Goal: Browse casually: Explore the website without a specific task or goal

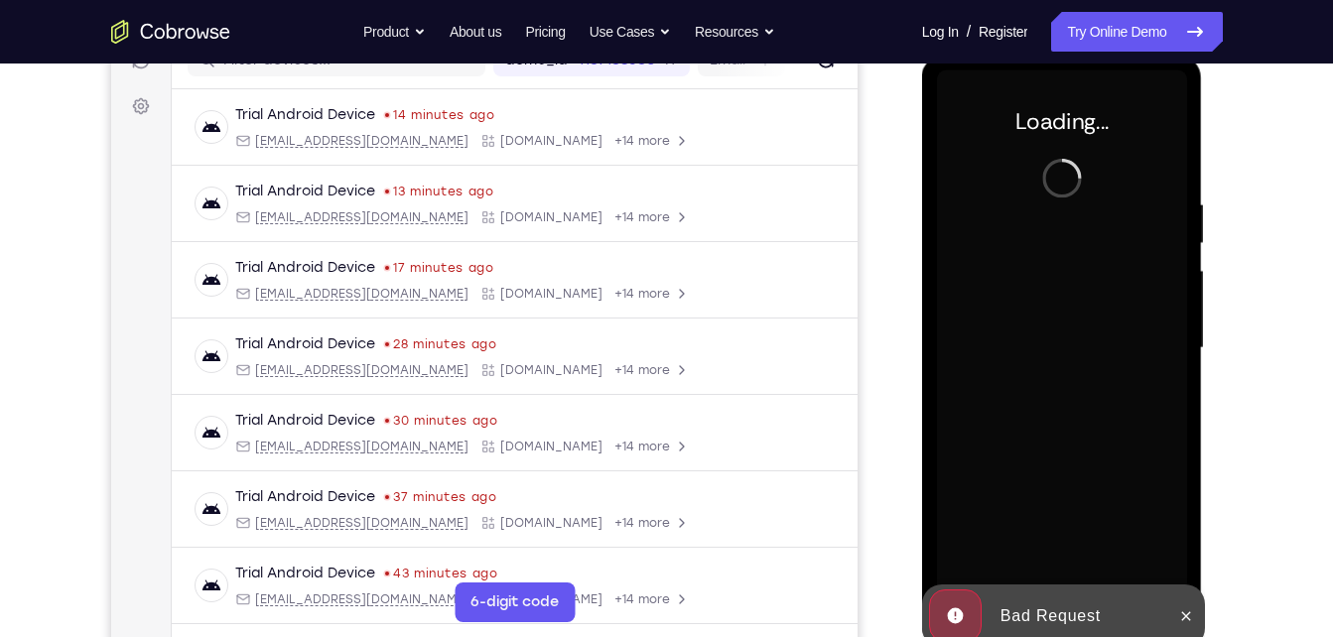
scroll to position [267, 0]
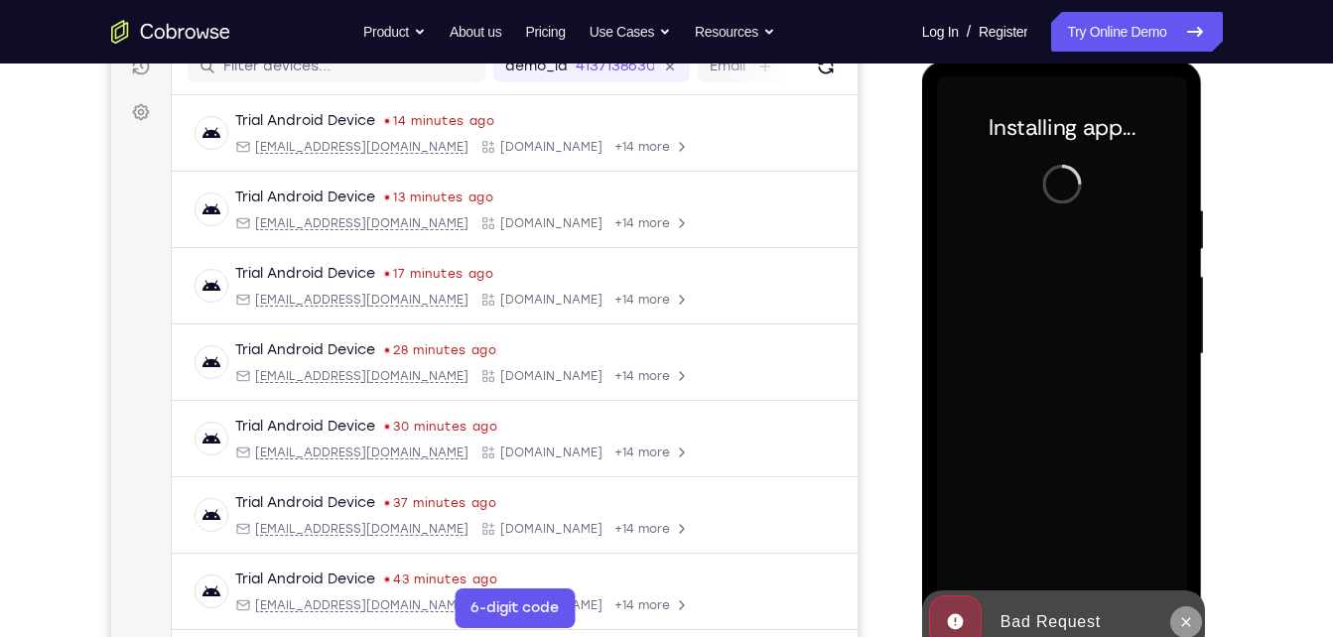
click at [1184, 619] on icon at bounding box center [1186, 621] width 9 height 9
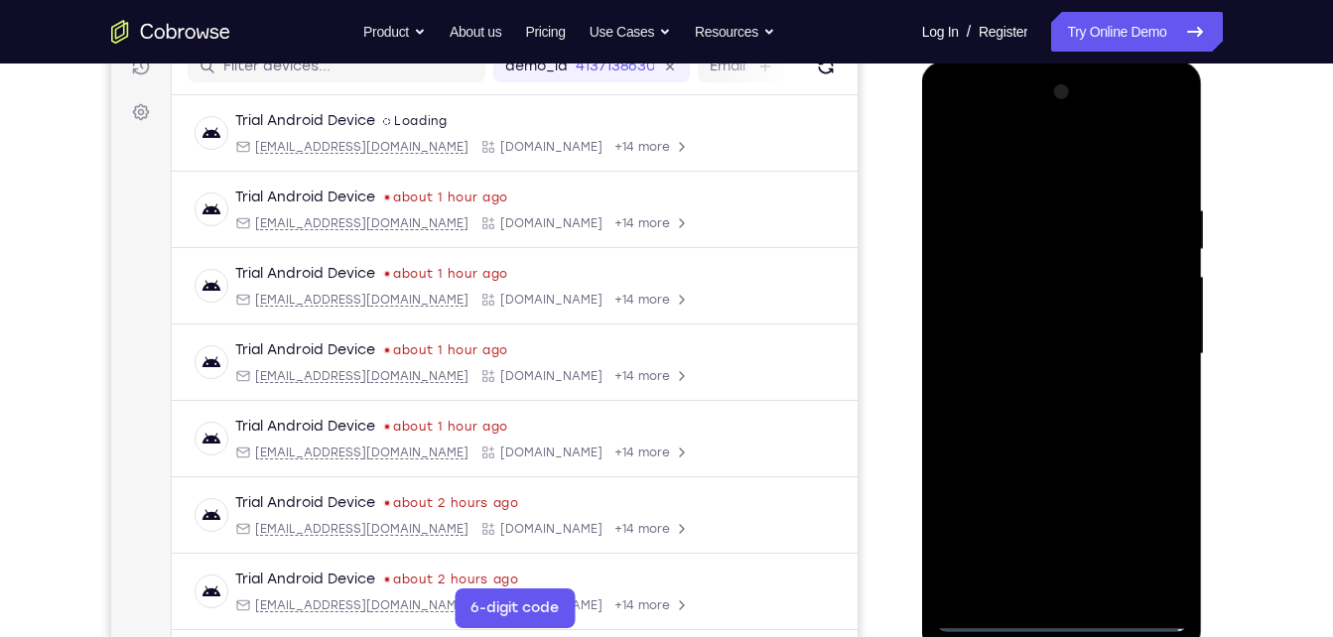
click at [1059, 615] on div at bounding box center [1062, 354] width 250 height 556
click at [1148, 532] on div at bounding box center [1062, 354] width 250 height 556
click at [982, 130] on div at bounding box center [1062, 354] width 250 height 556
click at [1147, 335] on div at bounding box center [1062, 354] width 250 height 556
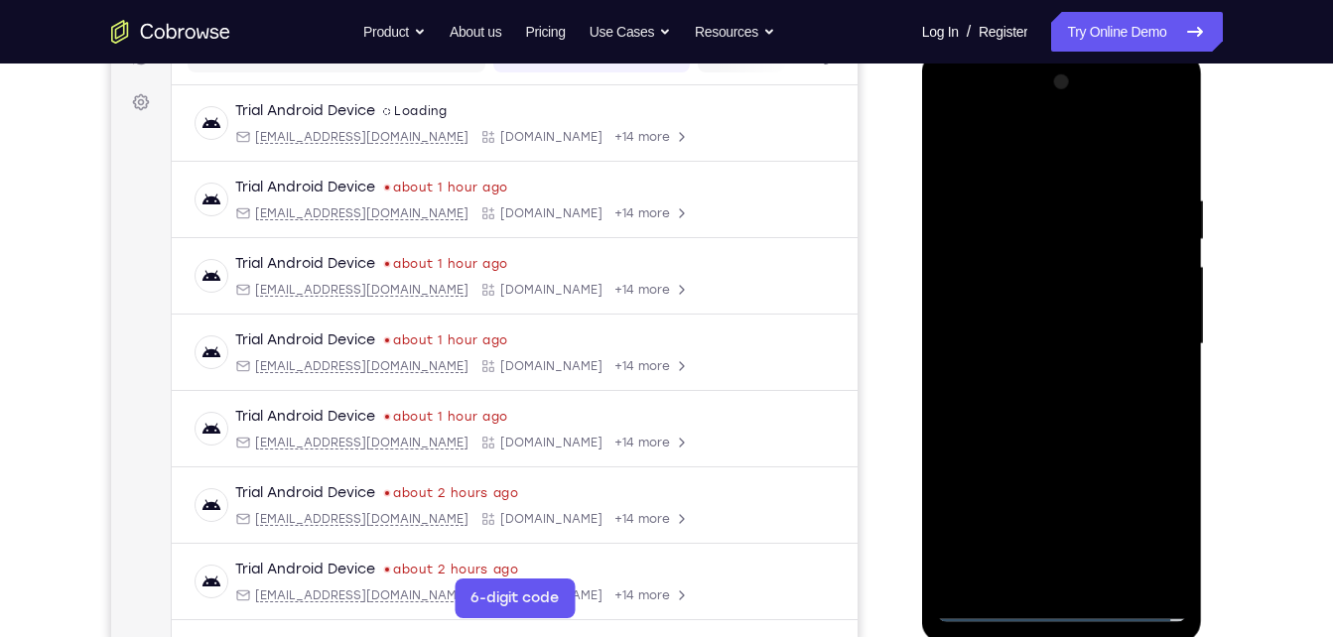
click at [1044, 386] on div at bounding box center [1062, 345] width 250 height 556
click at [1041, 339] on div at bounding box center [1062, 345] width 250 height 556
click at [1028, 318] on div at bounding box center [1062, 345] width 250 height 556
click at [1053, 337] on div at bounding box center [1062, 345] width 250 height 556
click at [1106, 574] on div at bounding box center [1062, 345] width 250 height 556
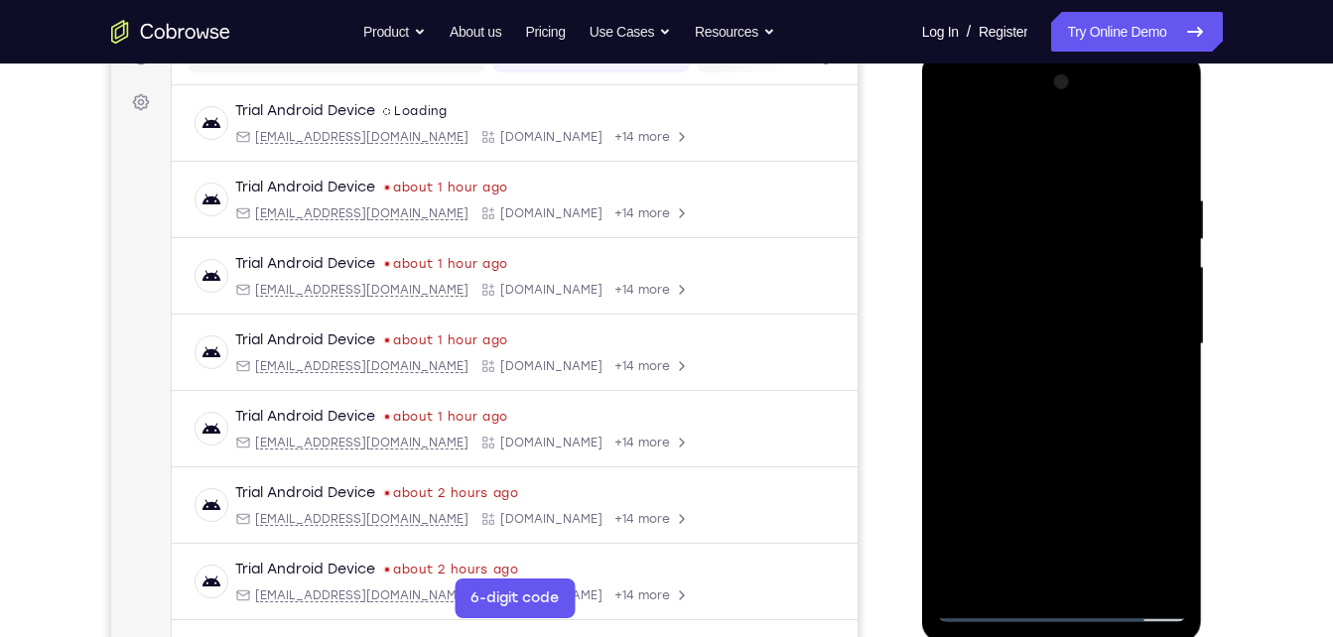
click at [1030, 433] on div at bounding box center [1062, 345] width 250 height 556
click at [1104, 576] on div at bounding box center [1062, 345] width 250 height 556
click at [1071, 460] on div at bounding box center [1062, 345] width 250 height 556
click at [1142, 153] on div at bounding box center [1062, 345] width 250 height 556
click at [1052, 289] on div at bounding box center [1062, 345] width 250 height 556
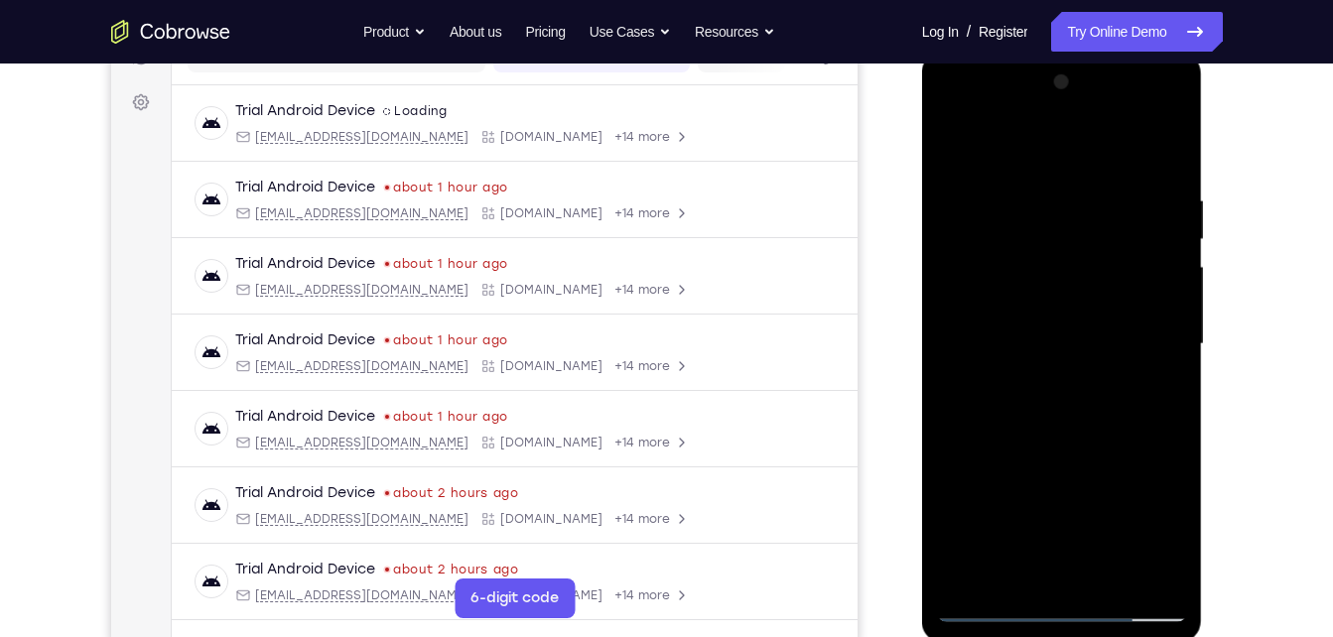
click at [1143, 390] on div at bounding box center [1062, 345] width 250 height 556
click at [1158, 391] on div at bounding box center [1062, 345] width 250 height 556
click at [962, 146] on div at bounding box center [1062, 345] width 250 height 556
click at [957, 130] on div at bounding box center [1062, 345] width 250 height 556
click at [1152, 354] on div at bounding box center [1062, 345] width 250 height 556
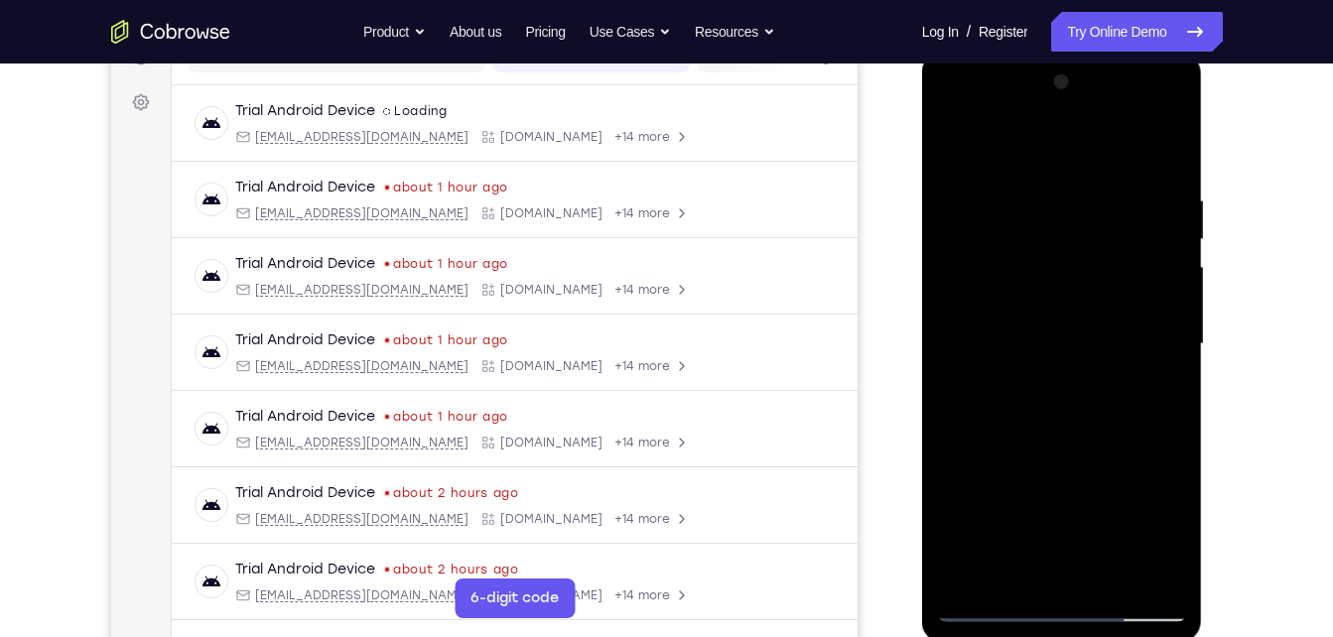
drag, startPoint x: 1112, startPoint y: 226, endPoint x: 1798, endPoint y: 296, distance: 689.4
click at [922, 244] on html "Online web based iOS Simulators and Android Emulators. Run iPhone, iPad, Mobile…" at bounding box center [1063, 350] width 283 height 596
drag, startPoint x: 1112, startPoint y: 196, endPoint x: 1024, endPoint y: 191, distance: 87.5
click at [1024, 191] on div at bounding box center [1062, 345] width 250 height 556
drag, startPoint x: 1098, startPoint y: 203, endPoint x: 850, endPoint y: 191, distance: 248.5
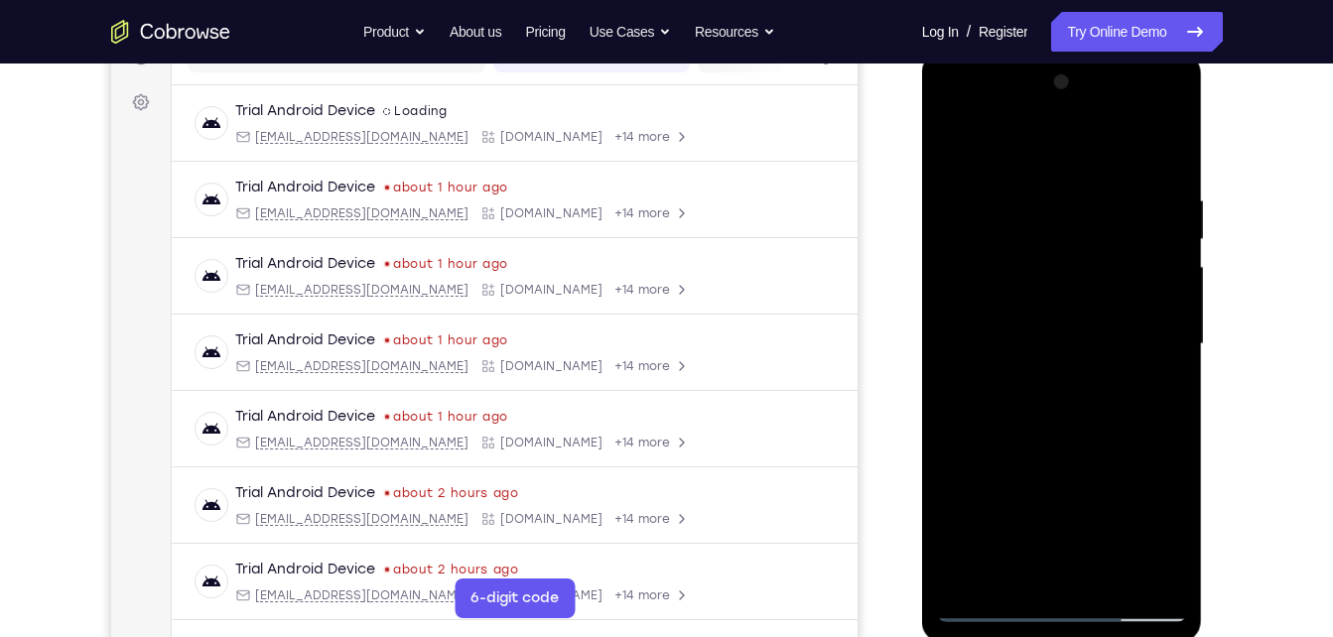
click at [922, 191] on html "Online web based iOS Simulators and Android Emulators. Run iPhone, iPad, Mobile…" at bounding box center [1063, 350] width 283 height 596
drag, startPoint x: 1151, startPoint y: 190, endPoint x: 1203, endPoint y: 205, distance: 54.0
click at [1203, 205] on div at bounding box center [1063, 350] width 283 height 596
drag, startPoint x: 1118, startPoint y: 188, endPoint x: 1409, endPoint y: 305, distance: 313.6
click at [922, 234] on html "Online web based iOS Simulators and Android Emulators. Run iPhone, iPad, Mobile…" at bounding box center [1063, 350] width 283 height 596
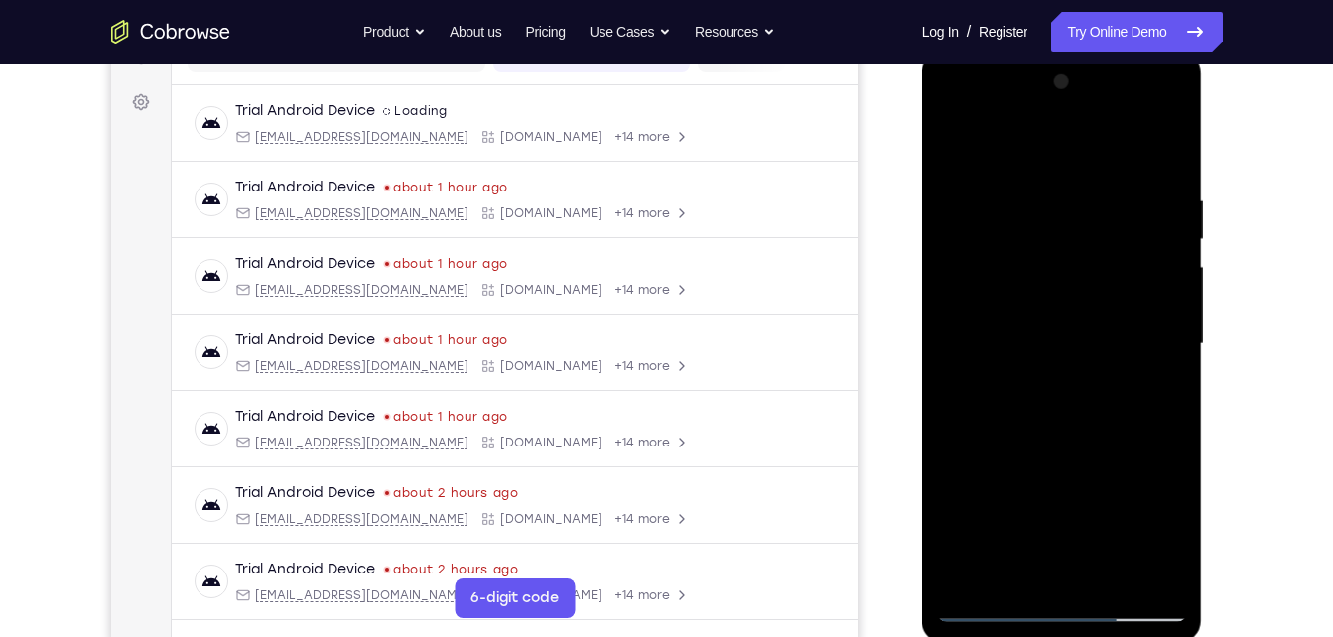
click at [1164, 186] on div at bounding box center [1062, 345] width 250 height 556
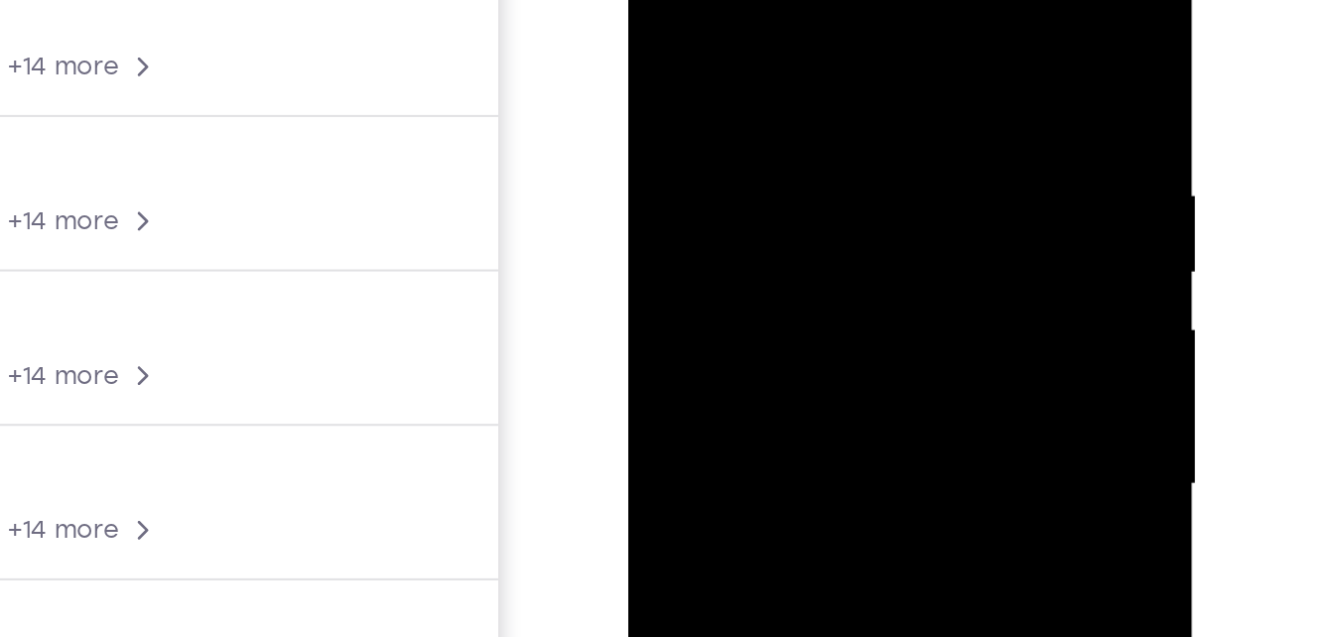
click at [867, 0] on div at bounding box center [767, 187] width 250 height 556
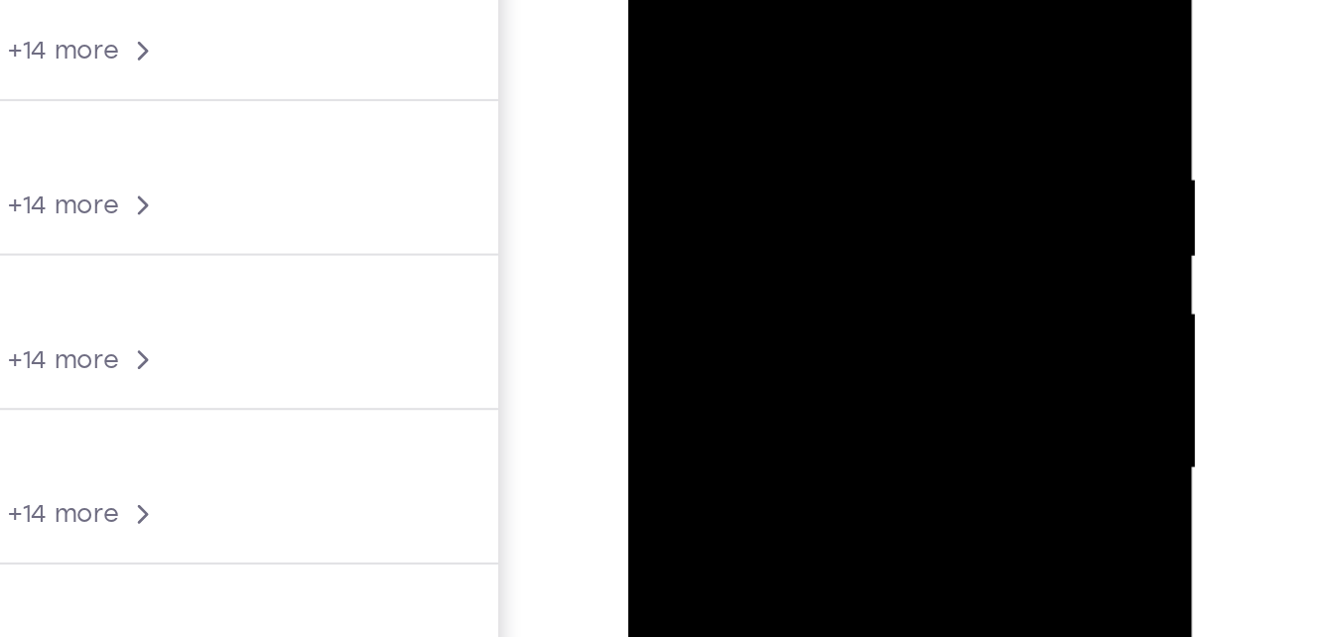
click at [747, 0] on div at bounding box center [767, 171] width 250 height 556
click at [702, 61] on div at bounding box center [767, 171] width 250 height 556
click at [681, 13] on div at bounding box center [767, 171] width 250 height 556
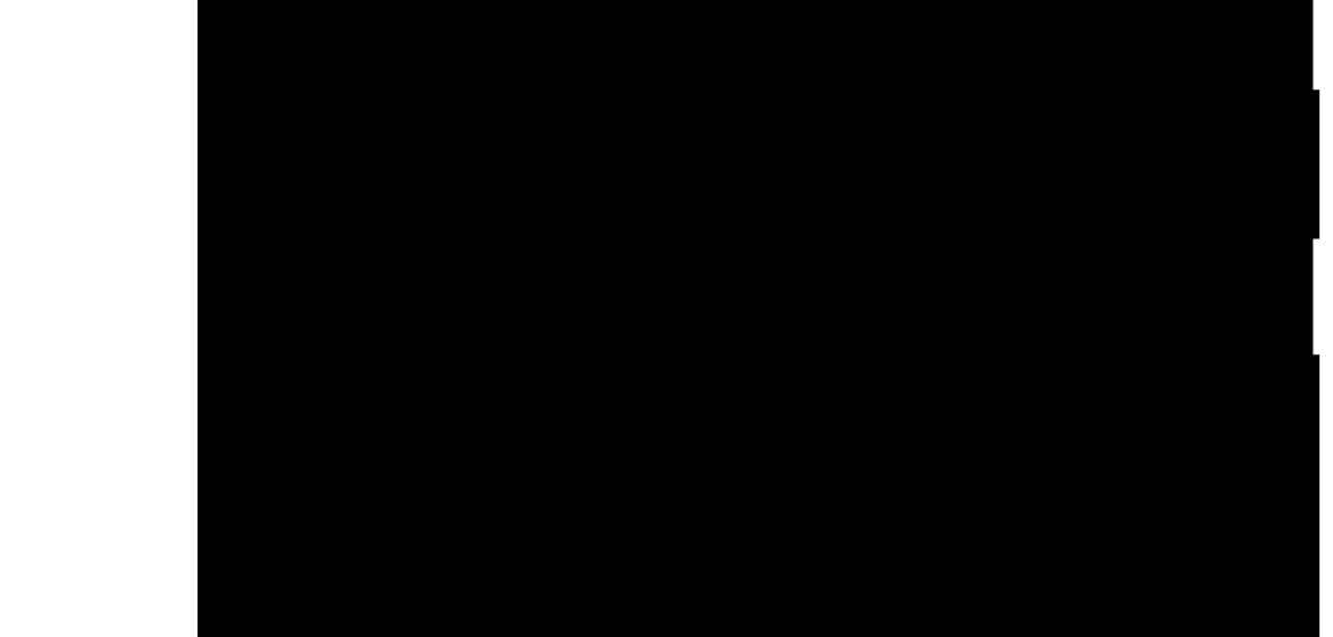
click at [446, 0] on div at bounding box center [338, 122] width 250 height 556
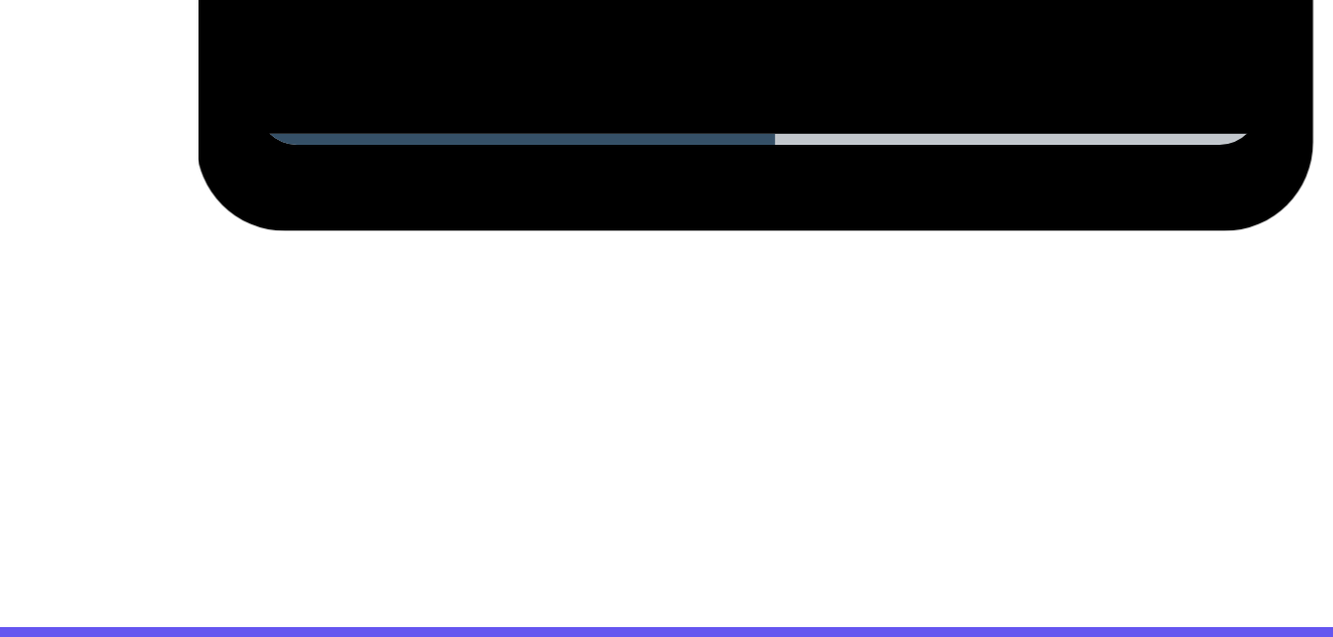
scroll to position [392, 0]
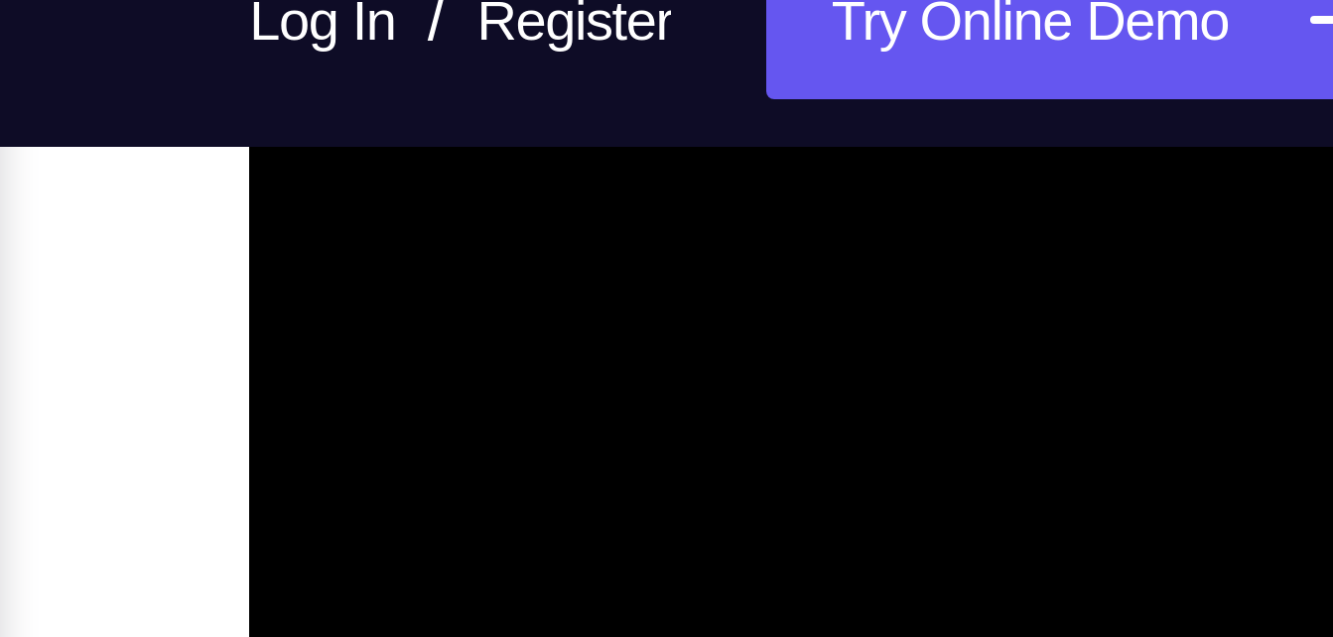
drag, startPoint x: 396, startPoint y: -207, endPoint x: 187, endPoint y: -173, distance: 212.3
drag, startPoint x: 430, startPoint y: -216, endPoint x: 265, endPoint y: -200, distance: 165.6
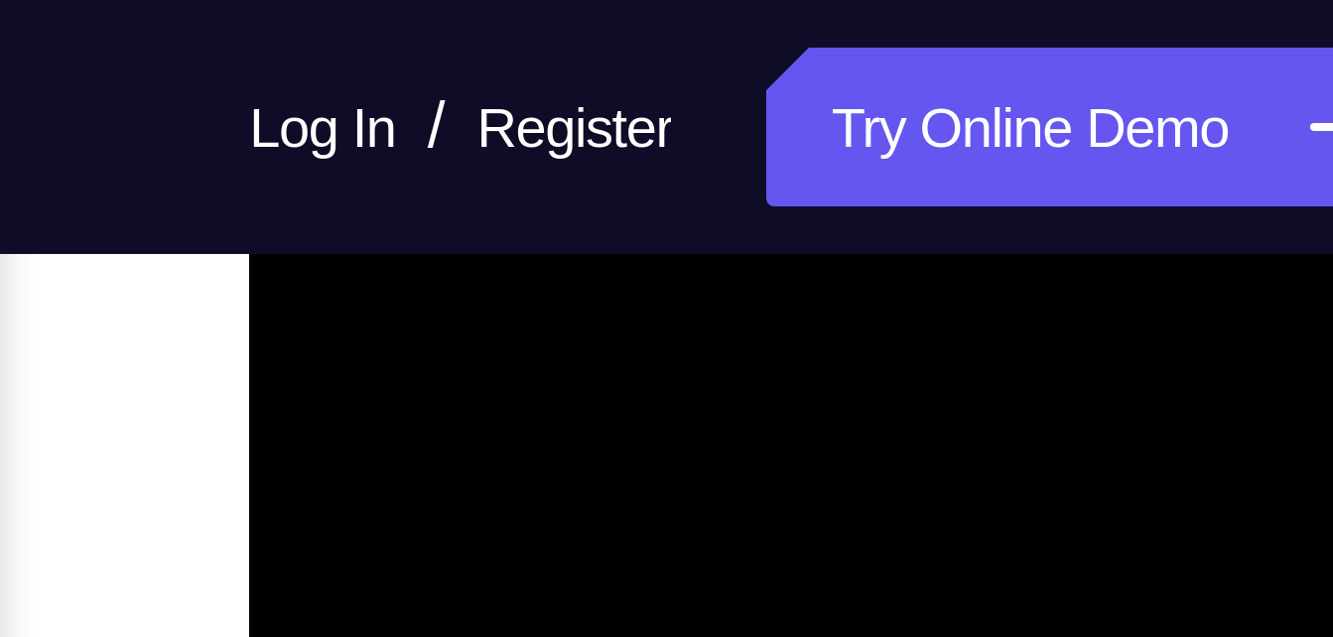
scroll to position [380, 0]
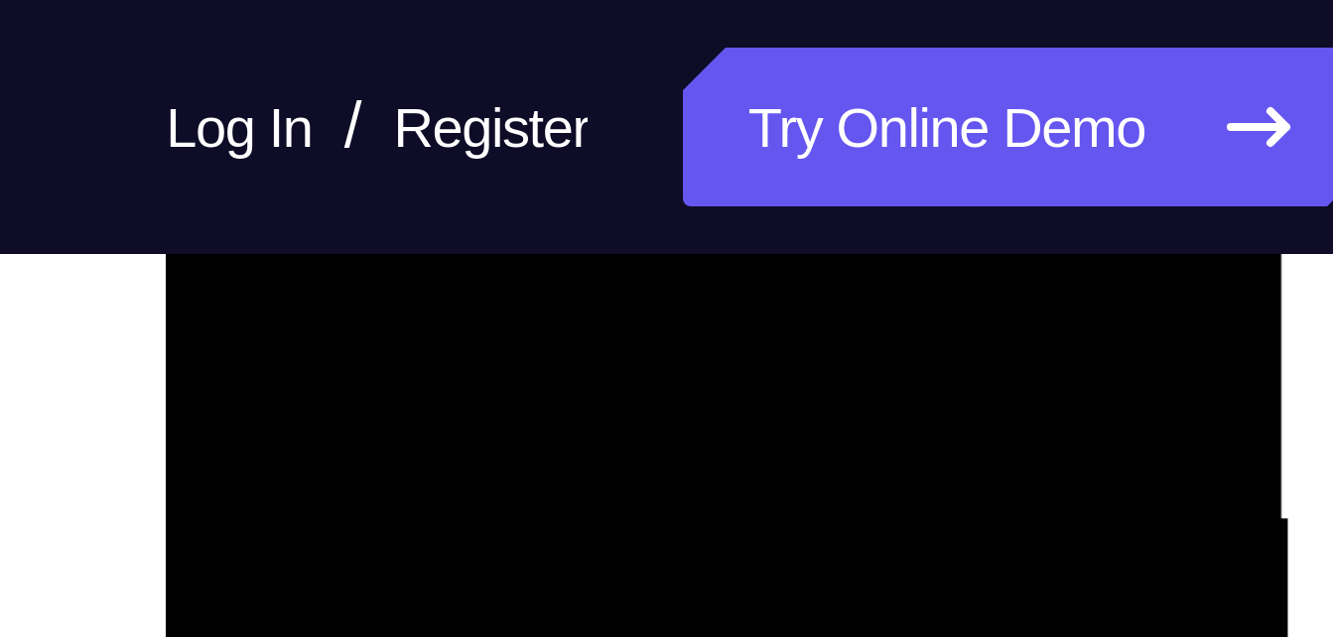
scroll to position [345, 0]
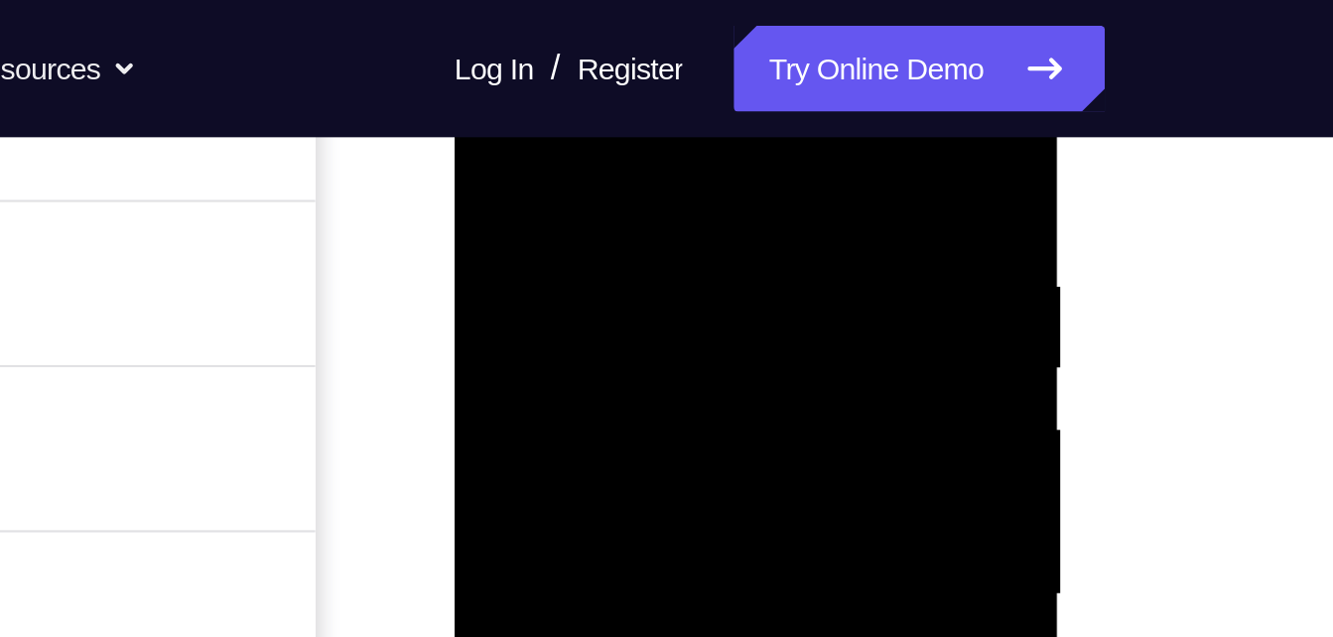
click at [533, 61] on div at bounding box center [595, 257] width 250 height 556
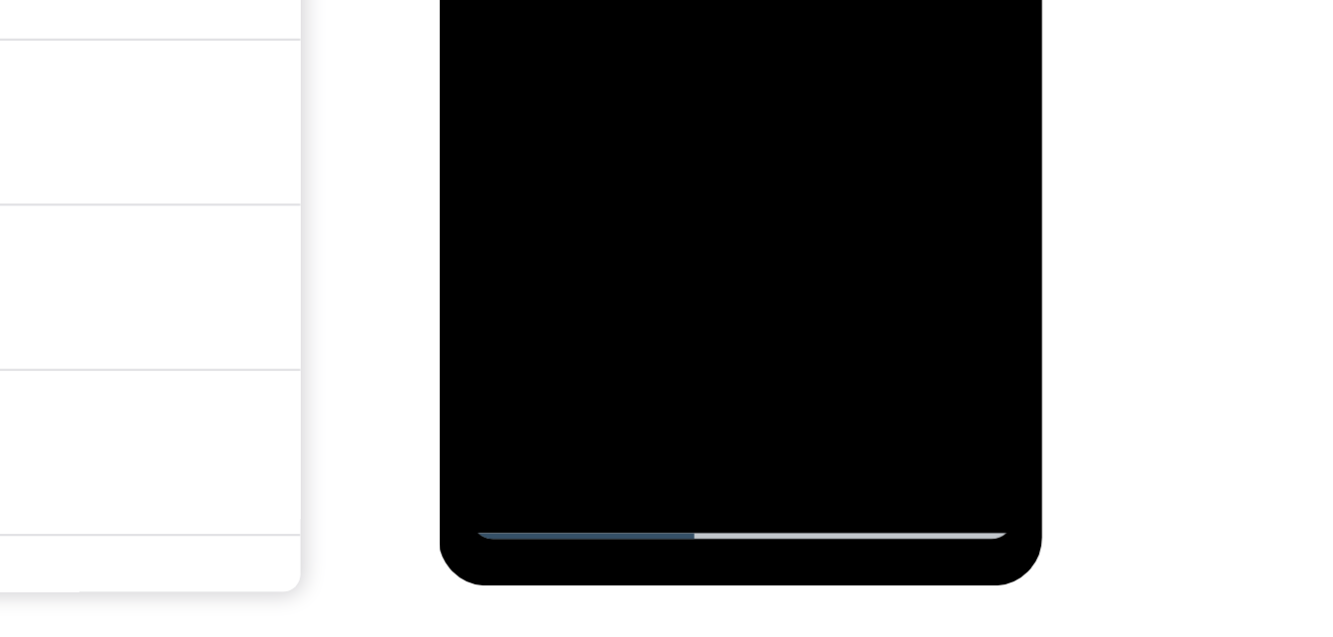
drag, startPoint x: 575, startPoint y: -250, endPoint x: 584, endPoint y: -407, distance: 157.1
drag, startPoint x: 571, startPoint y: -252, endPoint x: 582, endPoint y: -407, distance: 155.2
drag, startPoint x: 562, startPoint y: -290, endPoint x: 570, endPoint y: -407, distance: 117.4
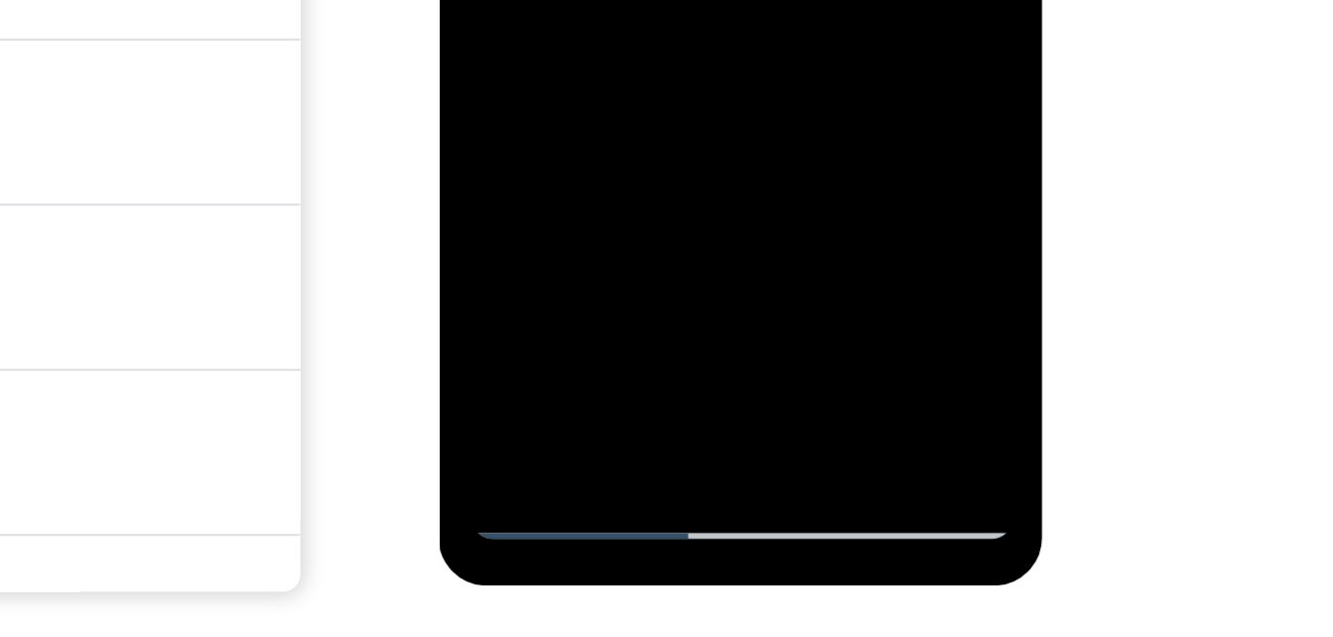
drag, startPoint x: 541, startPoint y: -271, endPoint x: 568, endPoint y: -407, distance: 138.6
drag, startPoint x: 582, startPoint y: -231, endPoint x: 618, endPoint y: -407, distance: 179.5
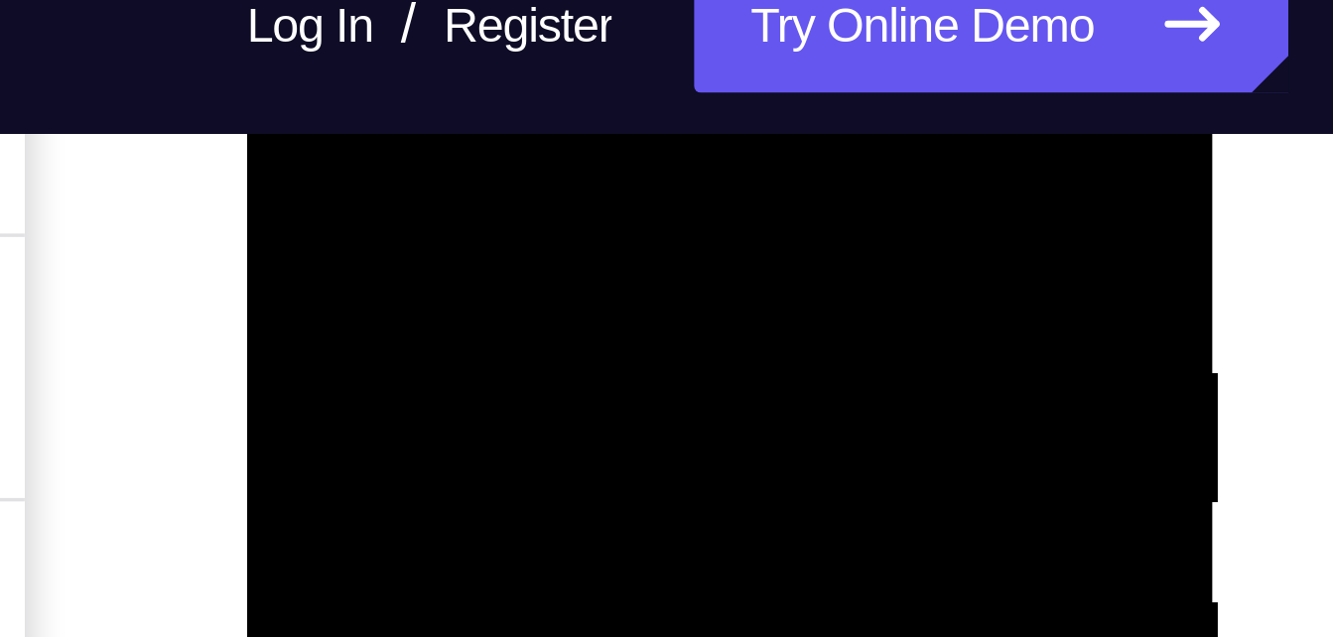
click at [277, 0] on div at bounding box center [387, 149] width 250 height 556
click at [287, 0] on div at bounding box center [387, 149] width 250 height 556
click at [276, 0] on div at bounding box center [387, 149] width 250 height 556
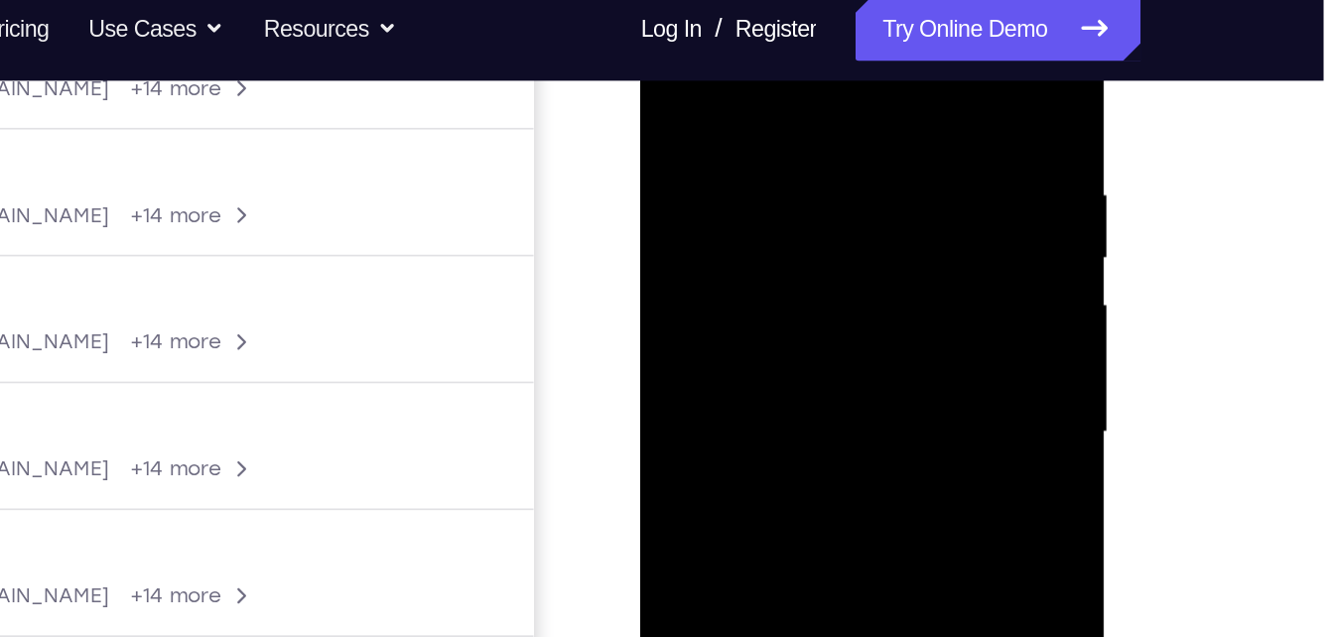
scroll to position [320, 0]
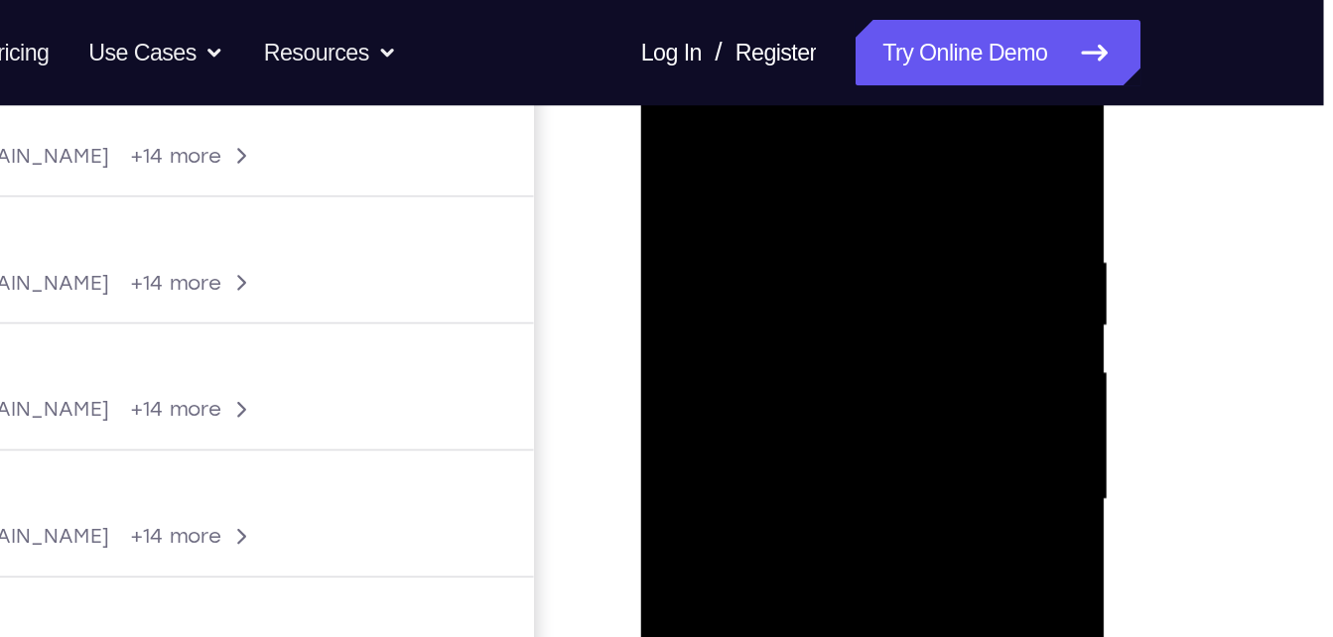
click at [700, 107] on div at bounding box center [781, 307] width 250 height 556
drag, startPoint x: 764, startPoint y: 209, endPoint x: 852, endPoint y: -40, distance: 264.0
click at [852, 14] on html "Online web based iOS Simulators and Android Emulators. Run iPhone, iPad, Mobile…" at bounding box center [782, 312] width 283 height 596
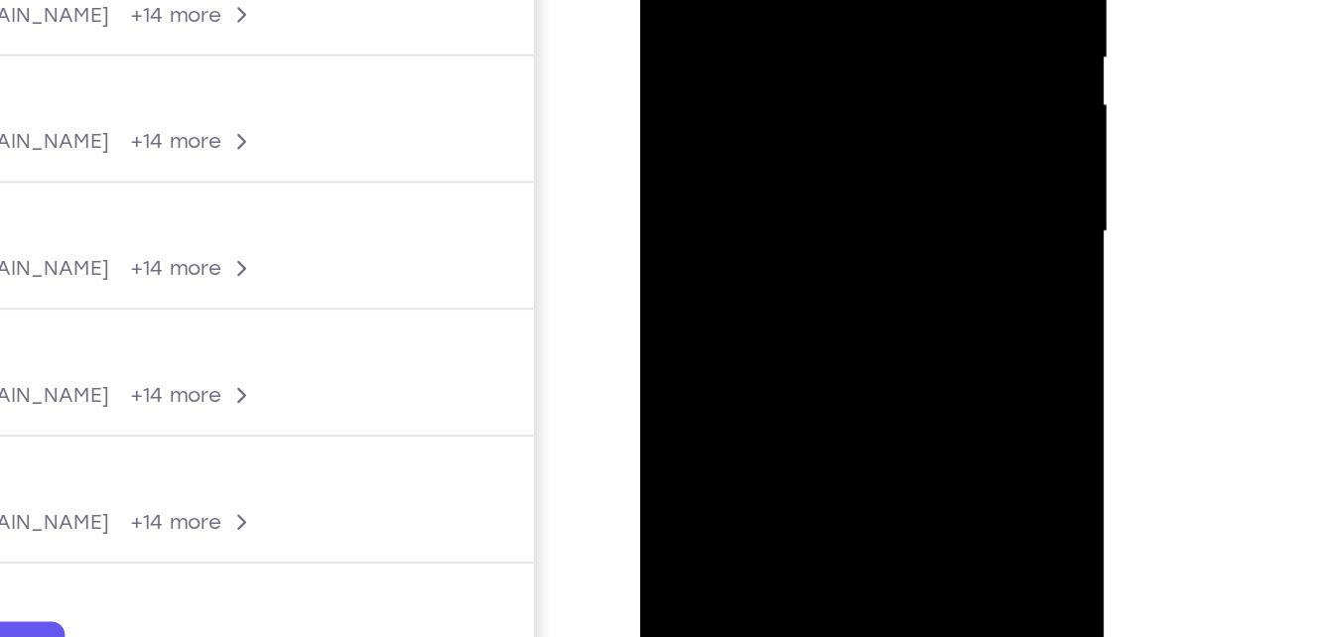
drag, startPoint x: 774, startPoint y: 120, endPoint x: 777, endPoint y: -112, distance: 232.3
click at [777, 0] on div at bounding box center [781, 40] width 250 height 556
drag, startPoint x: 707, startPoint y: 178, endPoint x: 775, endPoint y: 7, distance: 184.0
click at [775, 7] on div at bounding box center [781, 40] width 250 height 556
click at [709, 123] on div at bounding box center [781, 40] width 250 height 556
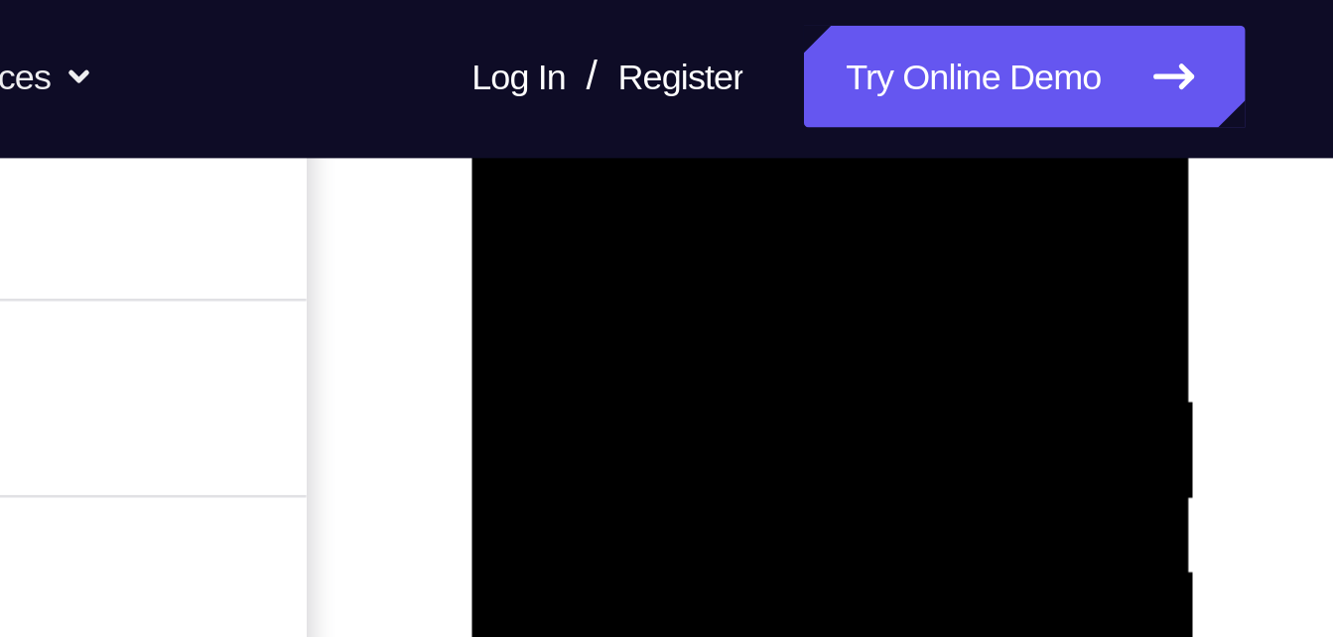
scroll to position [313, 0]
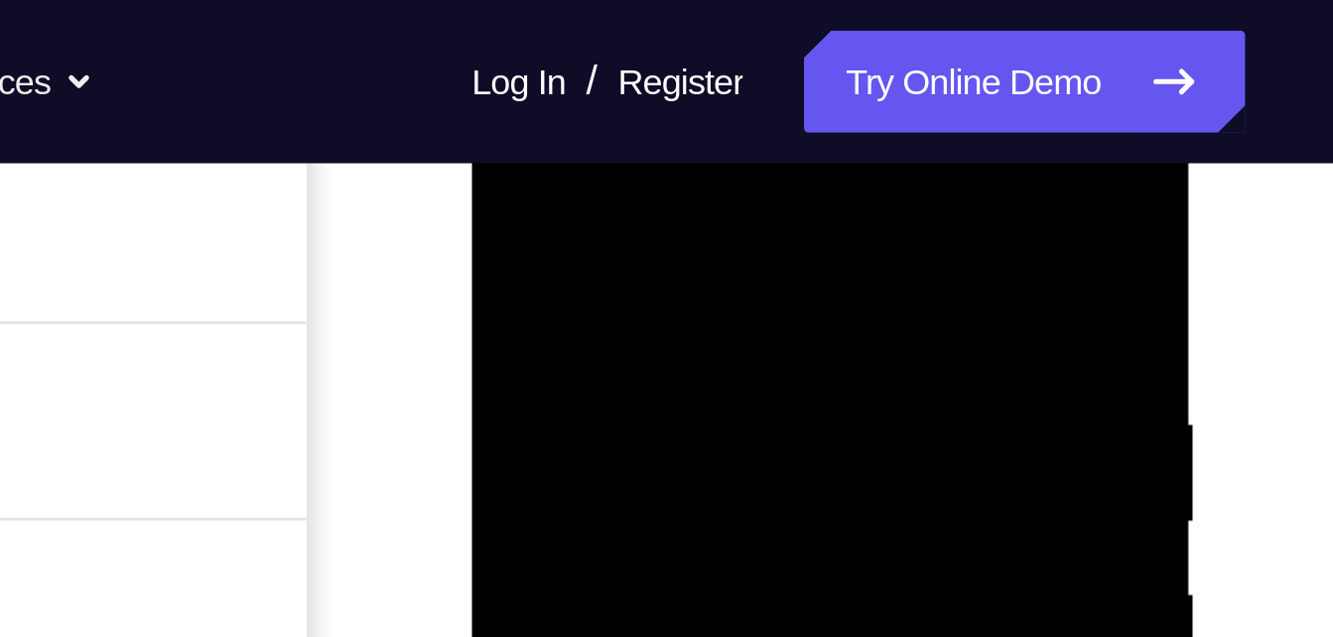
drag, startPoint x: 612, startPoint y: 180, endPoint x: 588, endPoint y: 241, distance: 66.4
click at [588, 241] on div at bounding box center [611, 334] width 250 height 556
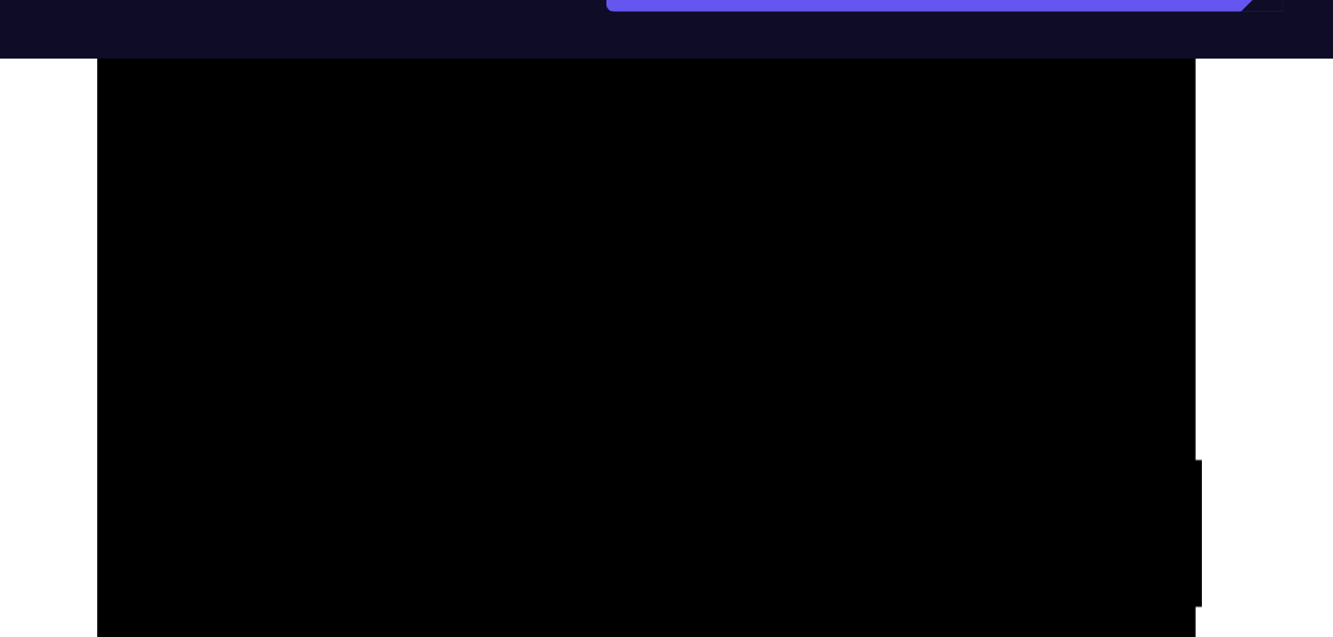
click at [132, 0] on div at bounding box center [237, 164] width 250 height 556
drag, startPoint x: 258, startPoint y: 7, endPoint x: 256, endPoint y: -65, distance: 71.5
click at [256, 0] on div at bounding box center [237, 164] width 250 height 556
drag, startPoint x: 233, startPoint y: 26, endPoint x: 254, endPoint y: -81, distance: 109.2
click at [254, 0] on div at bounding box center [237, 164] width 250 height 556
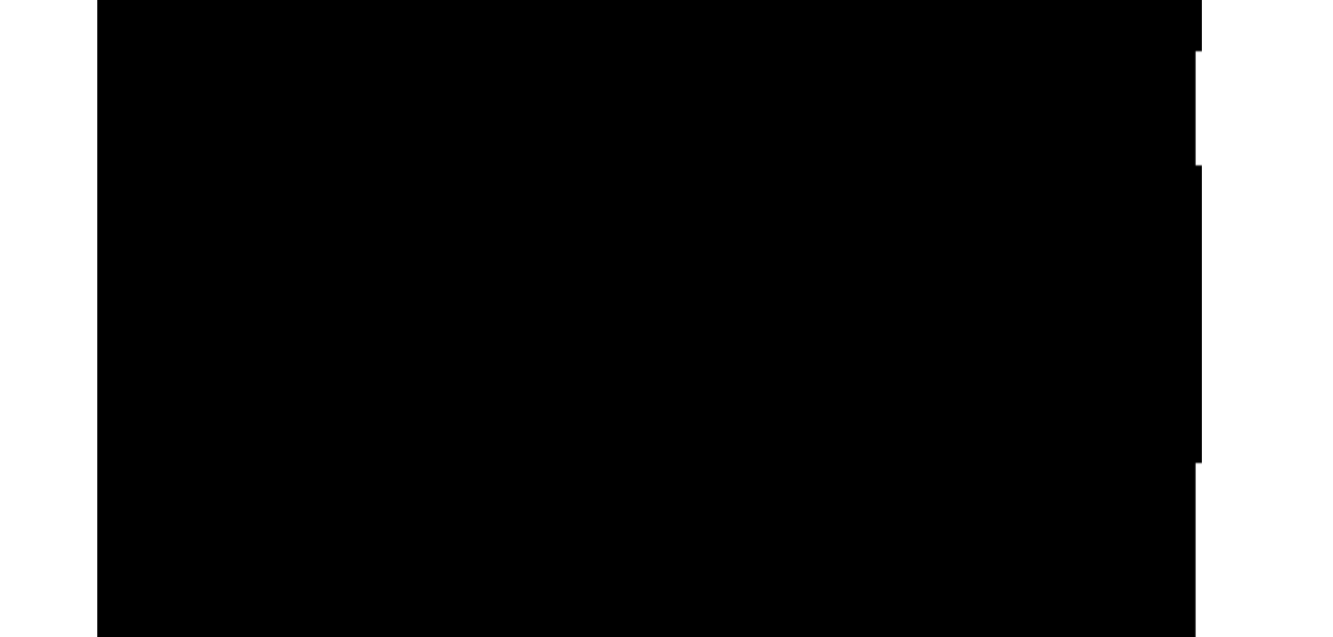
drag, startPoint x: 233, startPoint y: -404, endPoint x: 224, endPoint y: -503, distance: 99.7
drag, startPoint x: 224, startPoint y: -422, endPoint x: 226, endPoint y: -529, distance: 107.2
drag, startPoint x: 215, startPoint y: -424, endPoint x: 208, endPoint y: -529, distance: 105.5
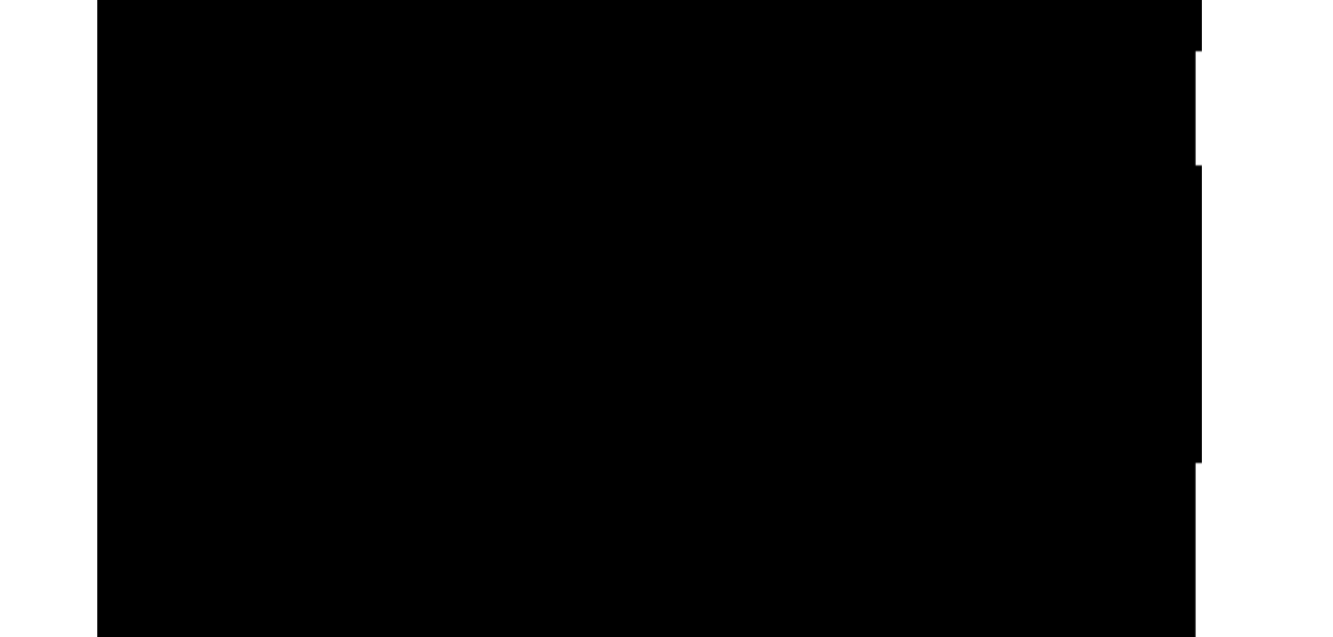
drag, startPoint x: 220, startPoint y: -414, endPoint x: 227, endPoint y: -529, distance: 115.4
drag, startPoint x: 243, startPoint y: -25, endPoint x: 224, endPoint y: -58, distance: 37.8
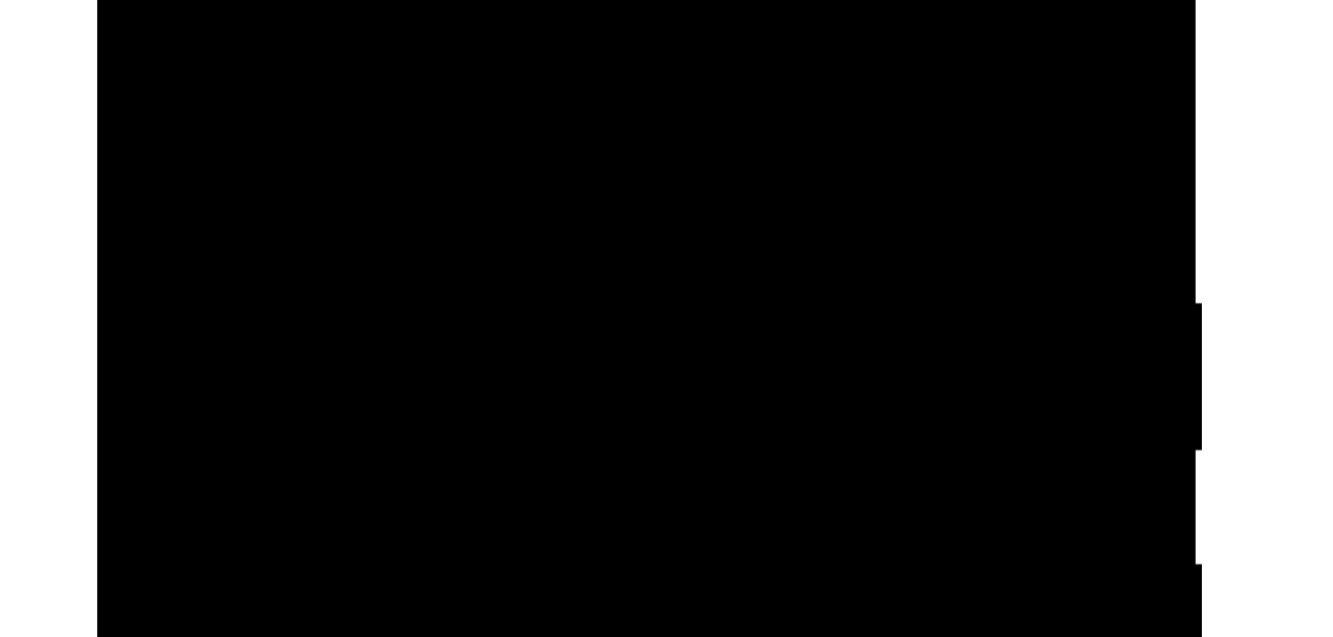
click at [224, 0] on div at bounding box center [237, 8] width 250 height 556
drag, startPoint x: 239, startPoint y: -89, endPoint x: 242, endPoint y: -102, distance: 13.2
click at [242, 0] on div at bounding box center [237, 8] width 250 height 556
drag, startPoint x: 248, startPoint y: -81, endPoint x: 236, endPoint y: -150, distance: 69.5
click at [236, 0] on div at bounding box center [237, 8] width 250 height 556
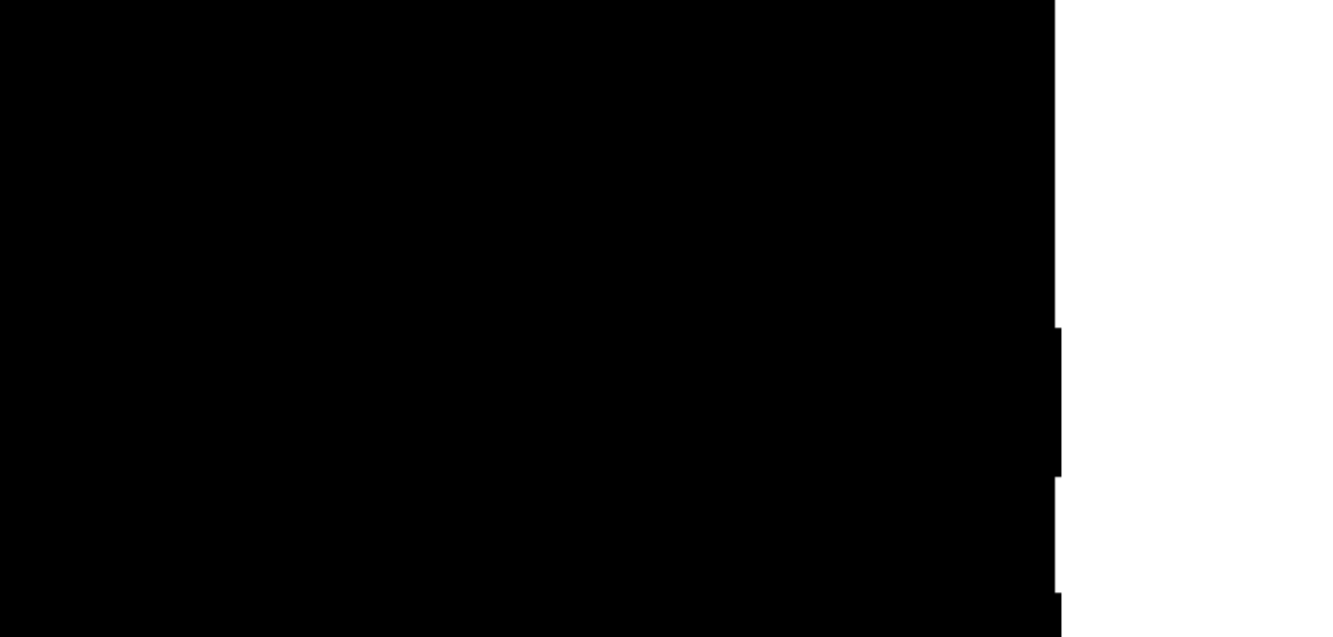
click at [0, 0] on div at bounding box center [80, 23] width 250 height 556
click at [184, 0] on div at bounding box center [80, 23] width 250 height 556
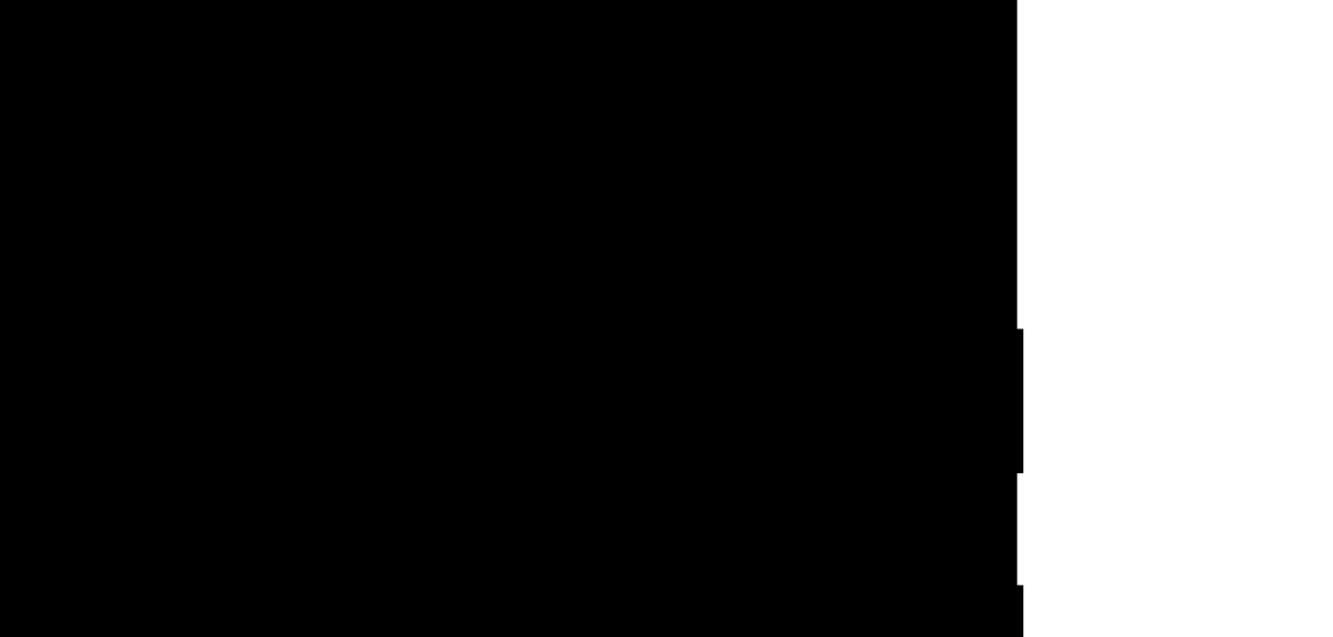
click at [134, 0] on div at bounding box center [79, 44] width 250 height 556
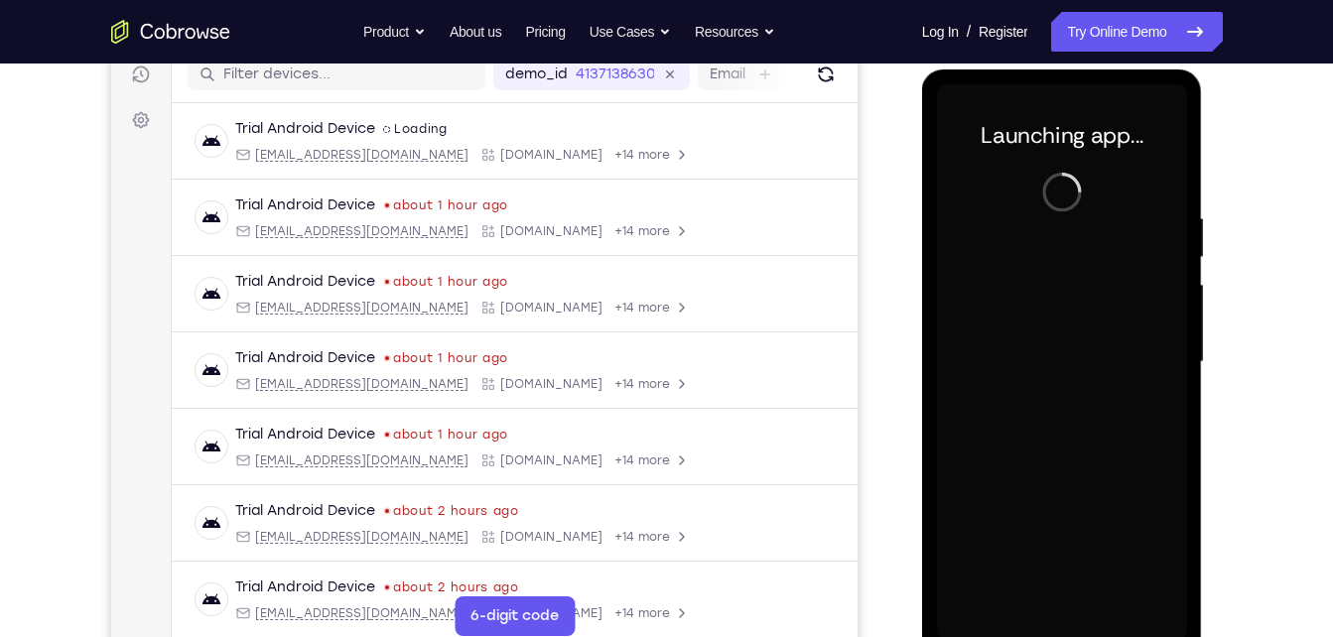
scroll to position [271, 0]
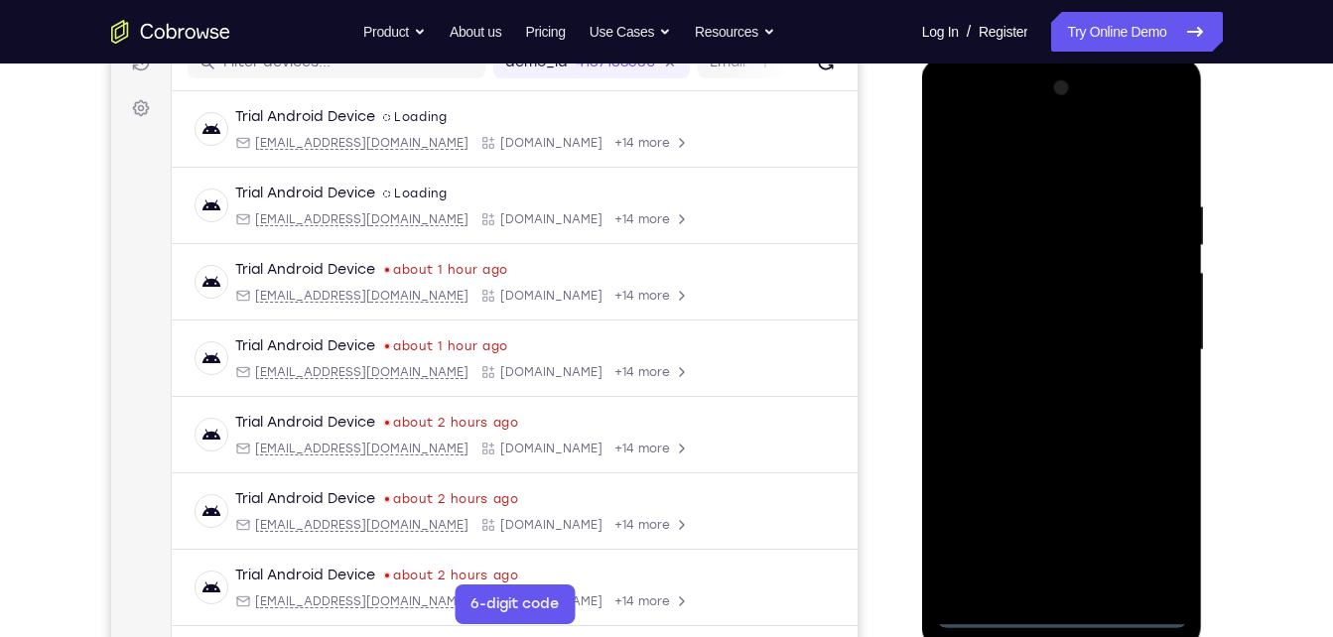
click at [1073, 610] on div at bounding box center [1062, 350] width 250 height 556
click at [1129, 501] on div at bounding box center [1062, 350] width 250 height 556
click at [1157, 530] on div at bounding box center [1062, 350] width 250 height 556
click at [986, 120] on div at bounding box center [1062, 350] width 250 height 556
click at [1139, 333] on div at bounding box center [1062, 350] width 250 height 556
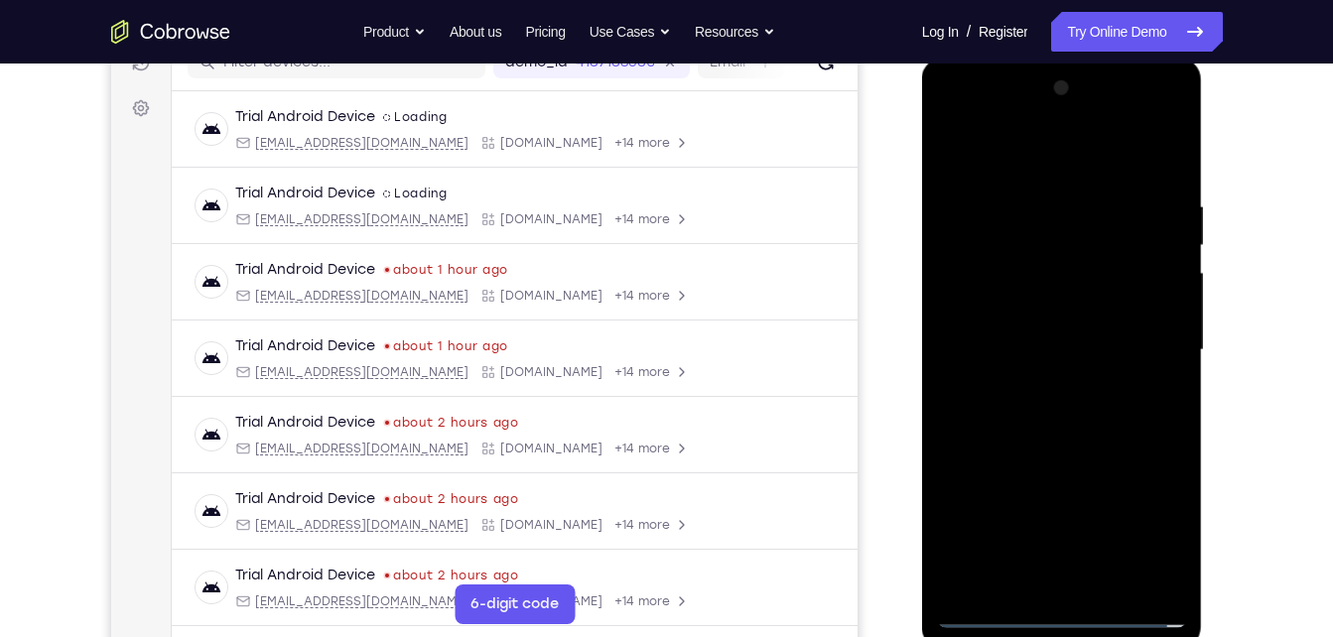
click at [1036, 390] on div at bounding box center [1062, 350] width 250 height 556
click at [1038, 340] on div at bounding box center [1062, 350] width 250 height 556
click at [1037, 315] on div at bounding box center [1062, 350] width 250 height 556
click at [1039, 349] on div at bounding box center [1062, 350] width 250 height 556
click at [998, 422] on div at bounding box center [1062, 350] width 250 height 556
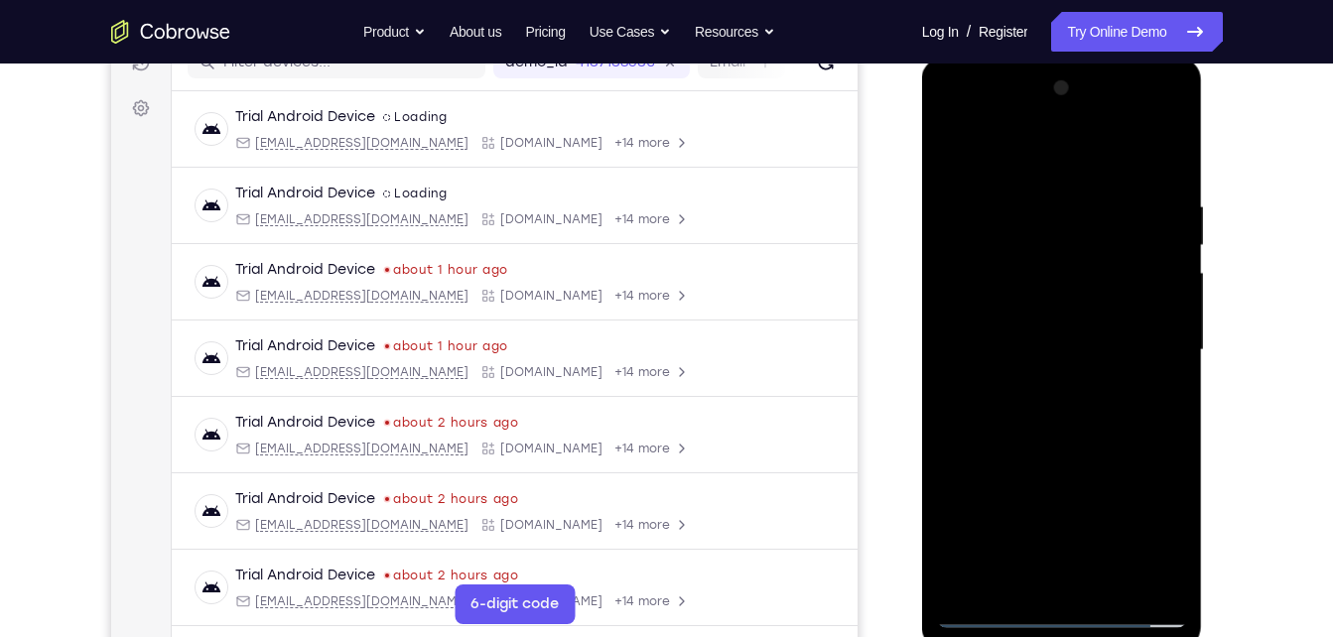
click at [1066, 404] on div at bounding box center [1062, 350] width 250 height 556
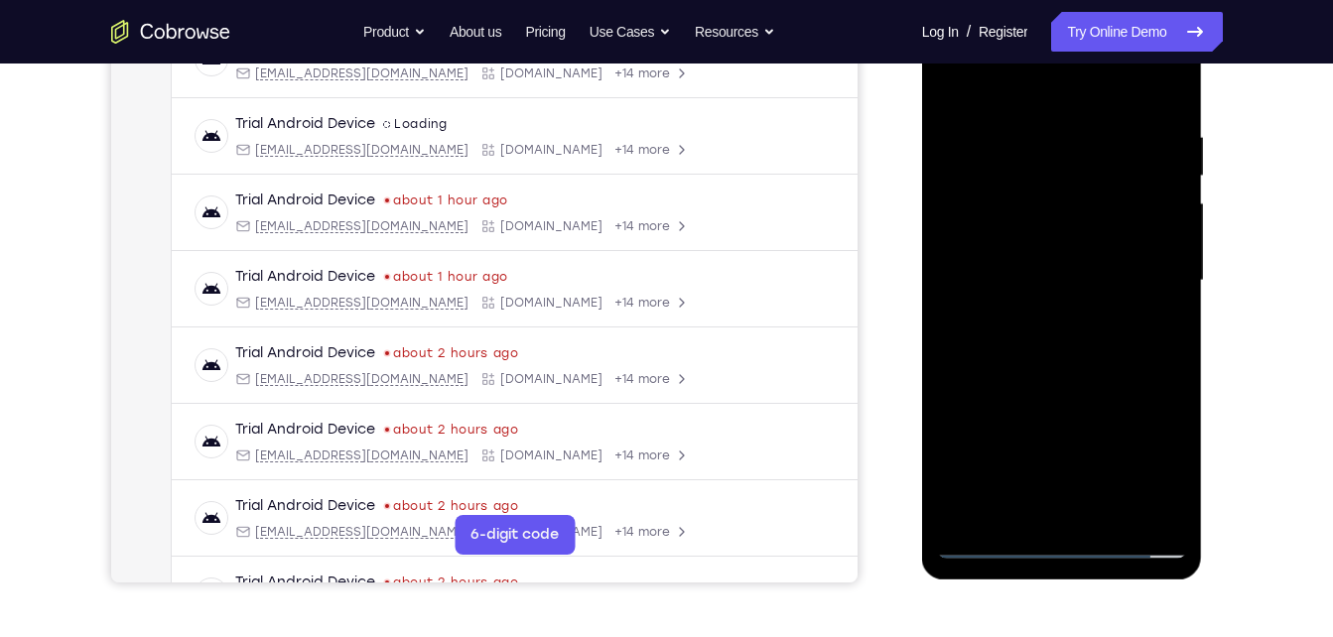
scroll to position [342, 0]
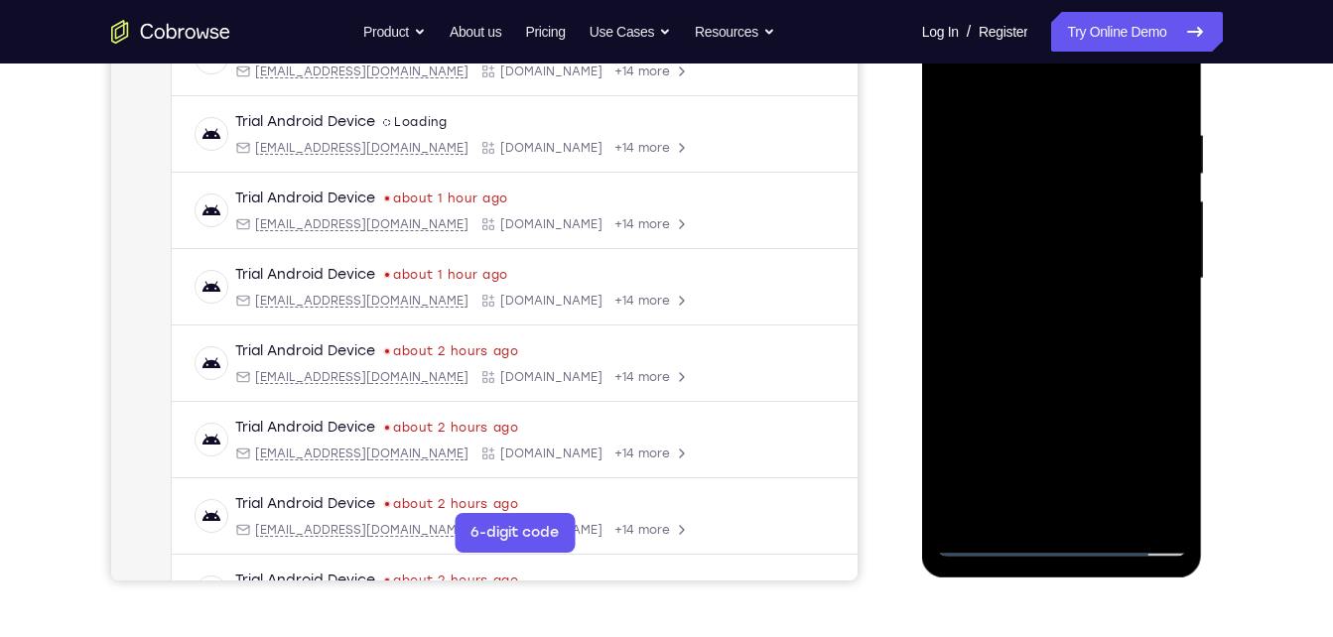
click at [1109, 515] on div at bounding box center [1062, 279] width 250 height 556
click at [1041, 382] on div at bounding box center [1062, 279] width 250 height 556
click at [1011, 224] on div at bounding box center [1062, 279] width 250 height 556
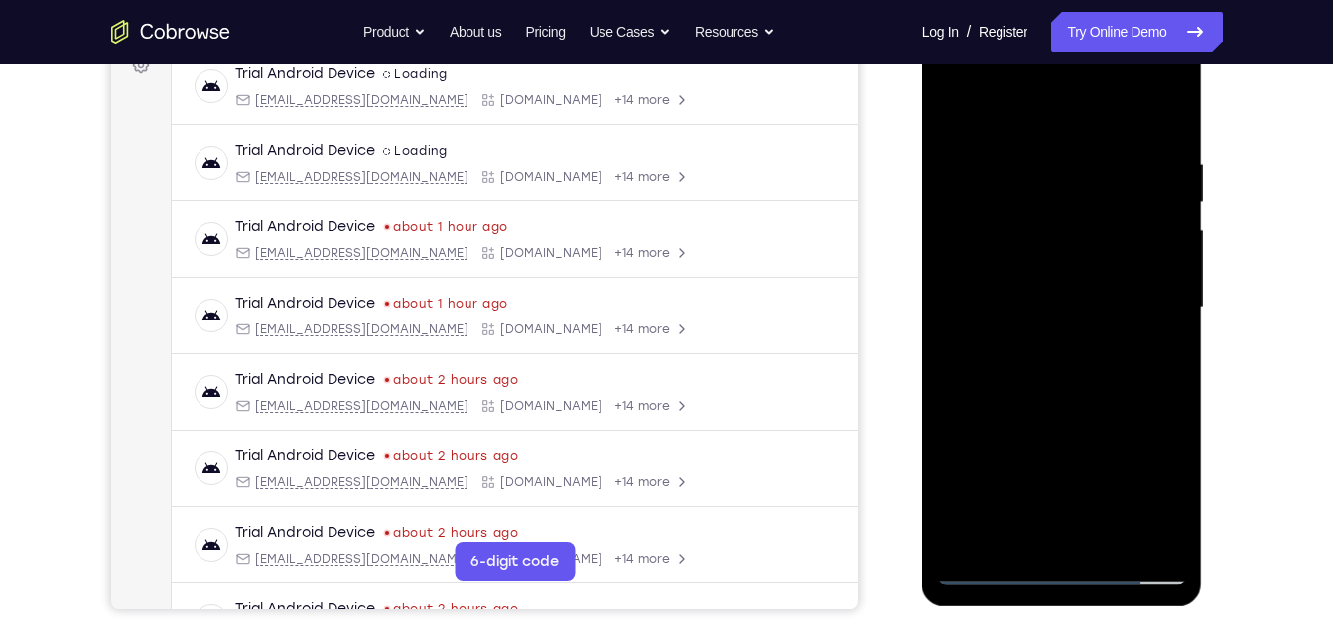
scroll to position [311, 0]
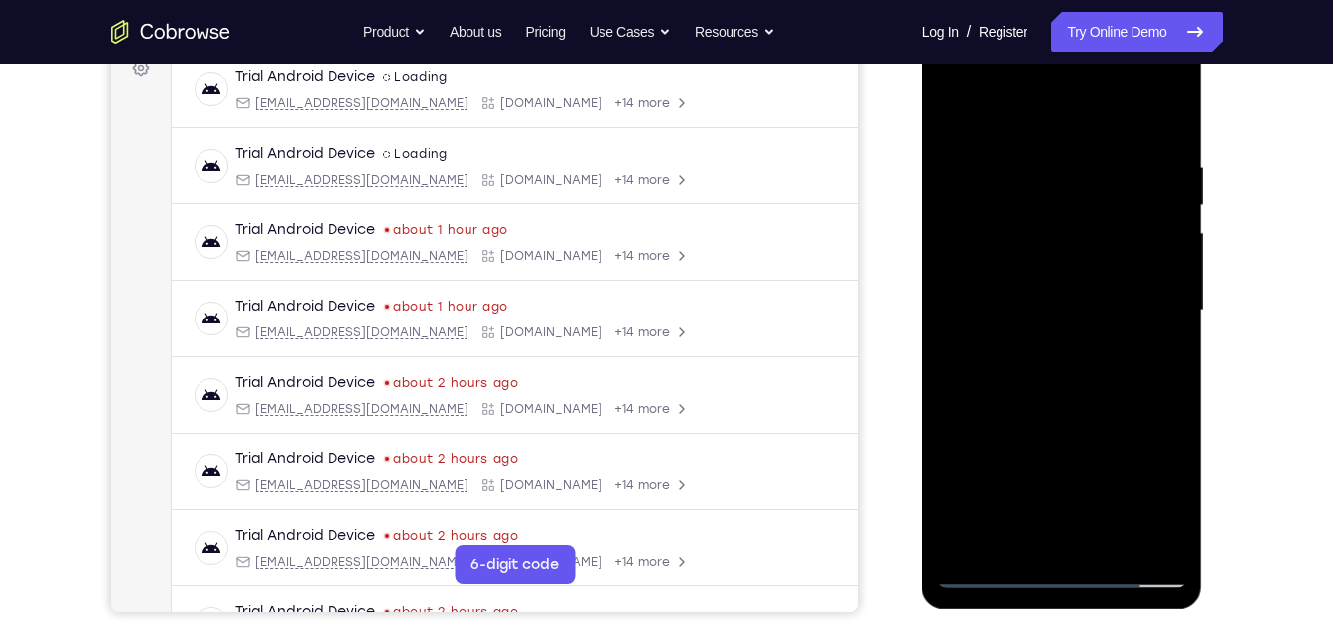
click at [1014, 106] on div at bounding box center [1062, 311] width 250 height 556
click at [1049, 417] on div at bounding box center [1062, 311] width 250 height 556
drag, startPoint x: 1022, startPoint y: 464, endPoint x: 965, endPoint y: 136, distance: 332.6
click at [965, 136] on div at bounding box center [1062, 311] width 250 height 556
click at [969, 198] on div at bounding box center [1062, 311] width 250 height 556
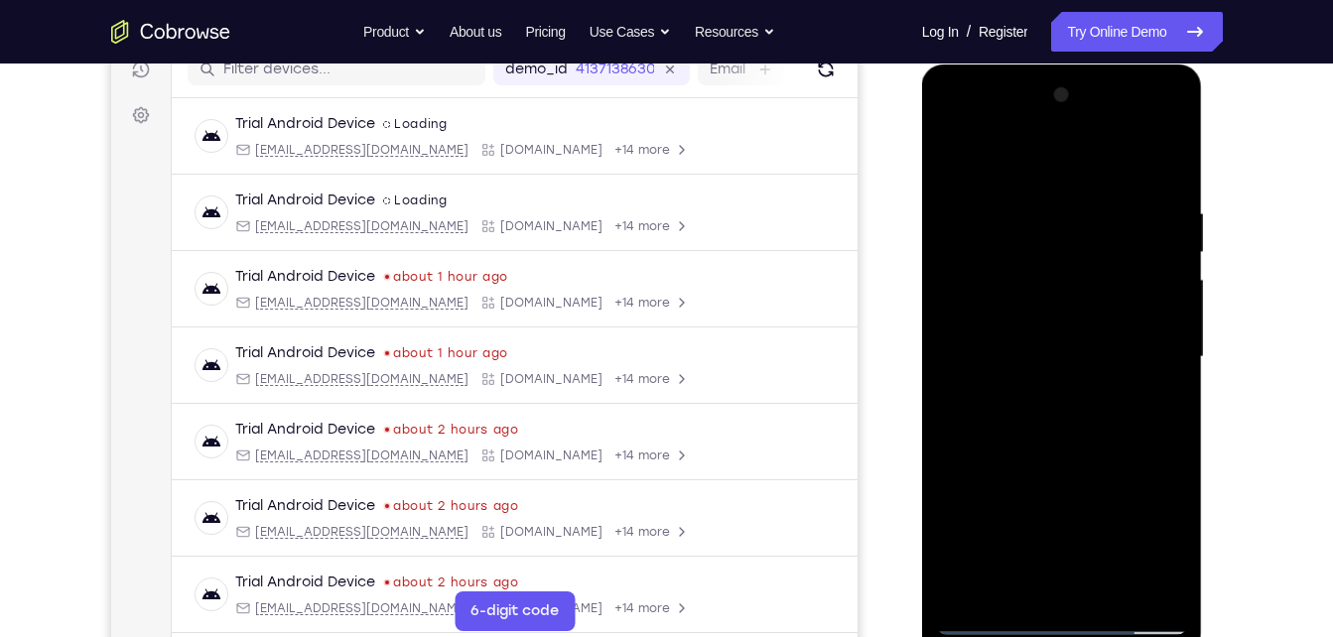
scroll to position [263, 0]
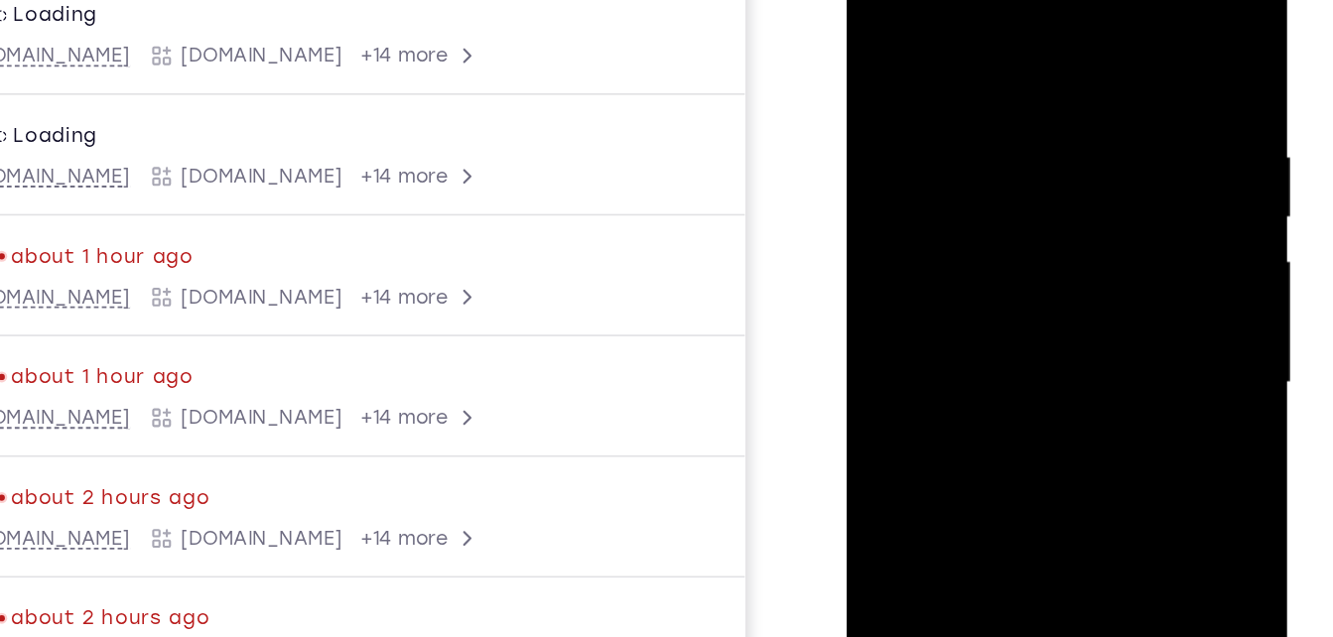
drag, startPoint x: 1014, startPoint y: 193, endPoint x: 1021, endPoint y: 230, distance: 38.5
click at [1021, 230] on div at bounding box center [986, 215] width 250 height 556
drag, startPoint x: 1030, startPoint y: 247, endPoint x: 1031, endPoint y: 268, distance: 20.9
click at [1031, 268] on div at bounding box center [986, 215] width 250 height 556
drag, startPoint x: 1027, startPoint y: 225, endPoint x: 971, endPoint y: 13, distance: 219.8
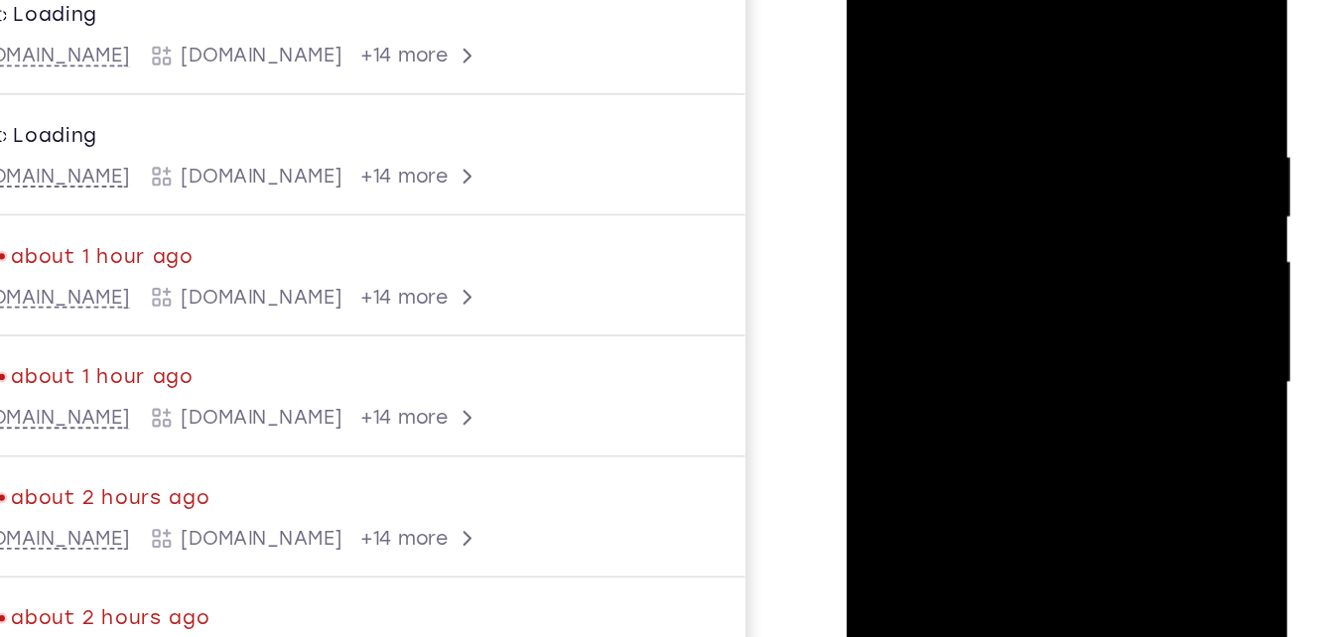
click at [971, 13] on div at bounding box center [986, 215] width 250 height 556
drag, startPoint x: 944, startPoint y: 240, endPoint x: 931, endPoint y: 146, distance: 95.2
click at [931, 146] on div at bounding box center [986, 215] width 250 height 556
click at [868, 22] on div at bounding box center [986, 215] width 250 height 556
click at [871, 20] on div at bounding box center [986, 215] width 250 height 556
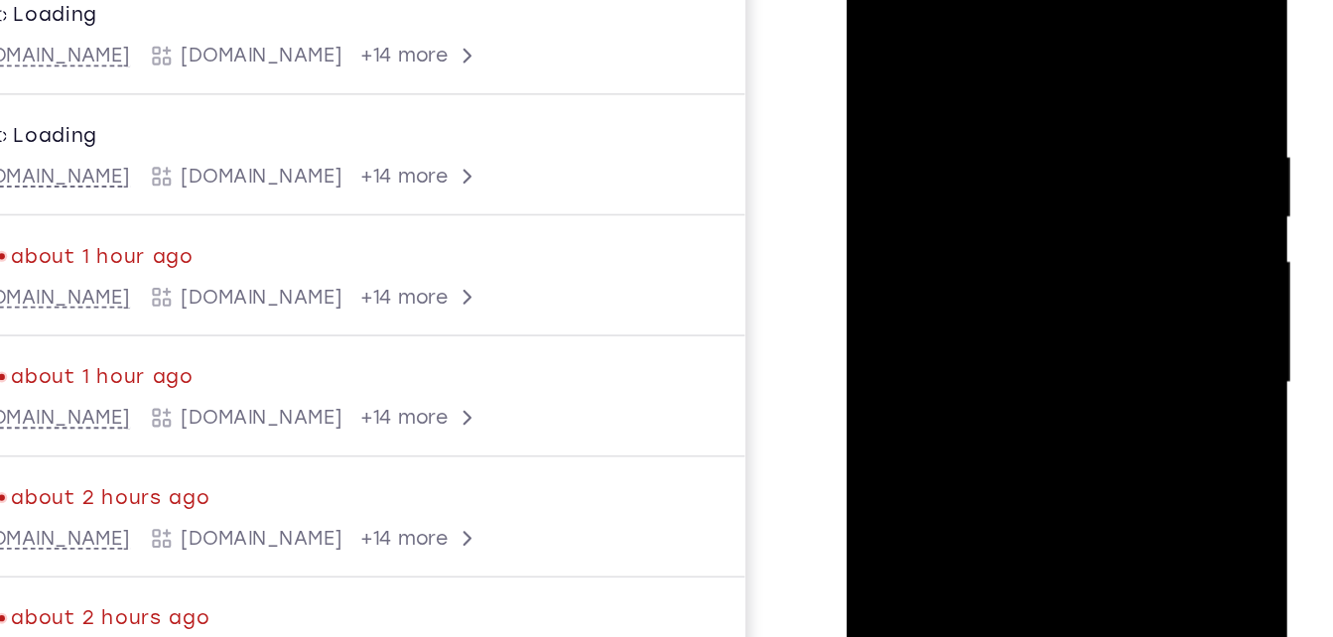
drag, startPoint x: 914, startPoint y: 172, endPoint x: 902, endPoint y: 53, distance: 119.7
click at [902, 53] on div at bounding box center [986, 215] width 250 height 556
click at [893, 206] on div at bounding box center [986, 215] width 250 height 556
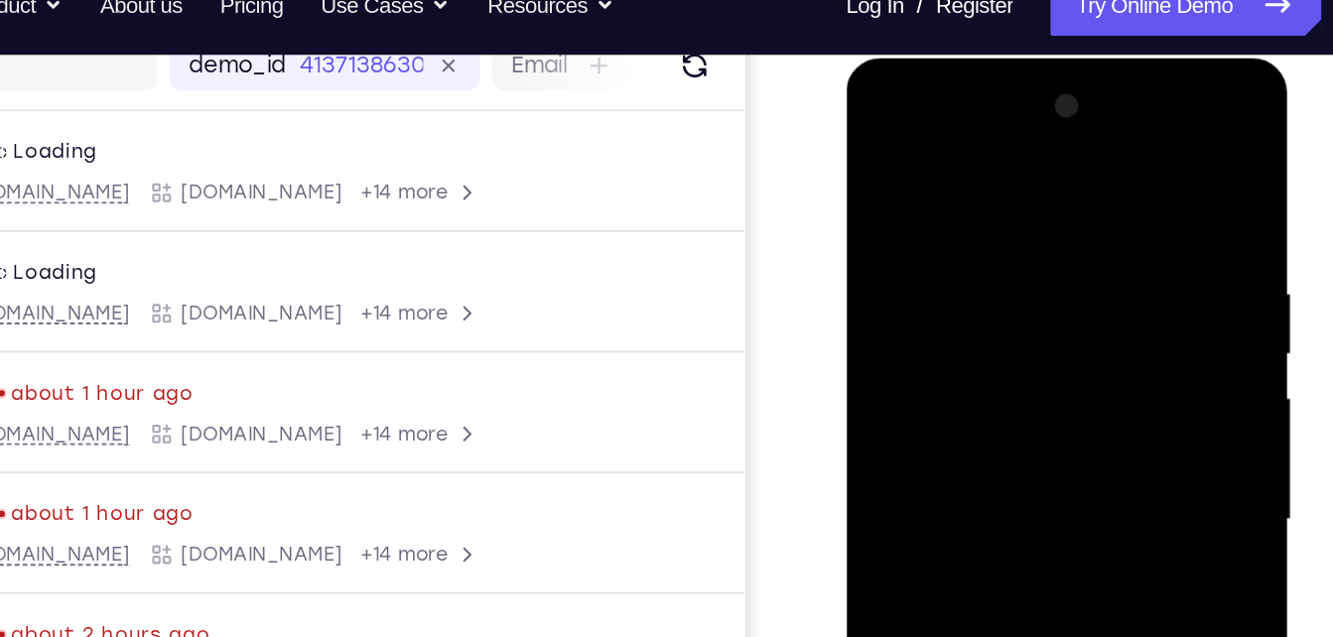
click at [874, 142] on div at bounding box center [986, 350] width 250 height 556
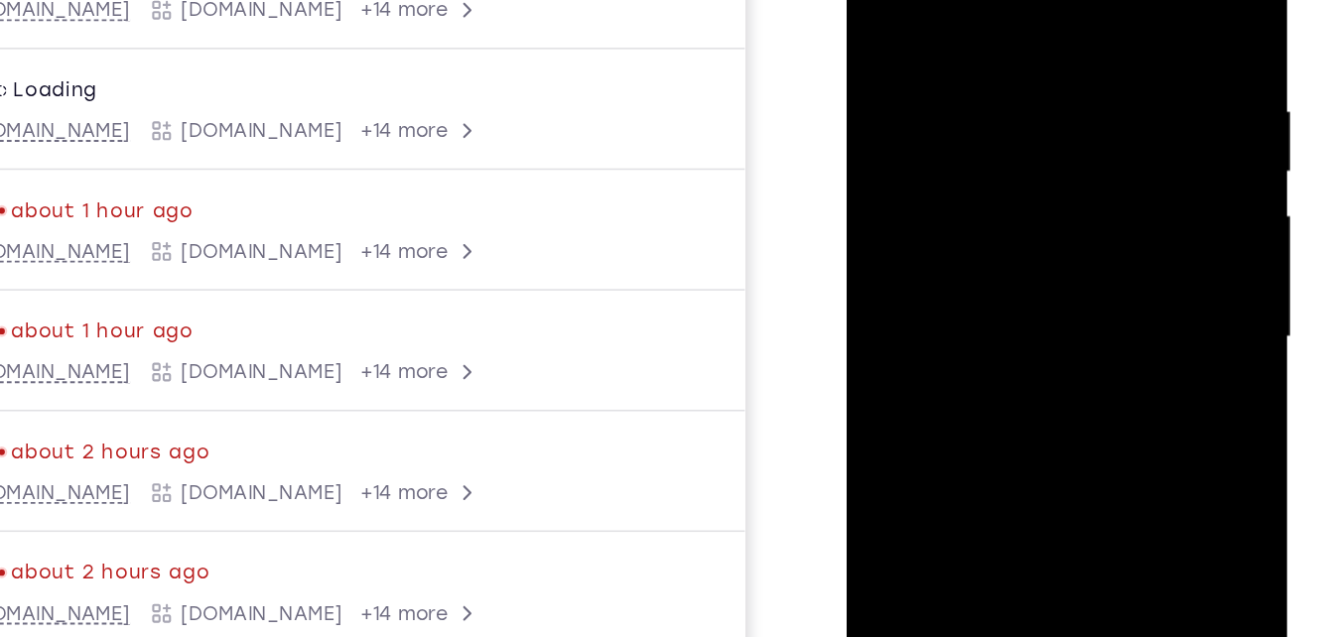
click at [921, 244] on div at bounding box center [986, 170] width 250 height 556
click at [1014, 49] on div at bounding box center [986, 170] width 250 height 556
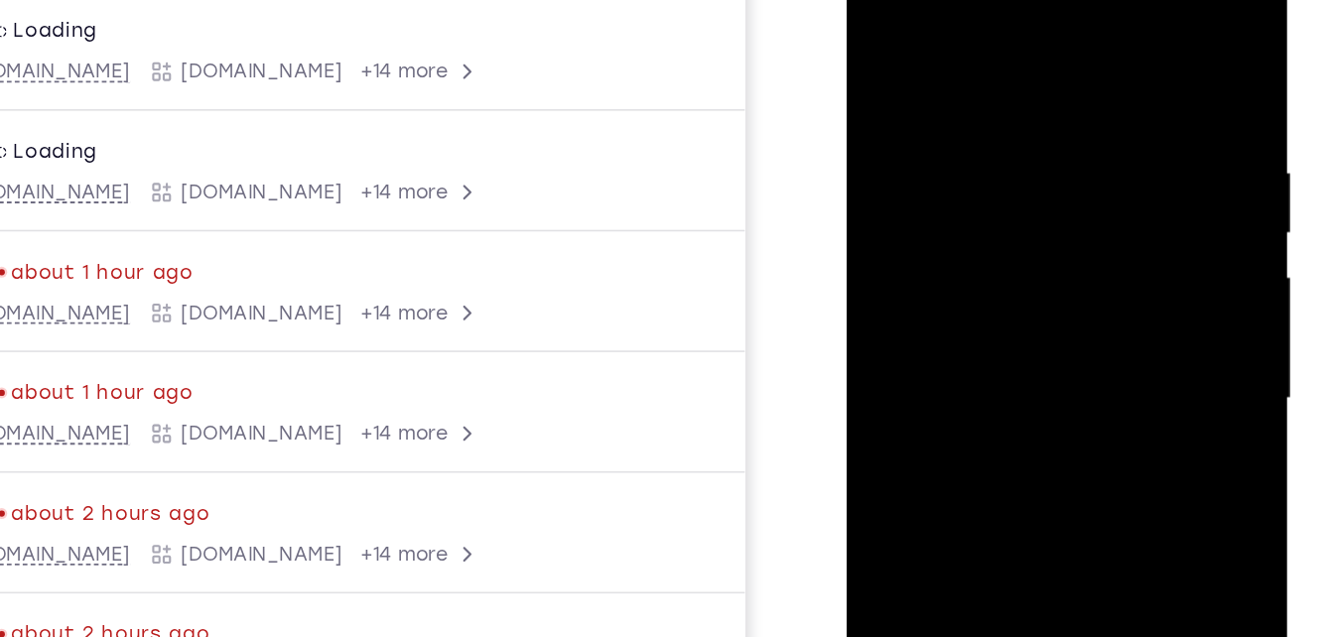
drag, startPoint x: 1012, startPoint y: 123, endPoint x: 988, endPoint y: -69, distance: 194.0
click at [988, 0] on html "Online web based iOS Simulators and Android Emulators. Run iPhone, iPad, Mobile…" at bounding box center [987, 235] width 283 height 596
click at [882, 34] on div at bounding box center [986, 230] width 250 height 556
drag, startPoint x: 952, startPoint y: 276, endPoint x: 950, endPoint y: 146, distance: 130.1
click at [950, 146] on div at bounding box center [986, 230] width 250 height 556
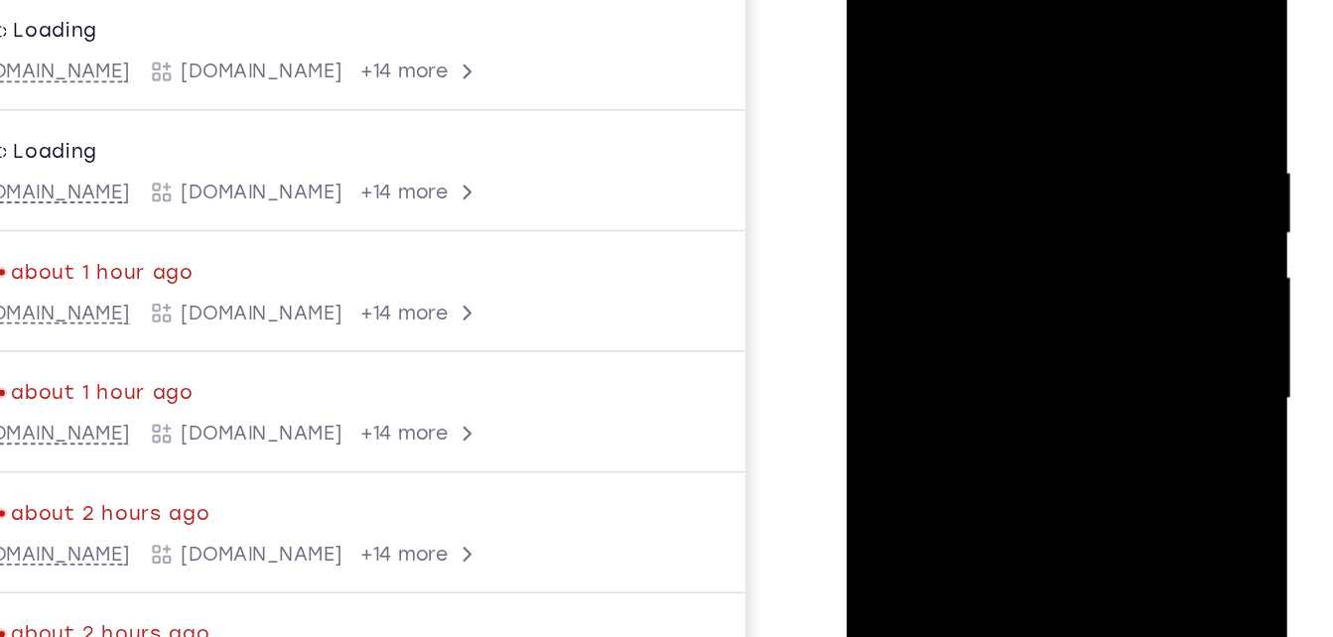
click at [967, 193] on div at bounding box center [986, 230] width 250 height 556
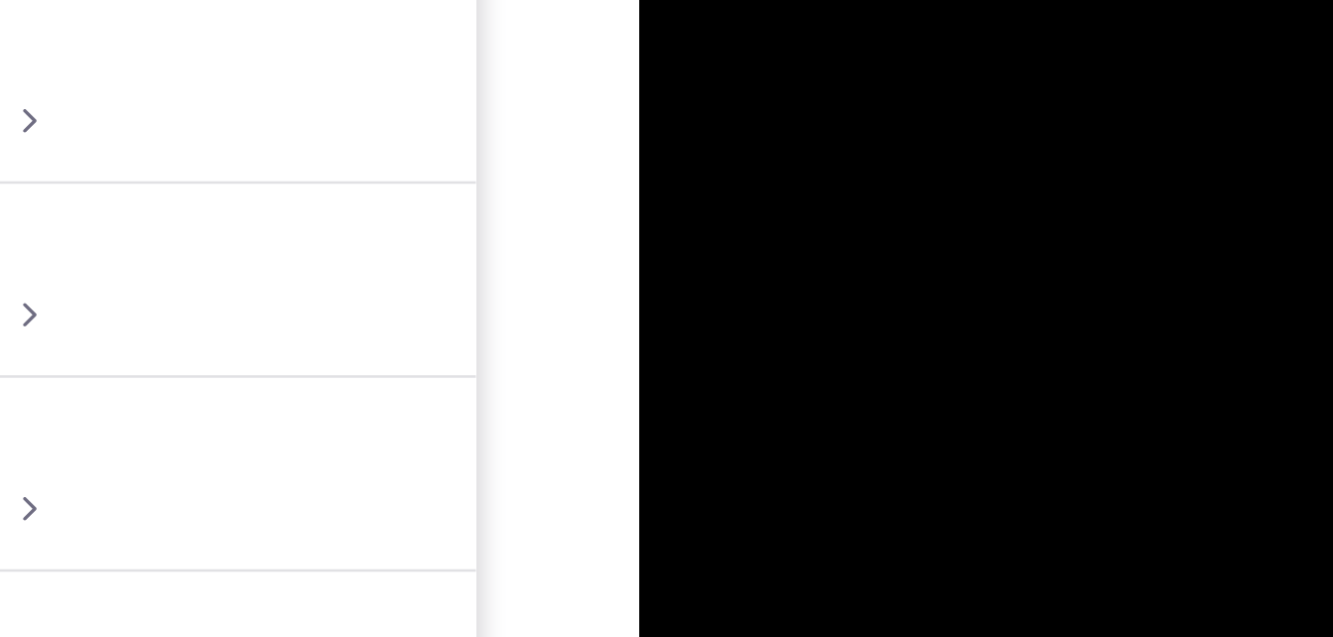
click at [676, 0] on div at bounding box center [779, 198] width 250 height 556
drag, startPoint x: 674, startPoint y: 12, endPoint x: 672, endPoint y: -2, distance: 14.0
click at [672, 0] on div at bounding box center [779, 198] width 250 height 556
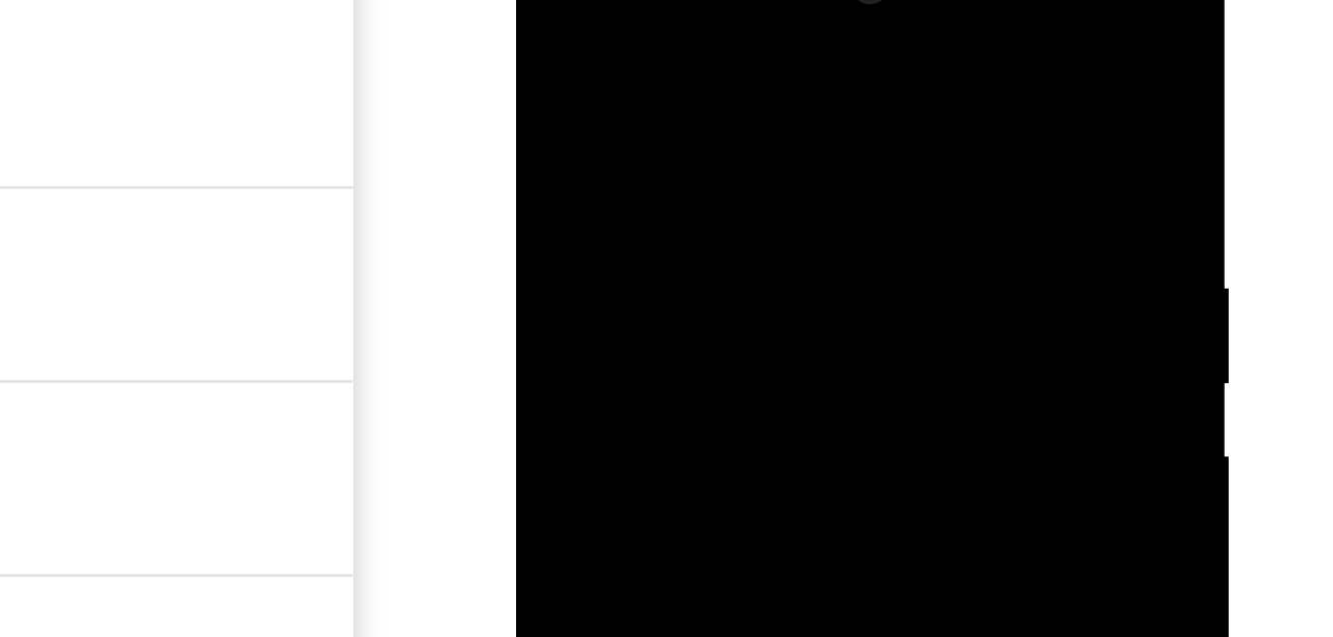
click at [550, 7] on div at bounding box center [656, 203] width 250 height 556
click at [549, 3] on div at bounding box center [656, 203] width 250 height 556
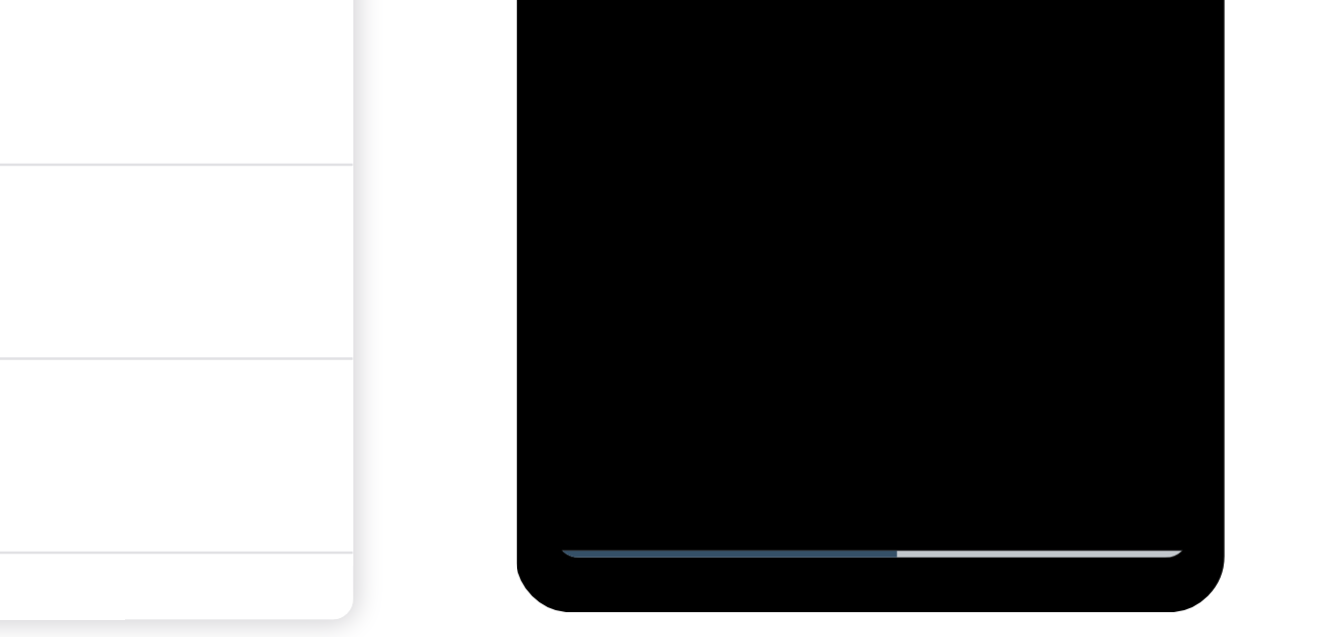
scroll to position [294, 0]
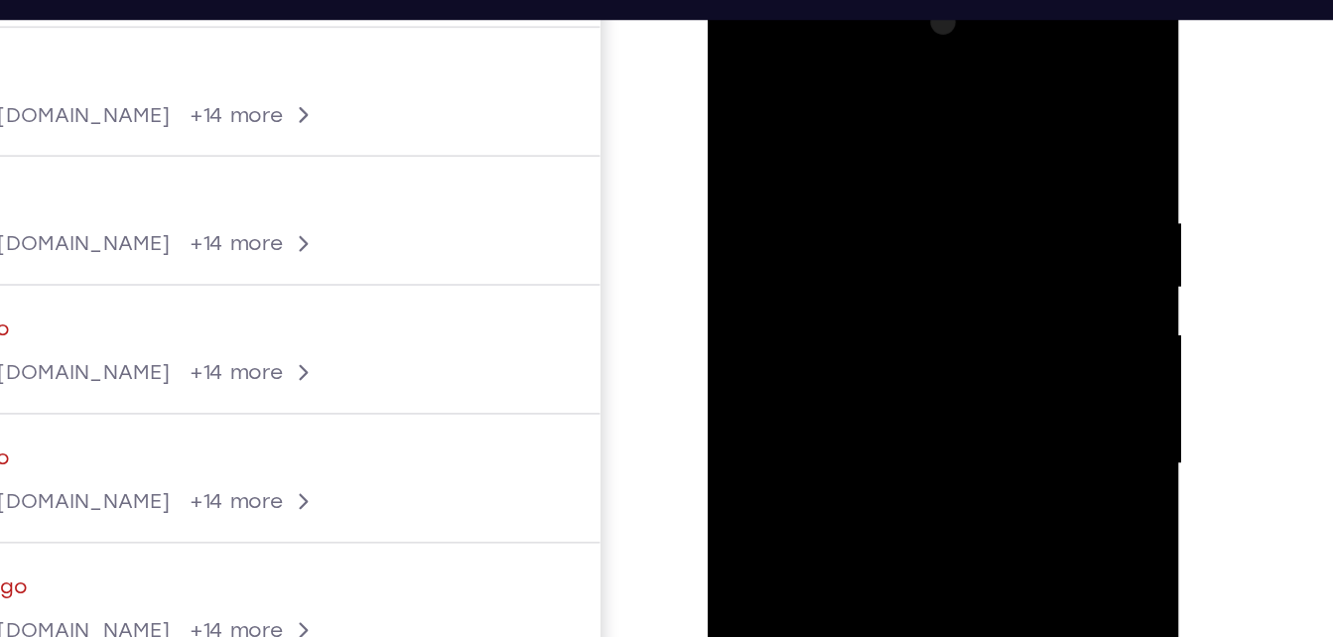
click at [838, 61] on div at bounding box center [848, 265] width 250 height 556
click at [800, 122] on div at bounding box center [848, 265] width 250 height 556
click at [856, 140] on div at bounding box center [848, 265] width 250 height 556
click at [871, 212] on div at bounding box center [848, 265] width 250 height 556
click at [922, 205] on div at bounding box center [848, 265] width 250 height 556
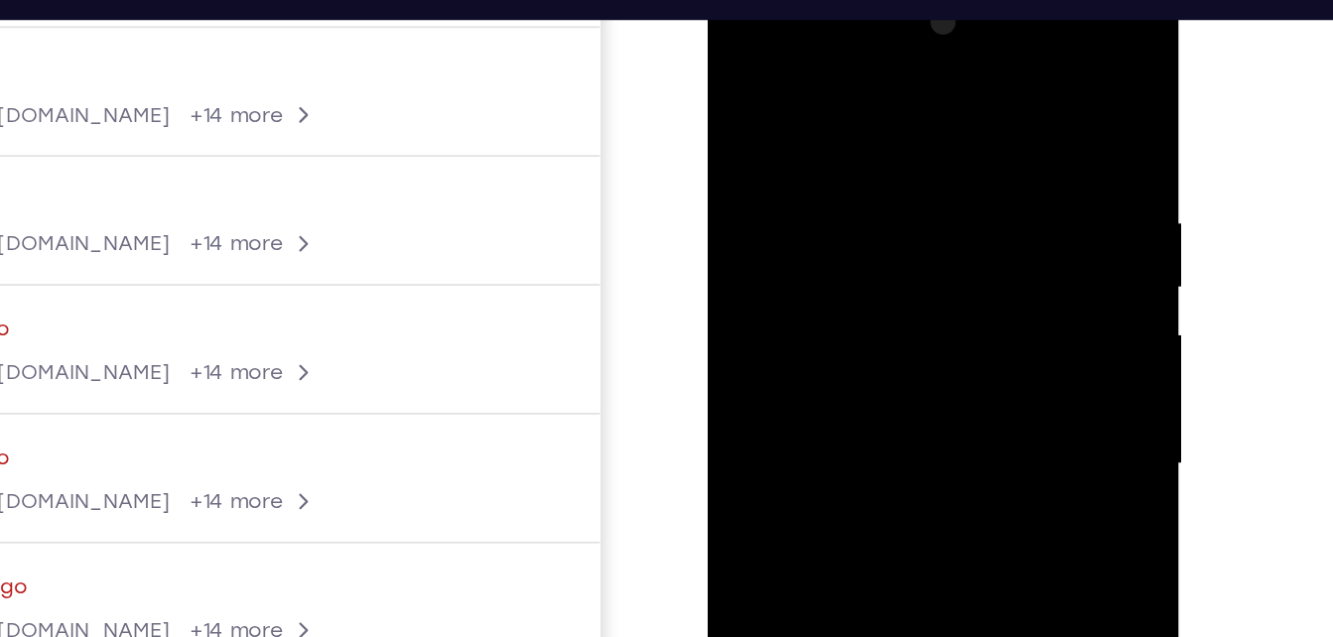
click at [922, 205] on div at bounding box center [848, 265] width 250 height 556
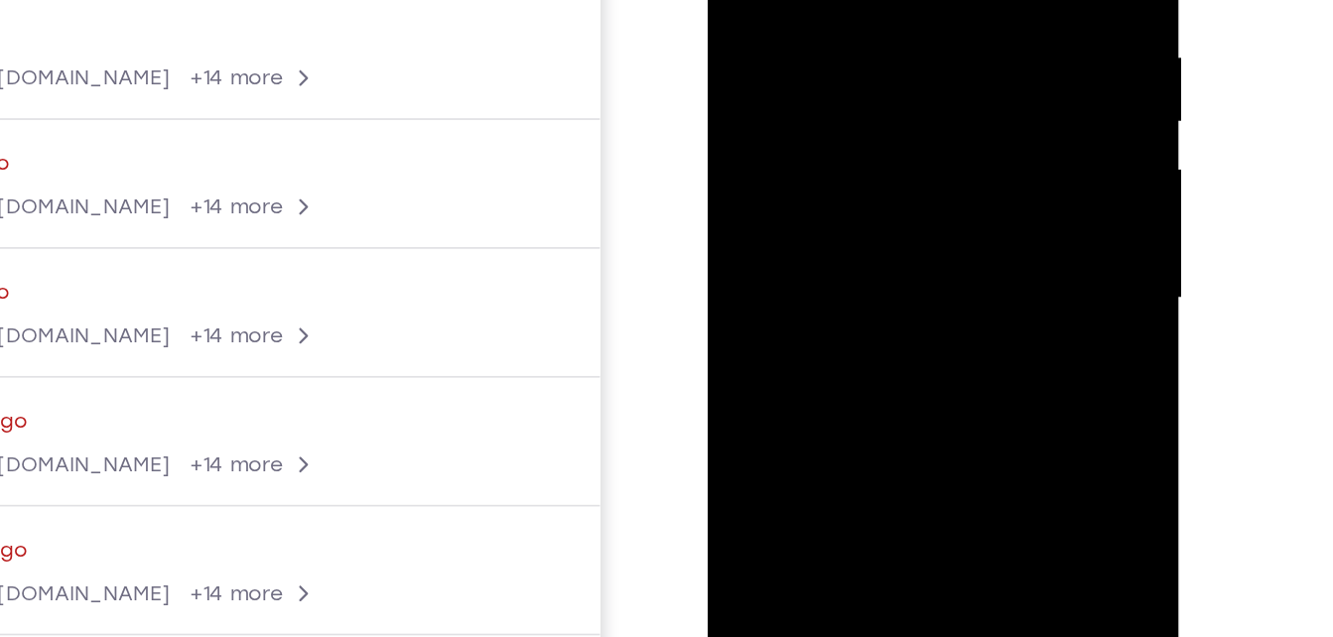
click at [943, 133] on div at bounding box center [848, 99] width 250 height 556
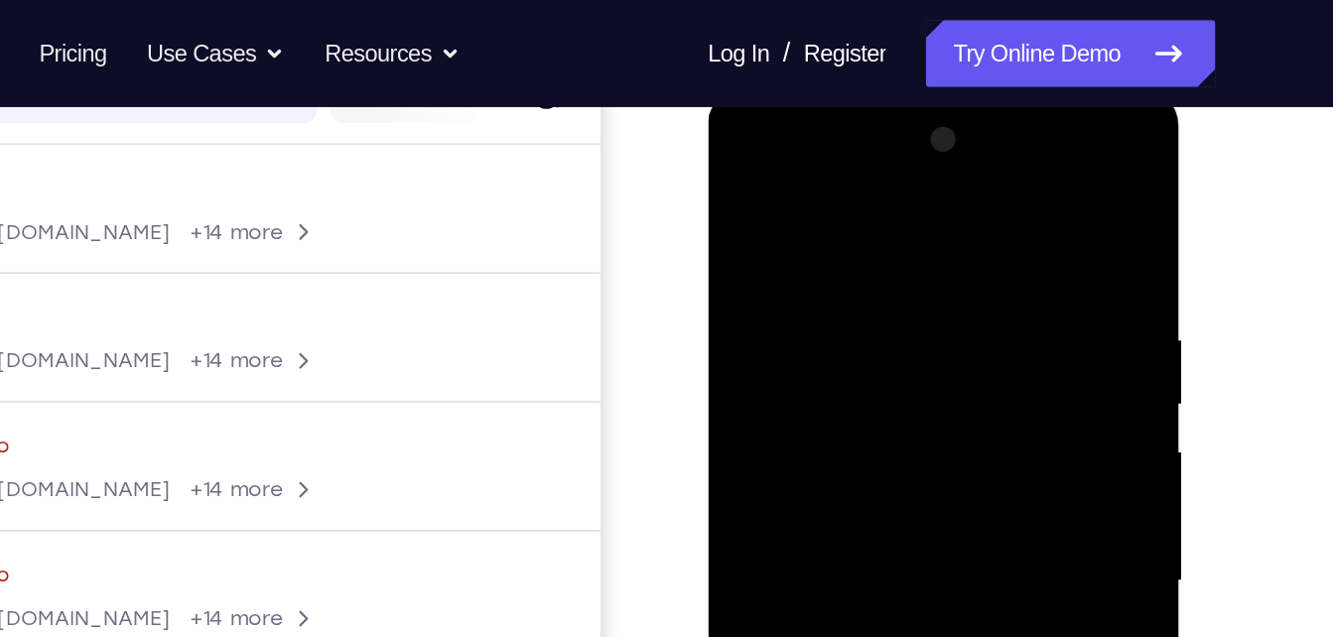
scroll to position [275, 0]
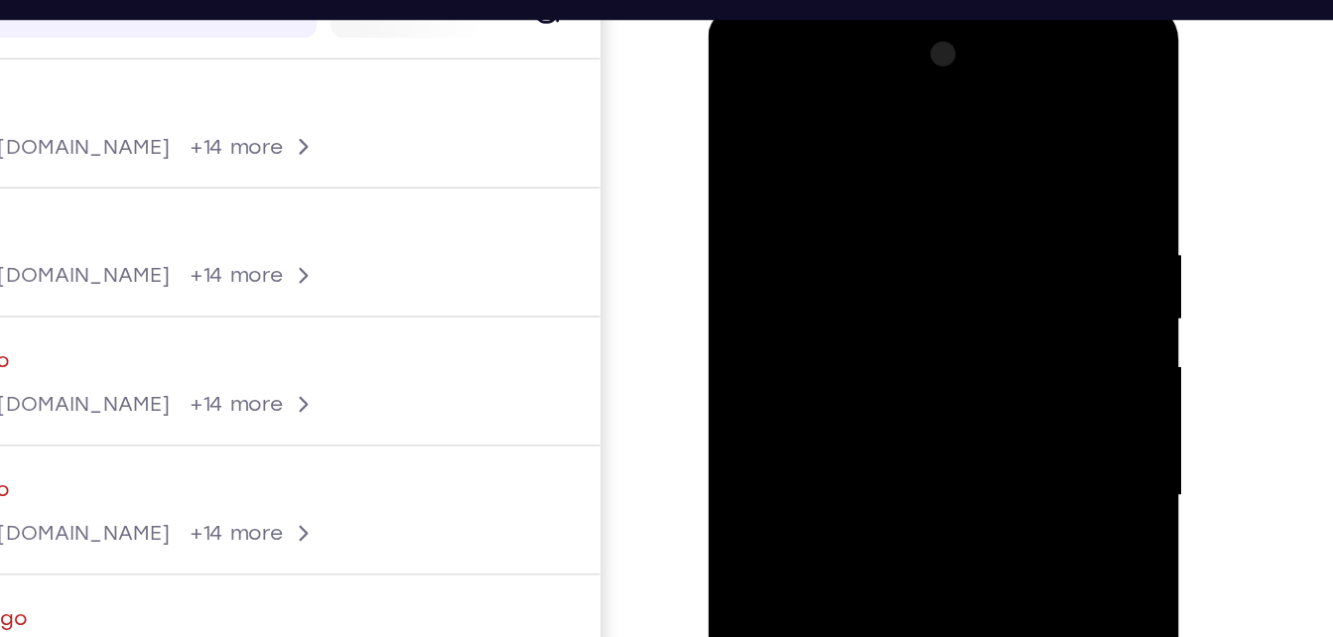
drag, startPoint x: 940, startPoint y: 267, endPoint x: 940, endPoint y: 174, distance: 93.3
click at [940, 174] on div at bounding box center [848, 296] width 250 height 556
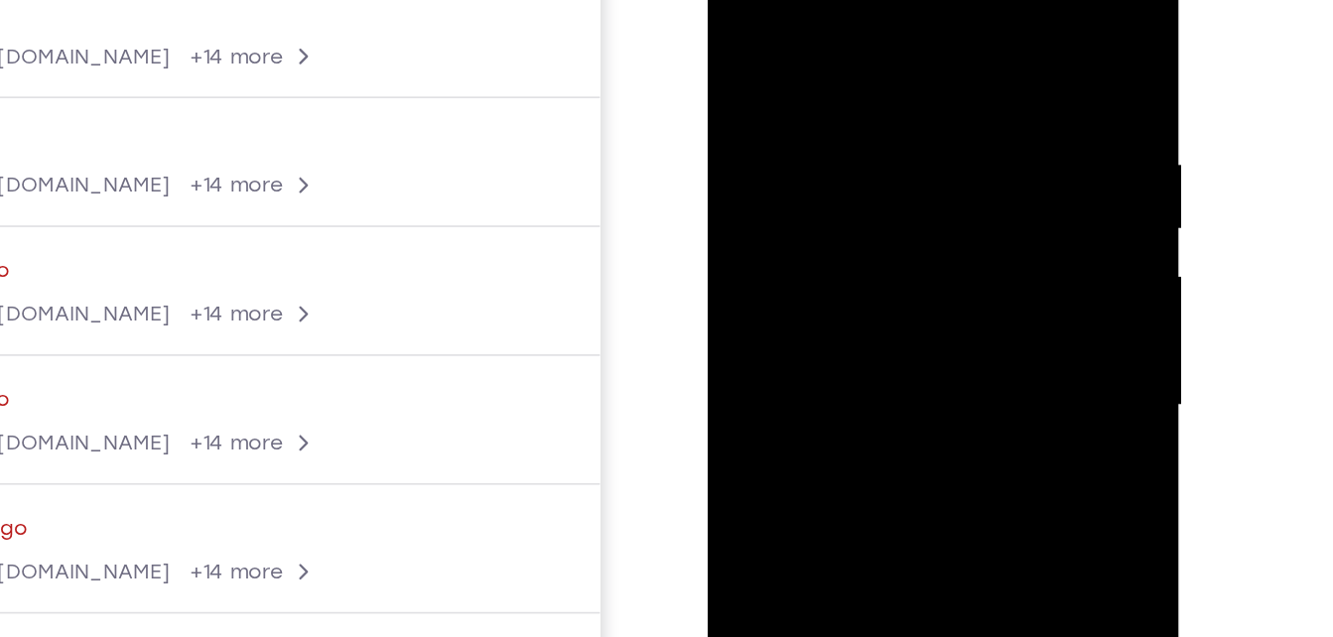
click at [940, 138] on div at bounding box center [848, 207] width 250 height 556
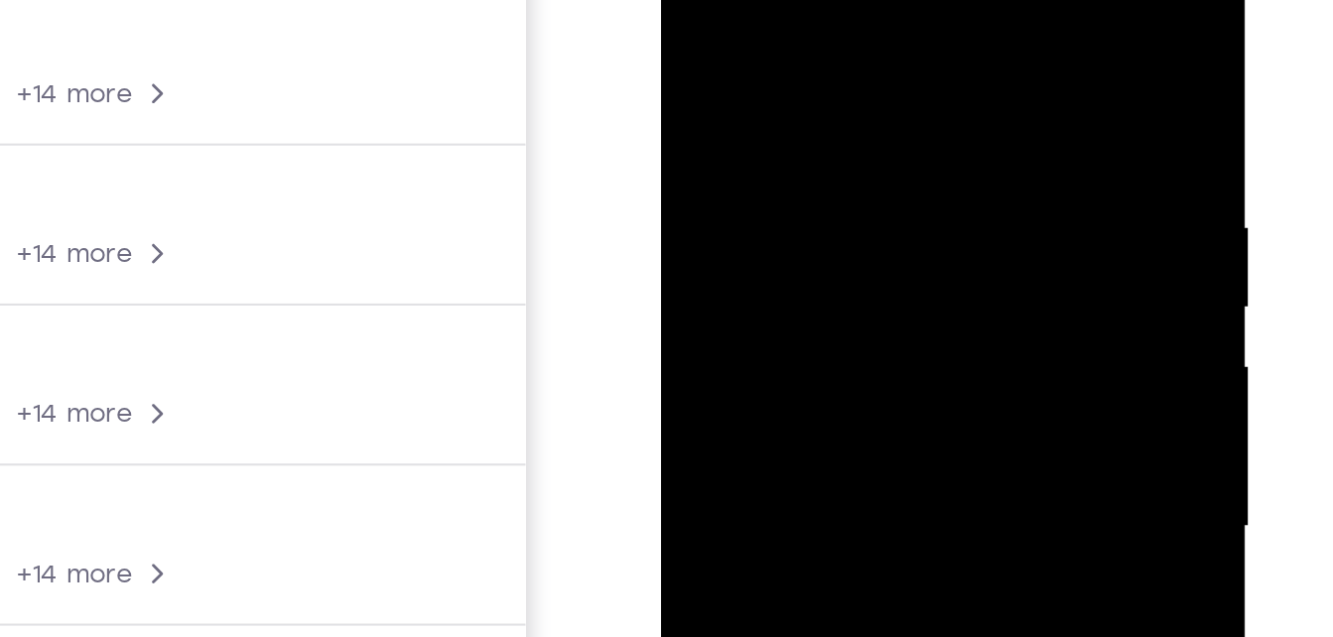
click at [692, 3] on div at bounding box center [801, 209] width 250 height 556
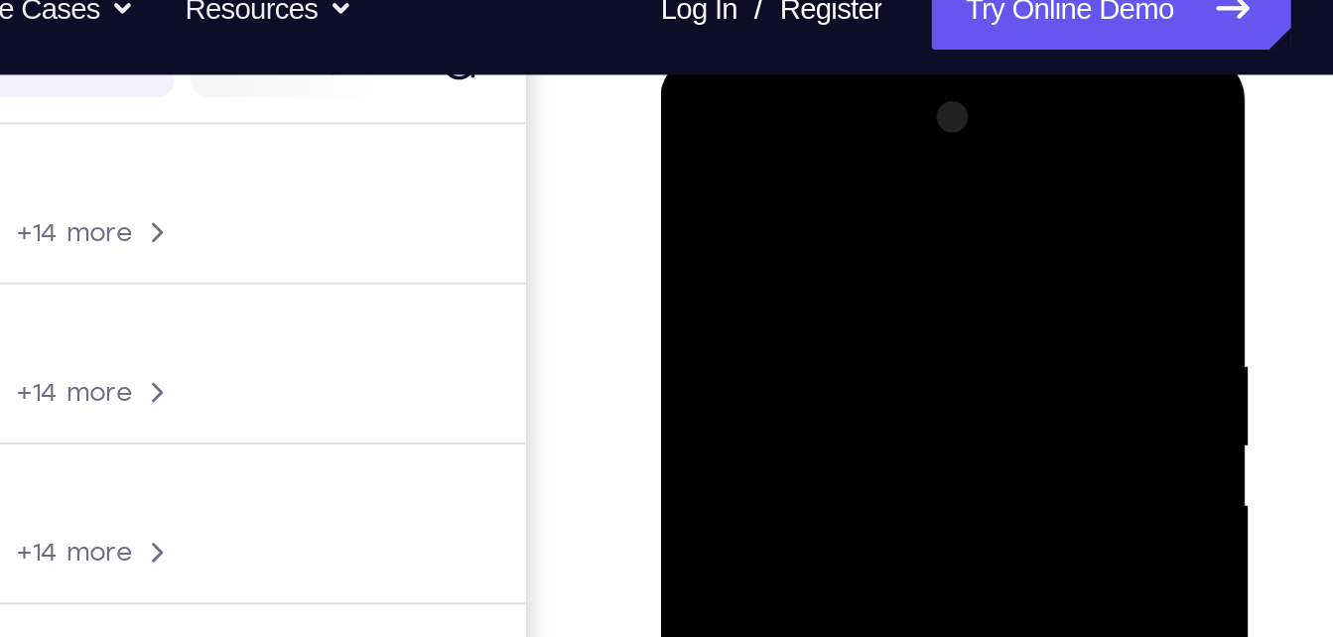
click at [769, 147] on div at bounding box center [801, 346] width 250 height 556
click at [734, 218] on div at bounding box center [801, 346] width 250 height 556
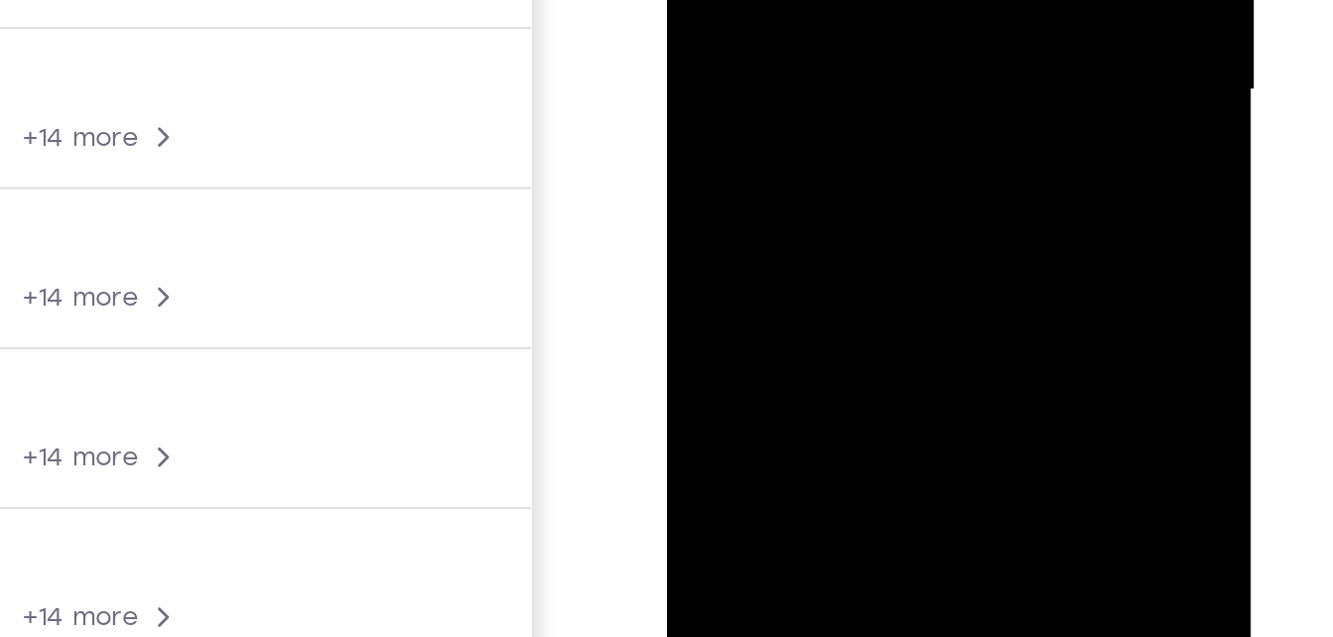
scroll to position [246, 0]
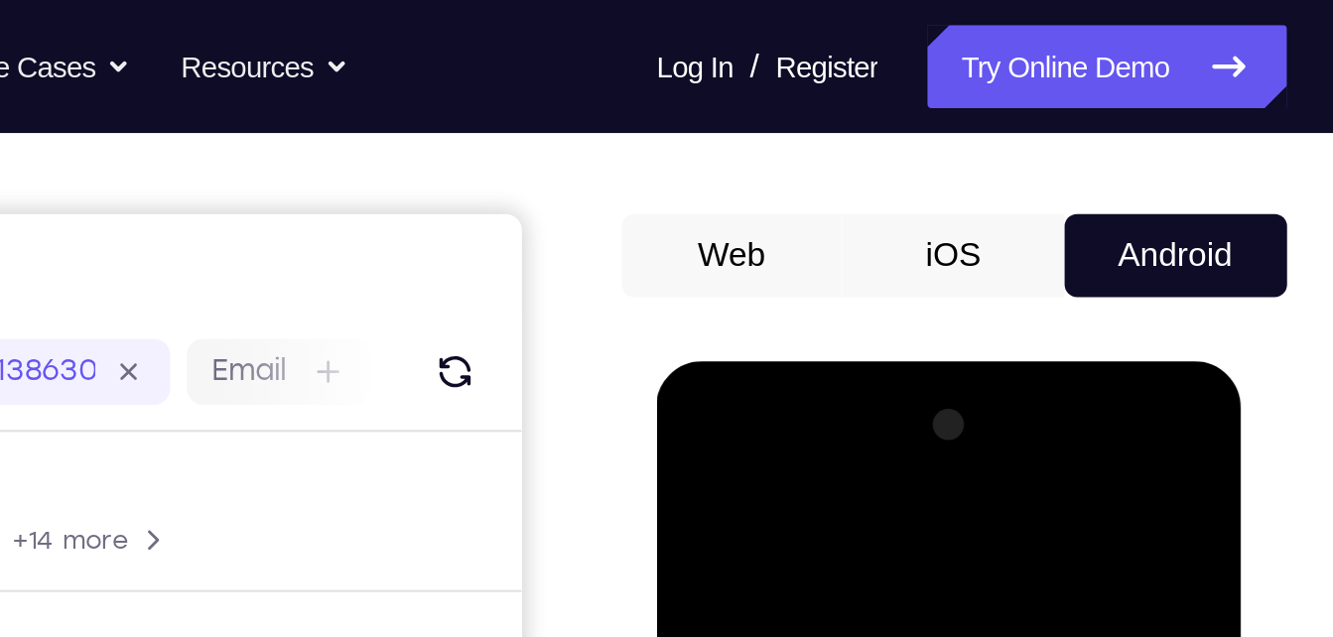
scroll to position [0, 0]
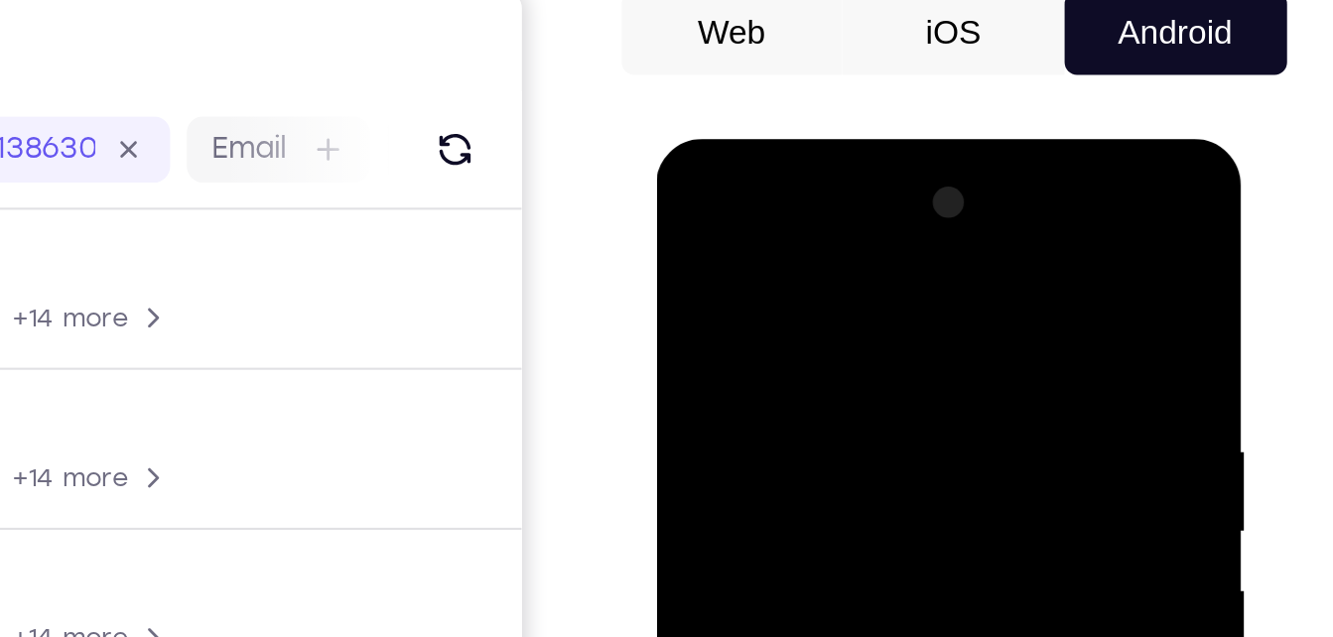
click at [754, 233] on div at bounding box center [796, 432] width 250 height 556
click at [738, 301] on div at bounding box center [796, 432] width 250 height 556
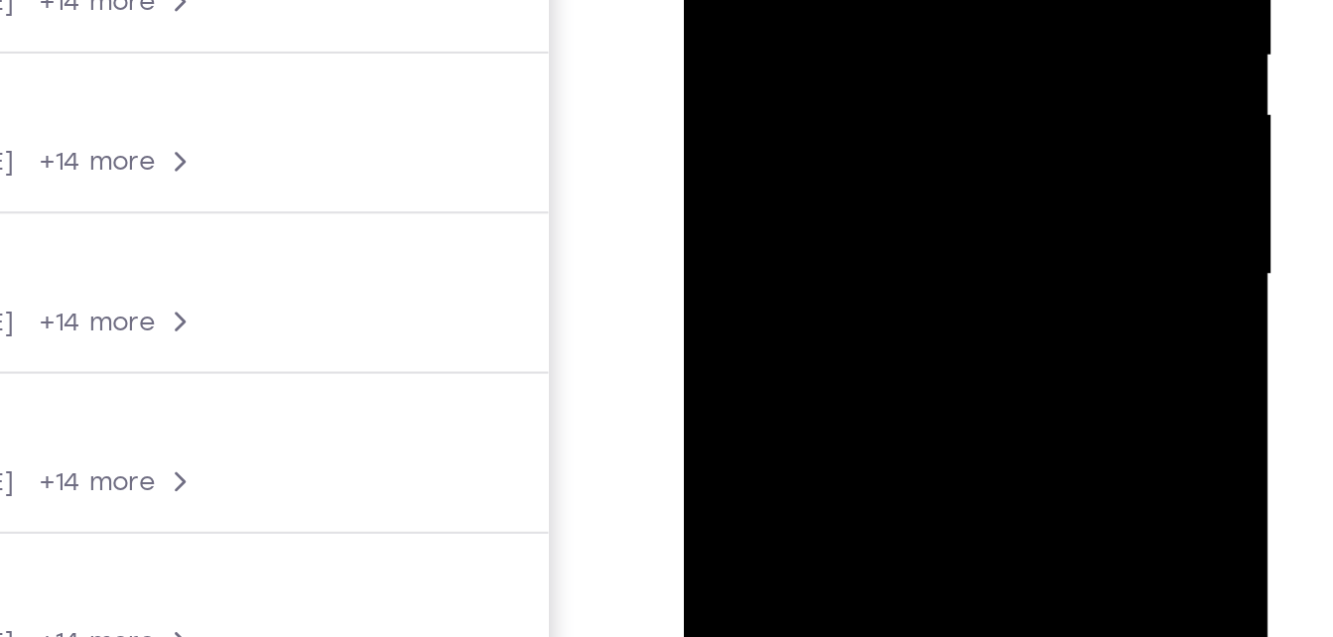
scroll to position [191, 0]
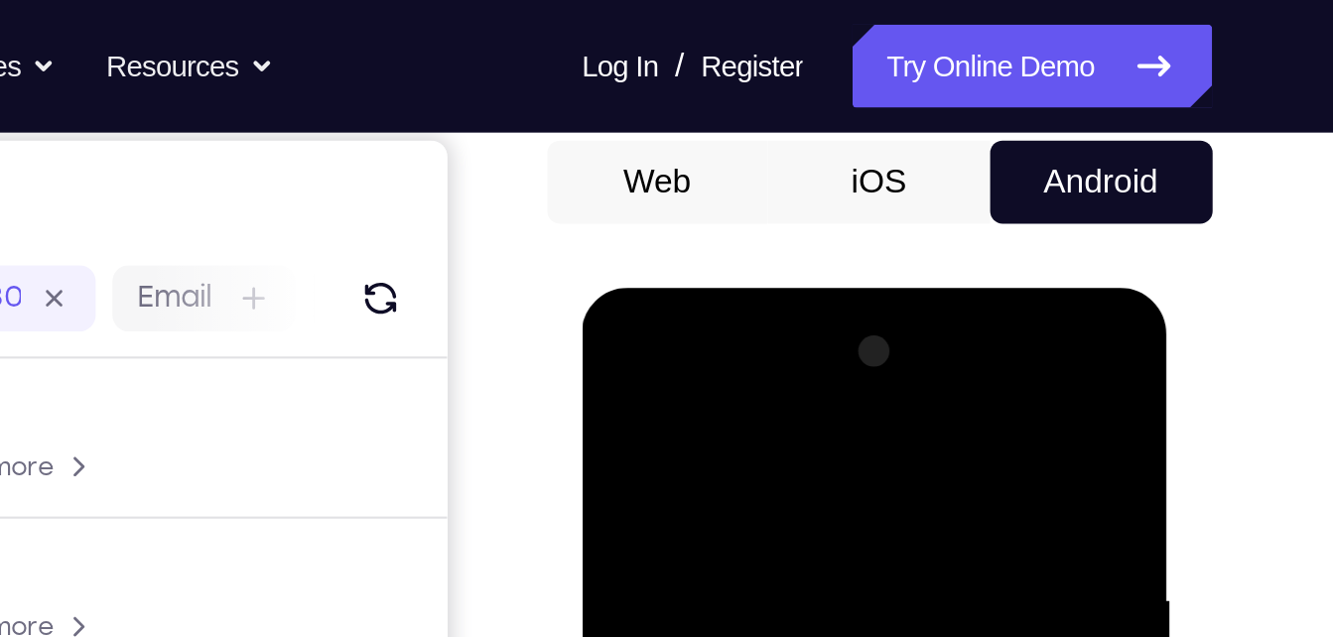
scroll to position [0, 0]
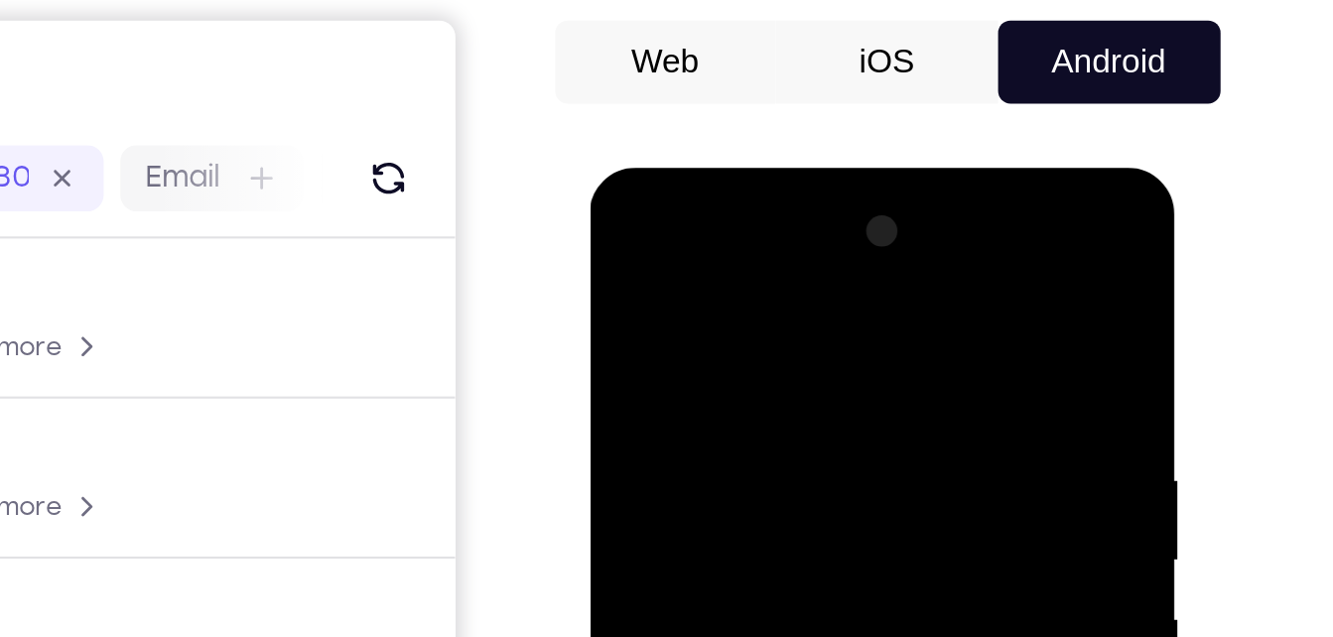
click at [708, 225] on div at bounding box center [730, 461] width 250 height 556
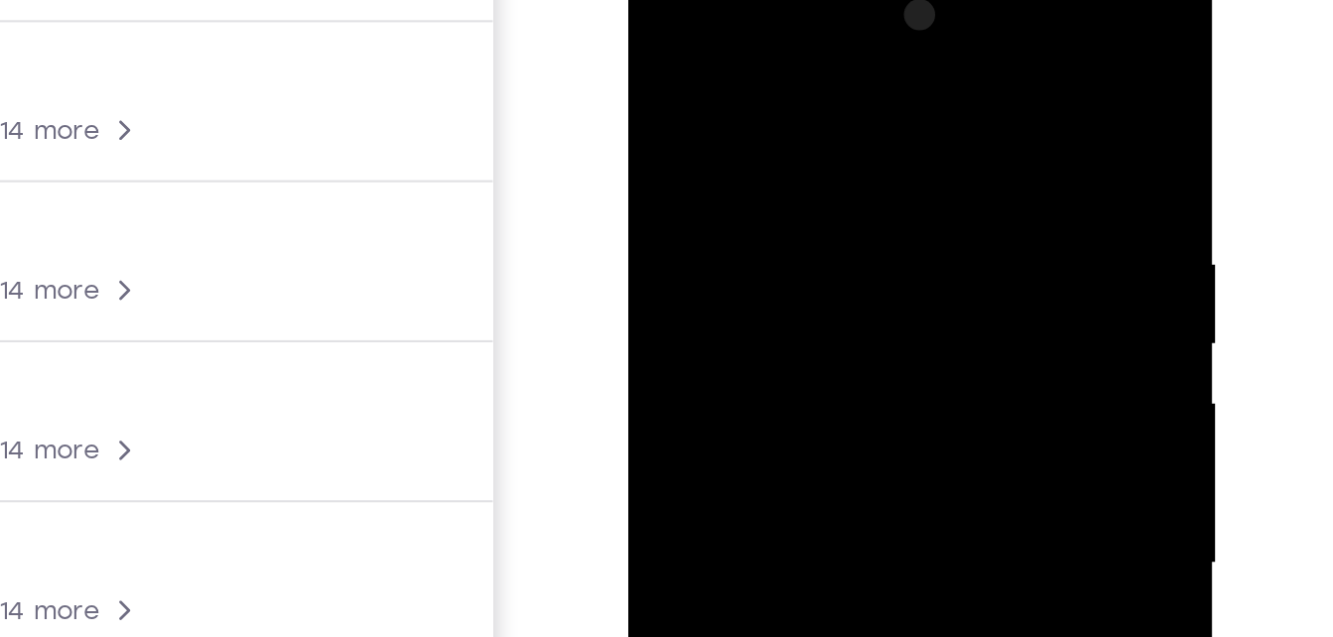
scroll to position [25, 0]
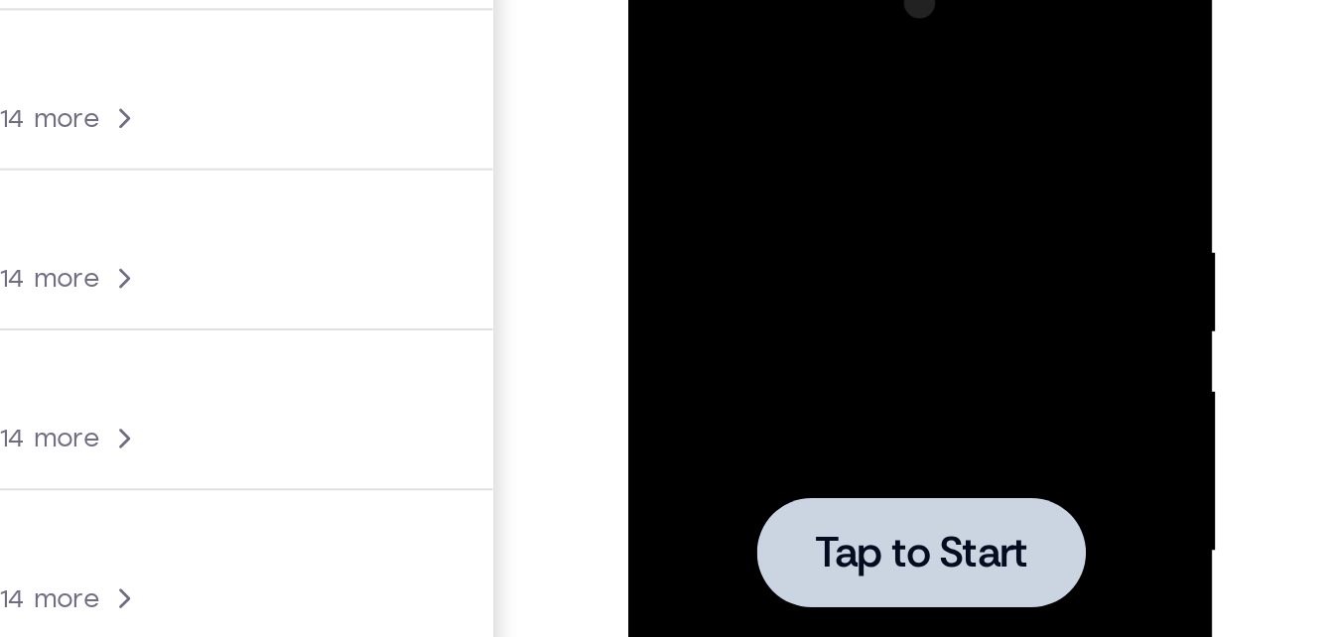
click at [743, 216] on div at bounding box center [767, 232] width 157 height 53
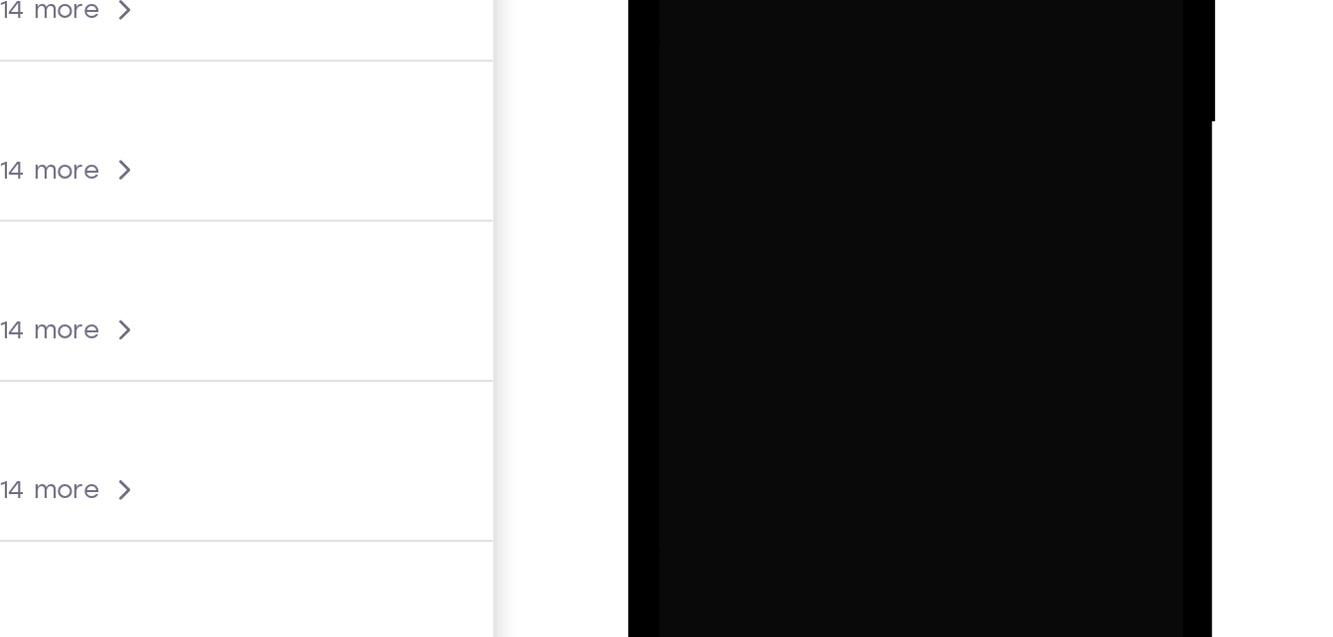
scroll to position [232, 0]
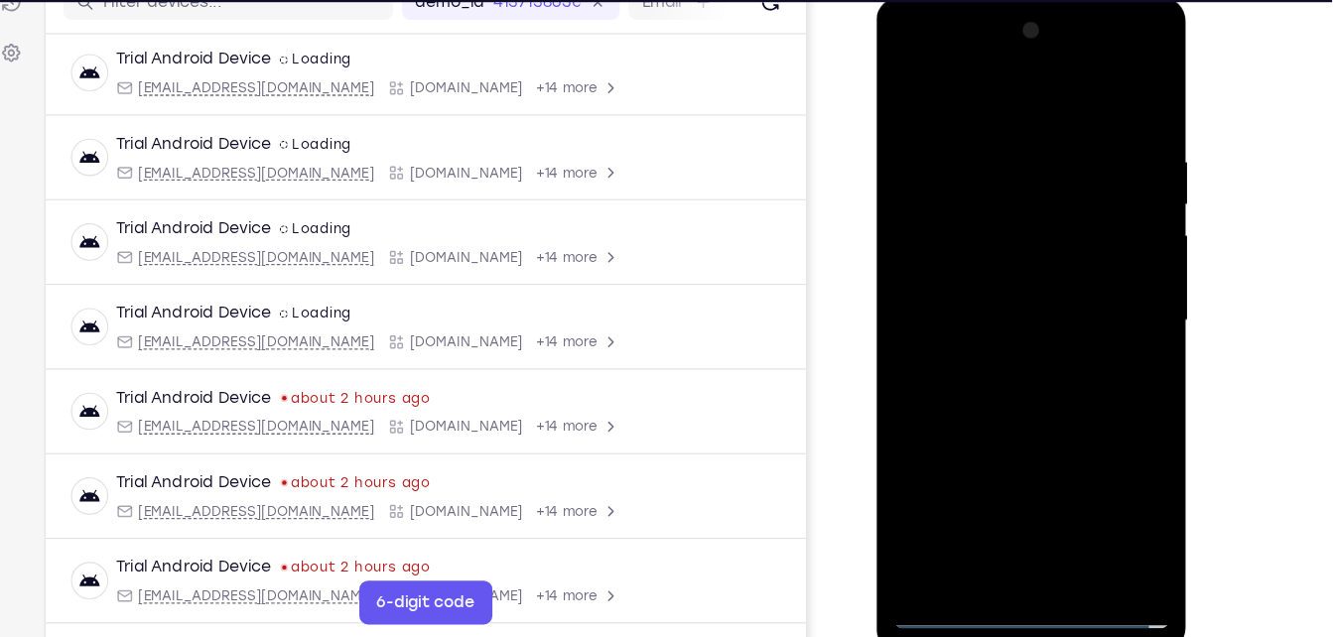
scroll to position [0, 0]
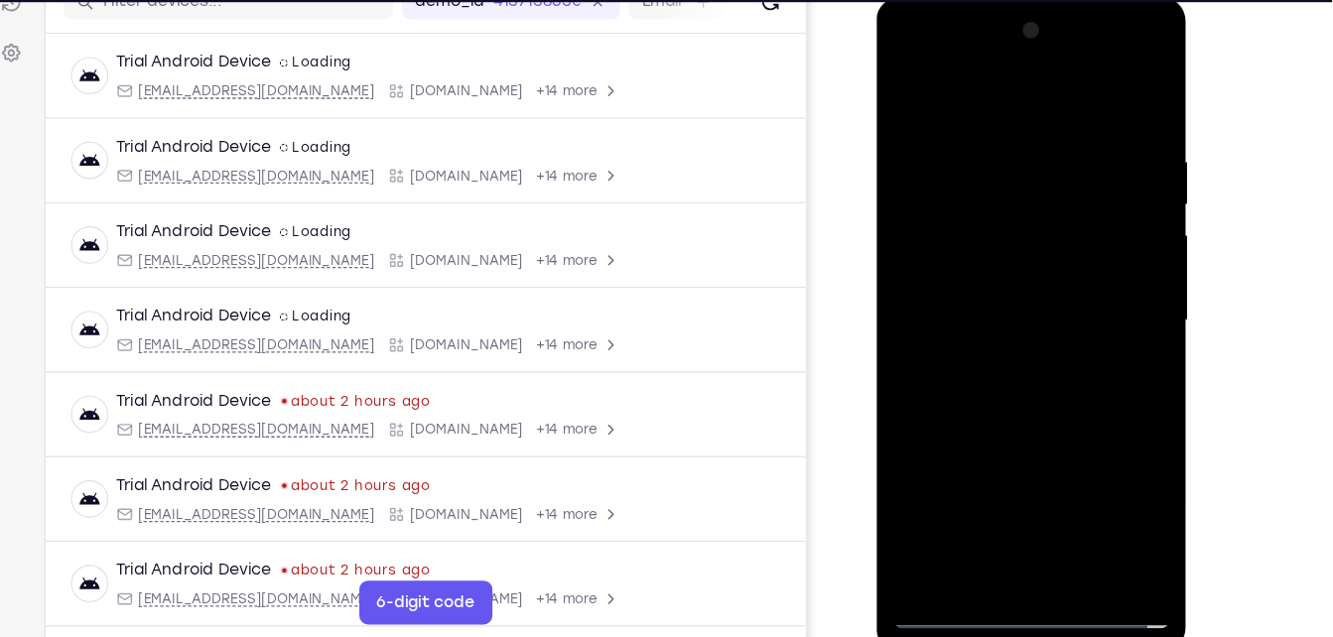
click at [1006, 555] on div at bounding box center [1016, 290] width 250 height 556
click at [1101, 469] on div at bounding box center [1016, 290] width 250 height 556
click at [927, 63] on div at bounding box center [1016, 290] width 250 height 556
click at [1109, 281] on div at bounding box center [1016, 290] width 250 height 556
click at [997, 519] on div at bounding box center [1016, 290] width 250 height 556
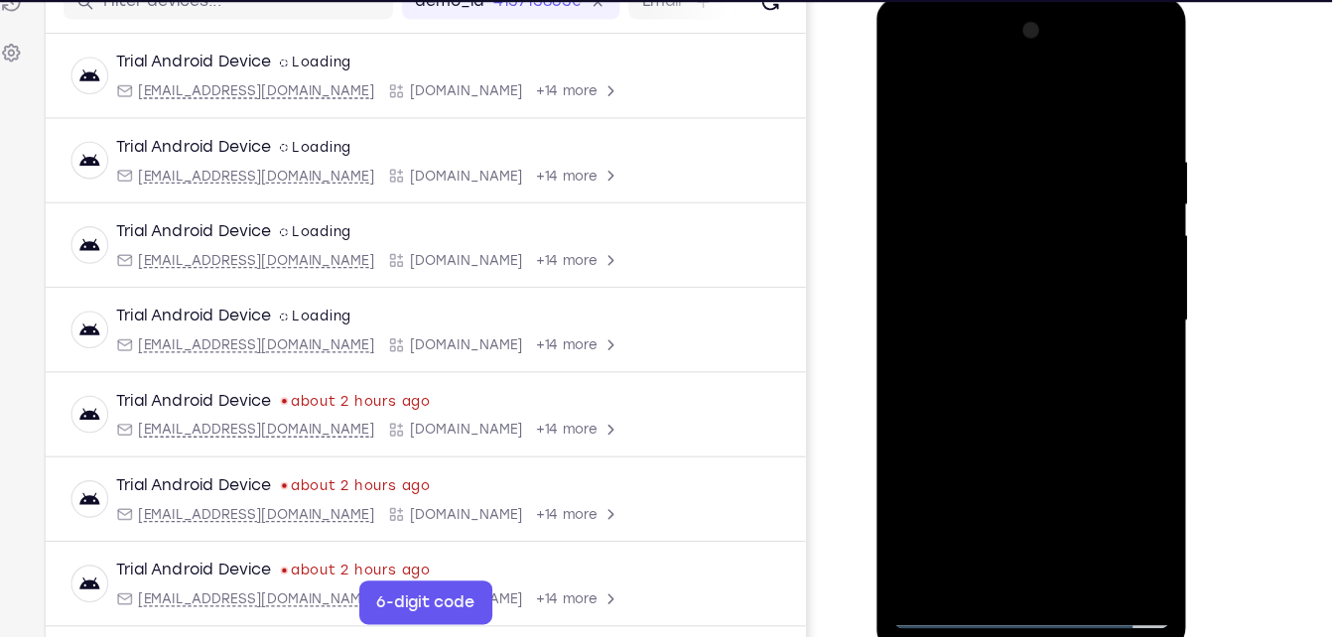
click at [990, 275] on div at bounding box center [1016, 290] width 250 height 556
click at [996, 257] on div at bounding box center [1016, 290] width 250 height 556
click at [989, 283] on div at bounding box center [1016, 290] width 250 height 556
click at [1058, 520] on div at bounding box center [1016, 290] width 250 height 556
click at [1059, 378] on div at bounding box center [1016, 290] width 250 height 556
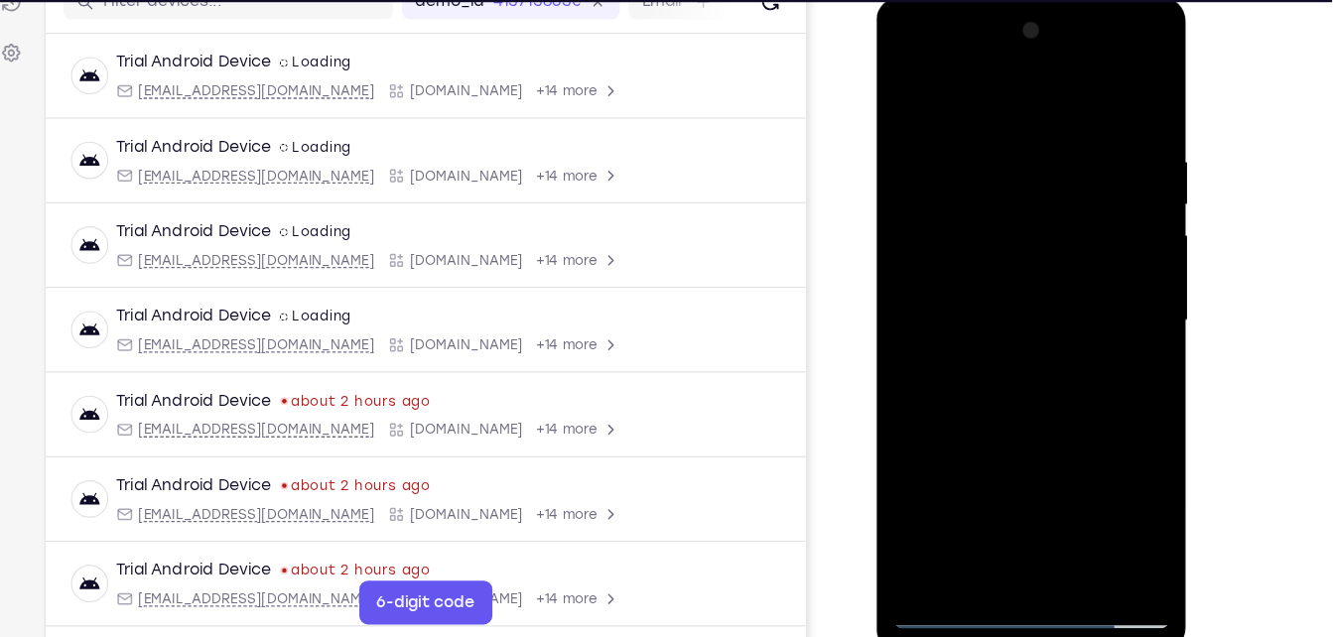
click at [1058, 524] on div at bounding box center [1016, 290] width 250 height 556
click at [1029, 387] on div at bounding box center [1016, 290] width 250 height 556
click at [936, 548] on div at bounding box center [1016, 290] width 250 height 556
click at [1112, 85] on div at bounding box center [1016, 290] width 250 height 556
click at [1015, 527] on div at bounding box center [1016, 290] width 250 height 556
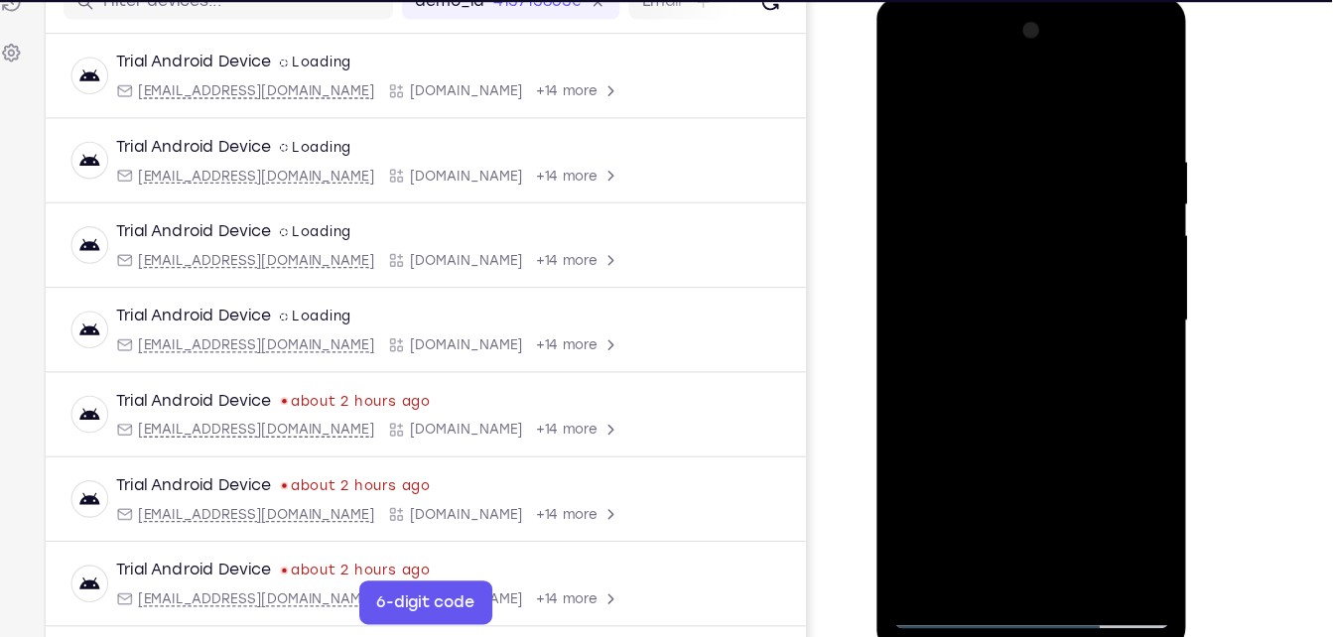
drag, startPoint x: 1031, startPoint y: 359, endPoint x: 1059, endPoint y: 72, distance: 288.2
click at [1059, 72] on div at bounding box center [1016, 290] width 250 height 556
drag, startPoint x: 1048, startPoint y: 367, endPoint x: 1064, endPoint y: 6, distance: 361.7
click at [1064, 6] on div at bounding box center [1017, 293] width 281 height 592
drag, startPoint x: 999, startPoint y: 395, endPoint x: 1020, endPoint y: -2, distance: 397.7
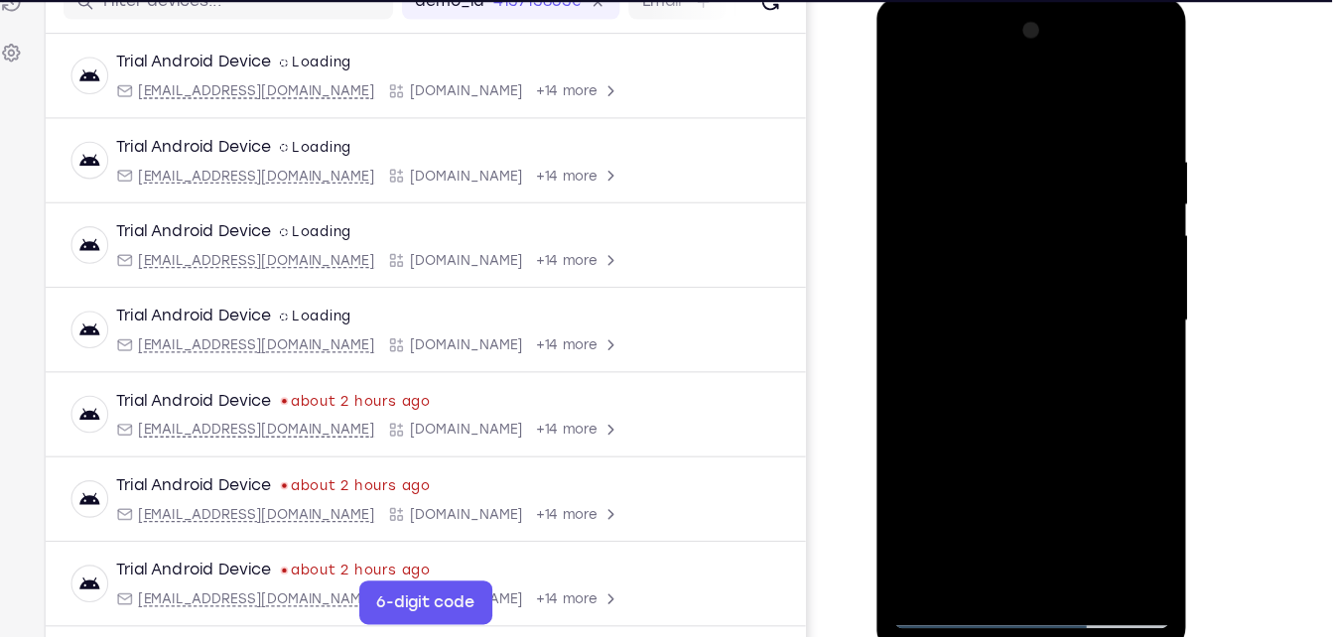
click at [1020, 0] on div at bounding box center [1017, 293] width 281 height 592
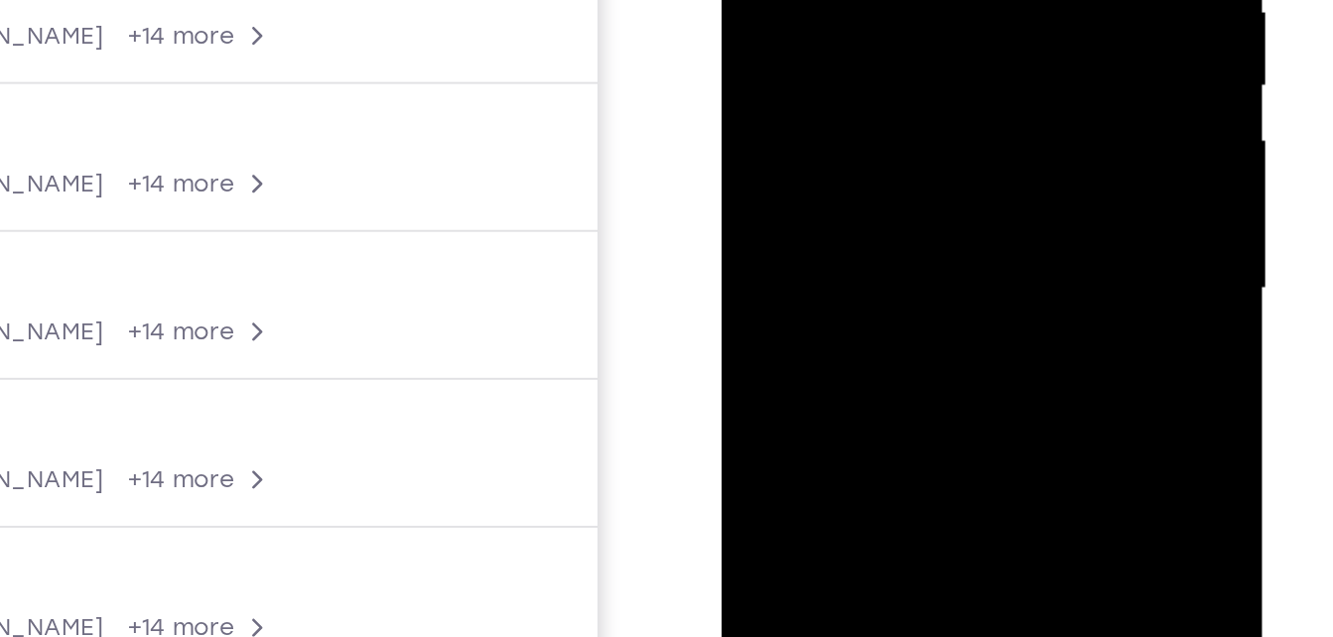
drag, startPoint x: 869, startPoint y: 120, endPoint x: 840, endPoint y: -163, distance: 284.4
click at [840, 0] on div at bounding box center [863, 17] width 250 height 556
drag, startPoint x: 885, startPoint y: 101, endPoint x: 853, endPoint y: -172, distance: 274.9
click at [853, 0] on div at bounding box center [863, 17] width 250 height 556
drag, startPoint x: 874, startPoint y: 76, endPoint x: 869, endPoint y: -111, distance: 187.7
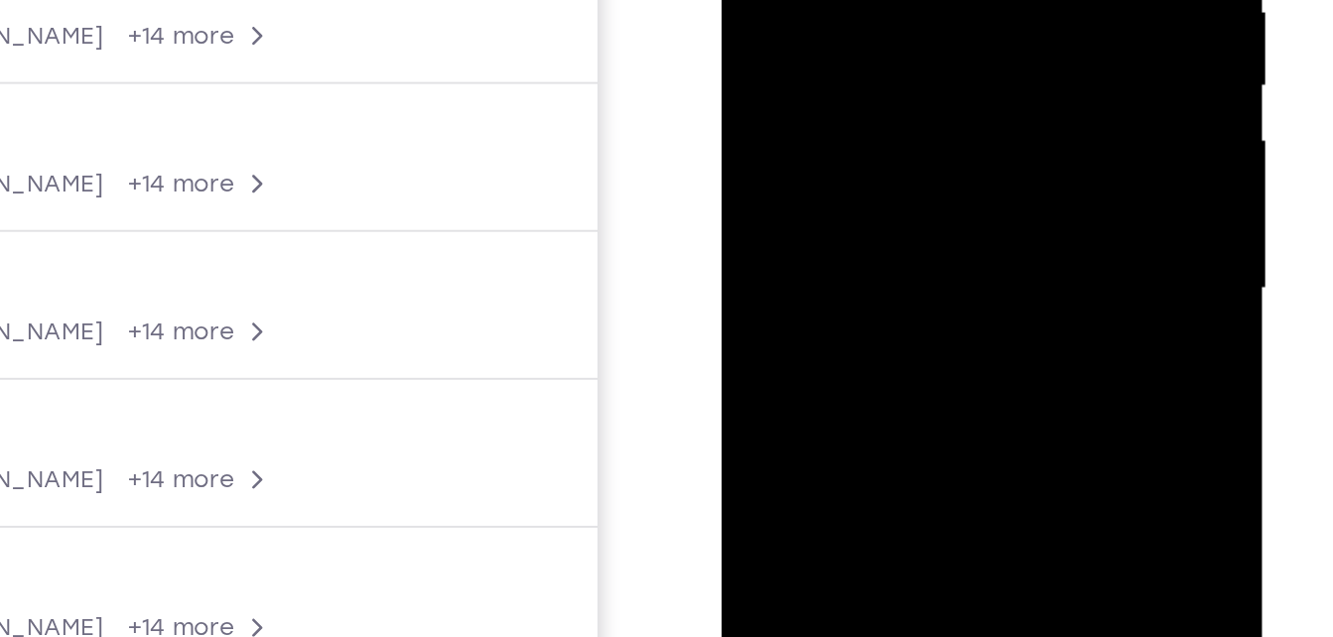
click at [869, 0] on div at bounding box center [863, 17] width 250 height 556
click at [873, 31] on div at bounding box center [863, 17] width 250 height 556
drag, startPoint x: 834, startPoint y: 112, endPoint x: 830, endPoint y: -70, distance: 182.7
click at [830, 0] on div at bounding box center [863, 17] width 250 height 556
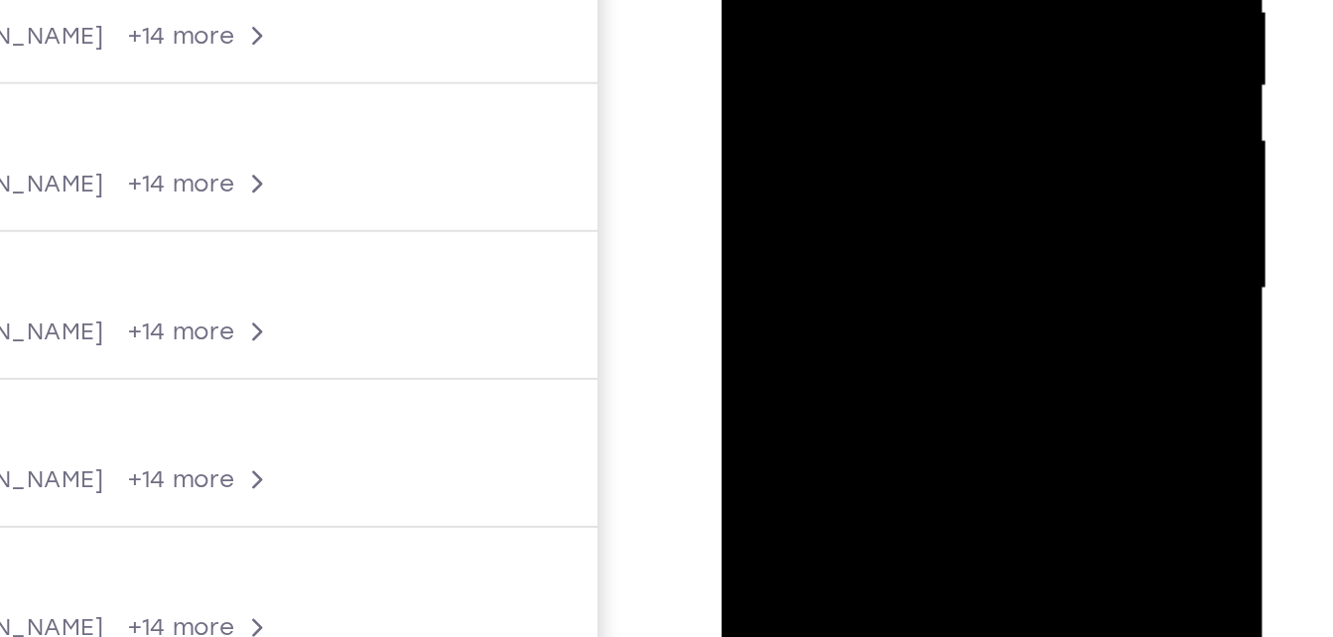
drag, startPoint x: 826, startPoint y: 95, endPoint x: 784, endPoint y: -172, distance: 270.3
click at [784, 0] on div at bounding box center [863, 17] width 250 height 556
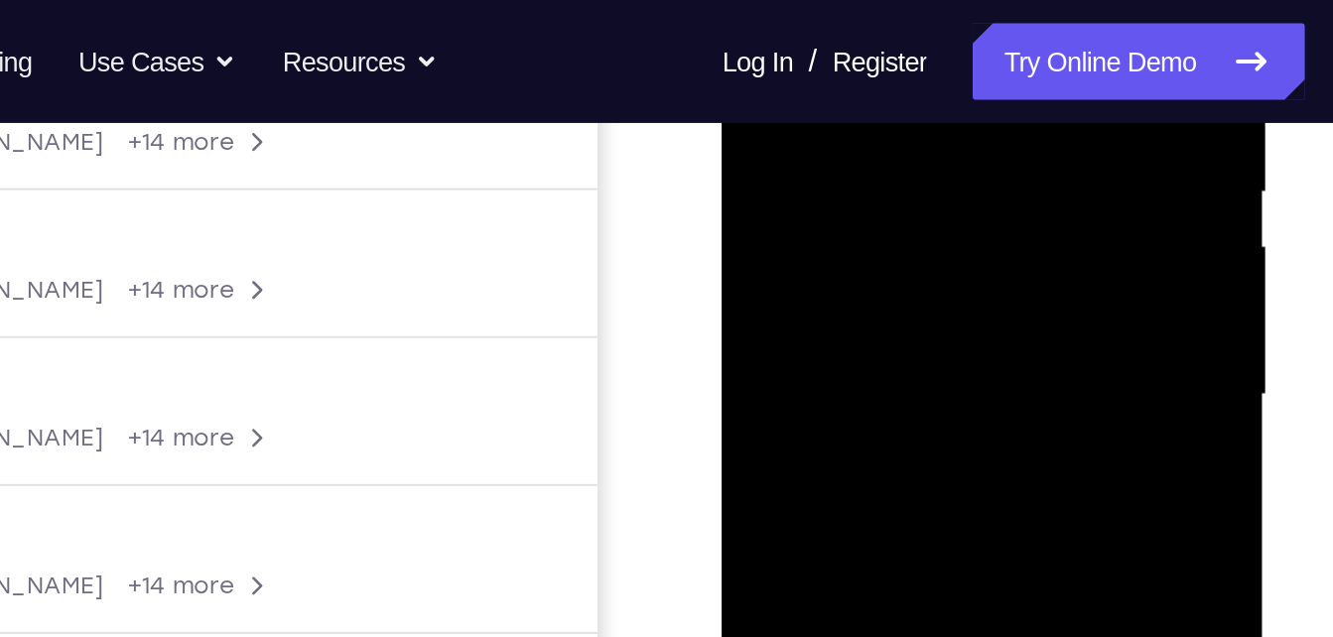
scroll to position [411, 0]
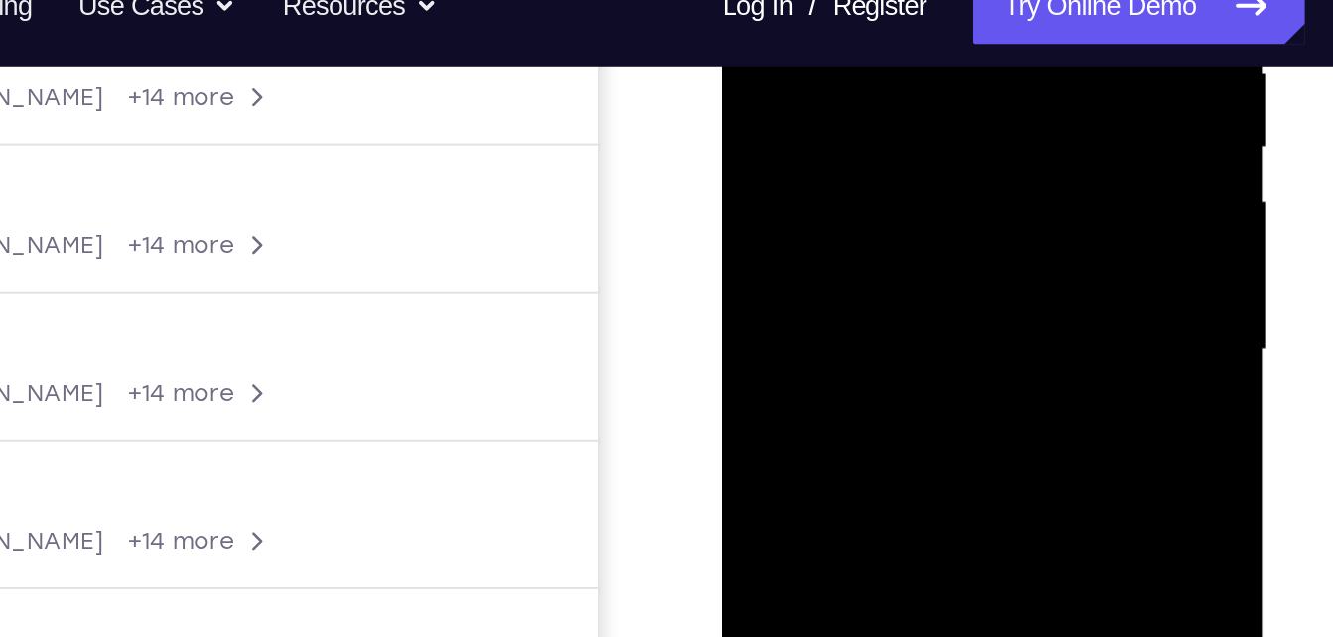
drag, startPoint x: 824, startPoint y: 139, endPoint x: 816, endPoint y: -142, distance: 281.0
click at [816, 0] on div at bounding box center [863, 78] width 250 height 556
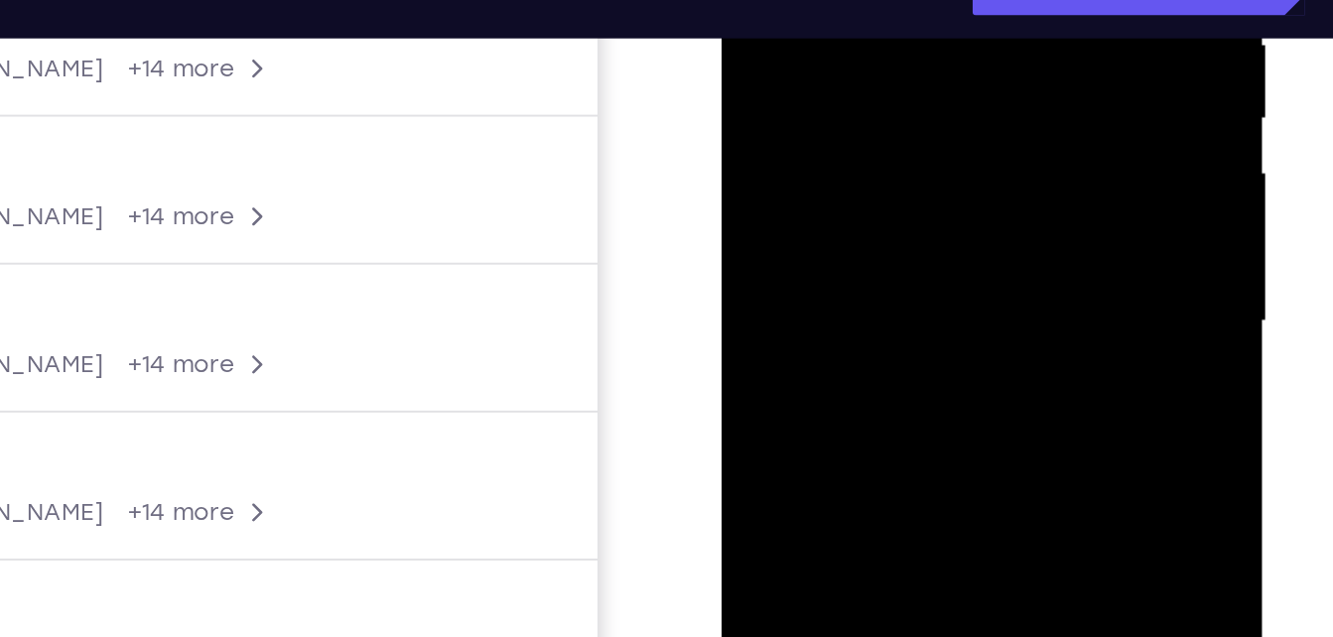
drag, startPoint x: 877, startPoint y: 132, endPoint x: 835, endPoint y: -57, distance: 193.2
click at [835, 0] on div at bounding box center [863, 50] width 250 height 556
drag, startPoint x: 881, startPoint y: 112, endPoint x: 841, endPoint y: -156, distance: 271.1
click at [841, 0] on div at bounding box center [863, 50] width 250 height 556
drag, startPoint x: 860, startPoint y: 117, endPoint x: 832, endPoint y: -87, distance: 206.4
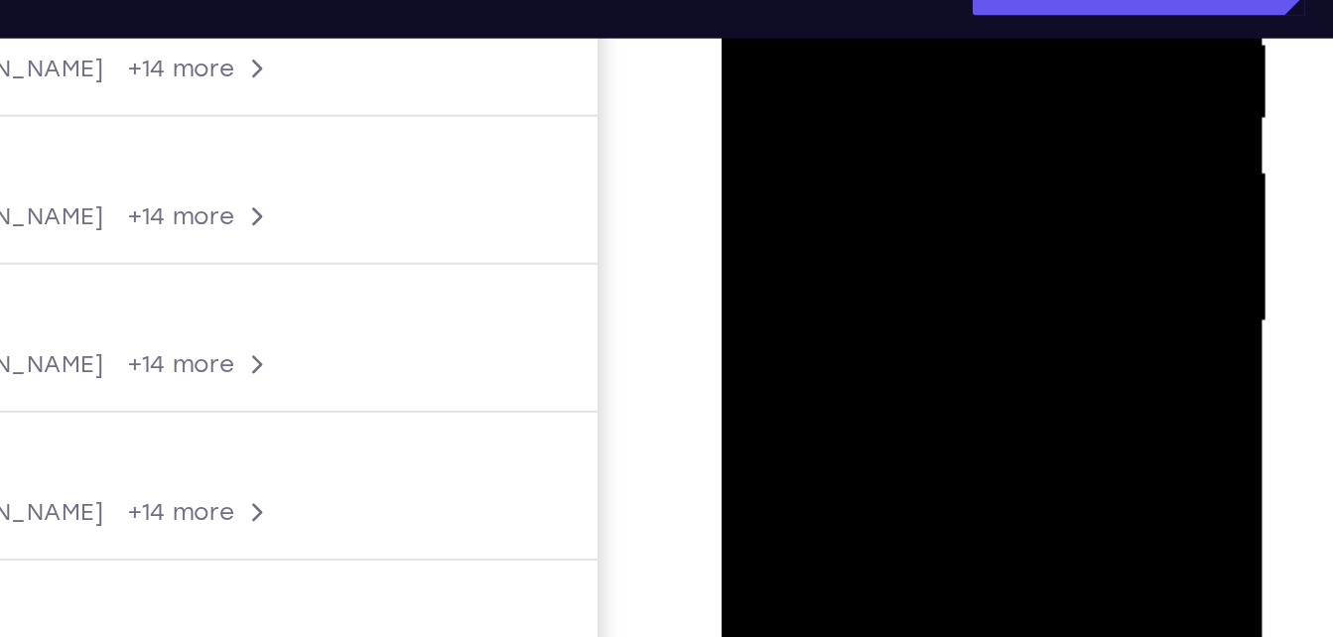
click at [832, 0] on div at bounding box center [863, 50] width 250 height 556
drag, startPoint x: 884, startPoint y: 118, endPoint x: 866, endPoint y: -123, distance: 242.0
click at [866, 0] on div at bounding box center [863, 50] width 250 height 556
drag, startPoint x: 845, startPoint y: 123, endPoint x: 826, endPoint y: -153, distance: 276.6
click at [826, 0] on div at bounding box center [863, 50] width 250 height 556
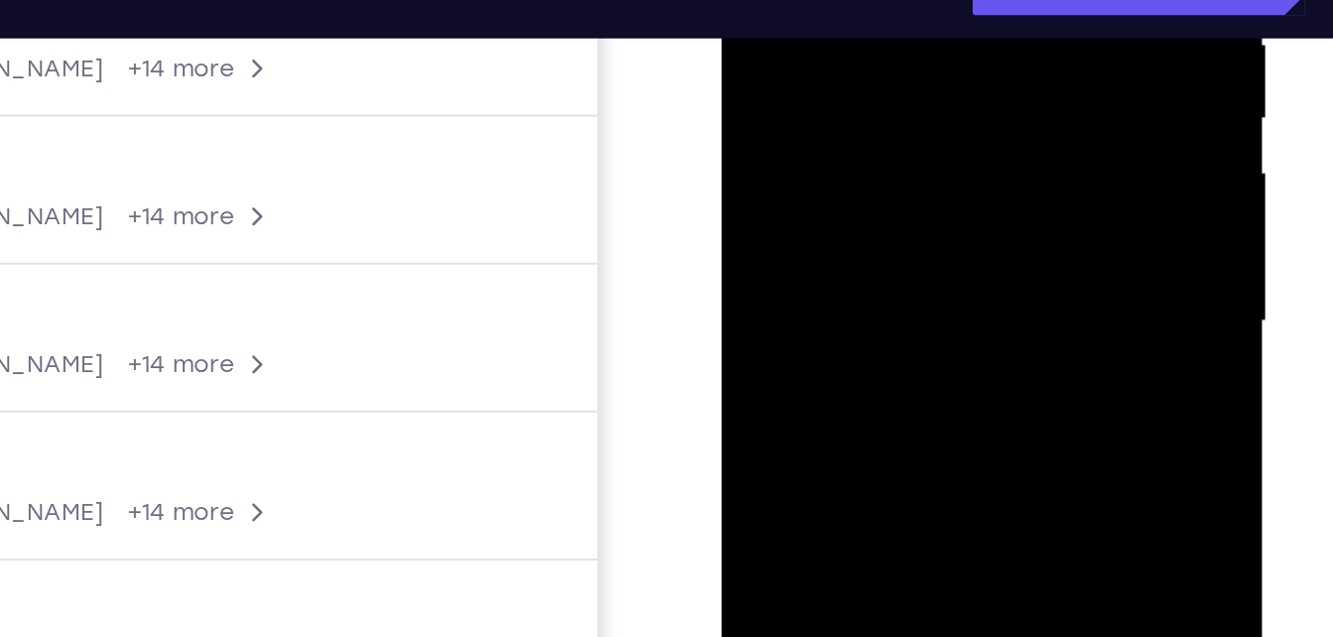
drag, startPoint x: 882, startPoint y: 117, endPoint x: 845, endPoint y: -156, distance: 275.6
click at [845, 0] on div at bounding box center [863, 50] width 250 height 556
drag, startPoint x: 883, startPoint y: 151, endPoint x: 793, endPoint y: -156, distance: 319.8
click at [793, 0] on div at bounding box center [863, 50] width 250 height 556
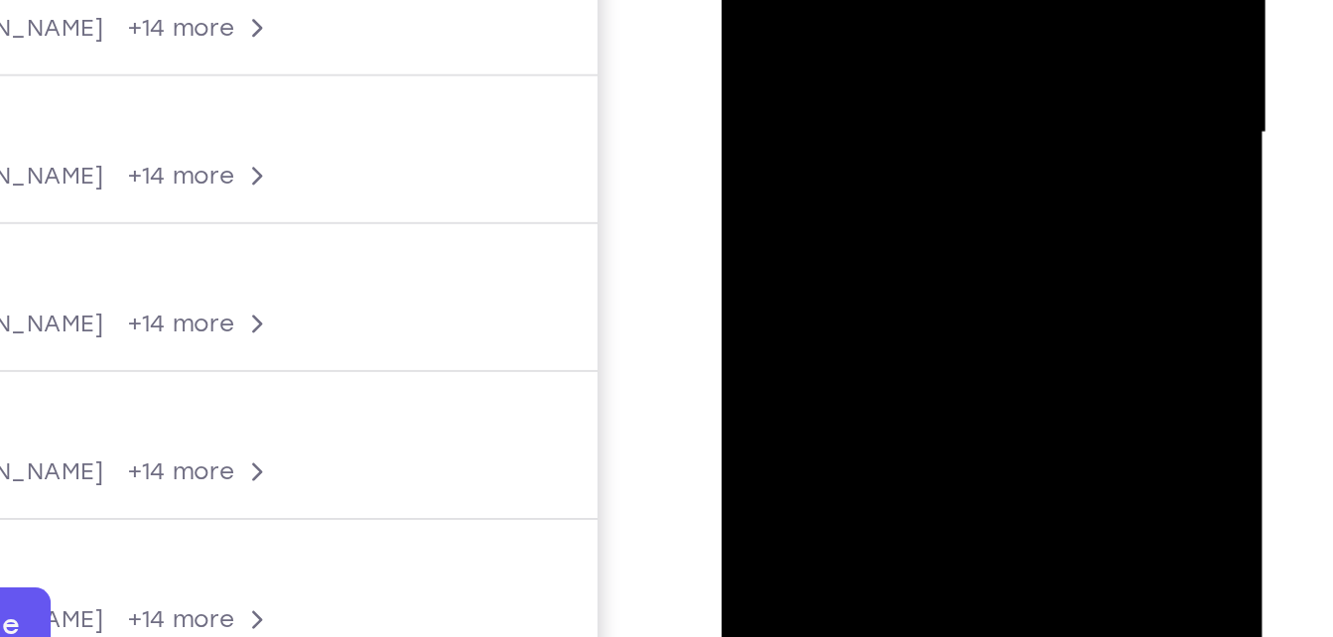
drag, startPoint x: 878, startPoint y: -116, endPoint x: 876, endPoint y: -247, distance: 131.0
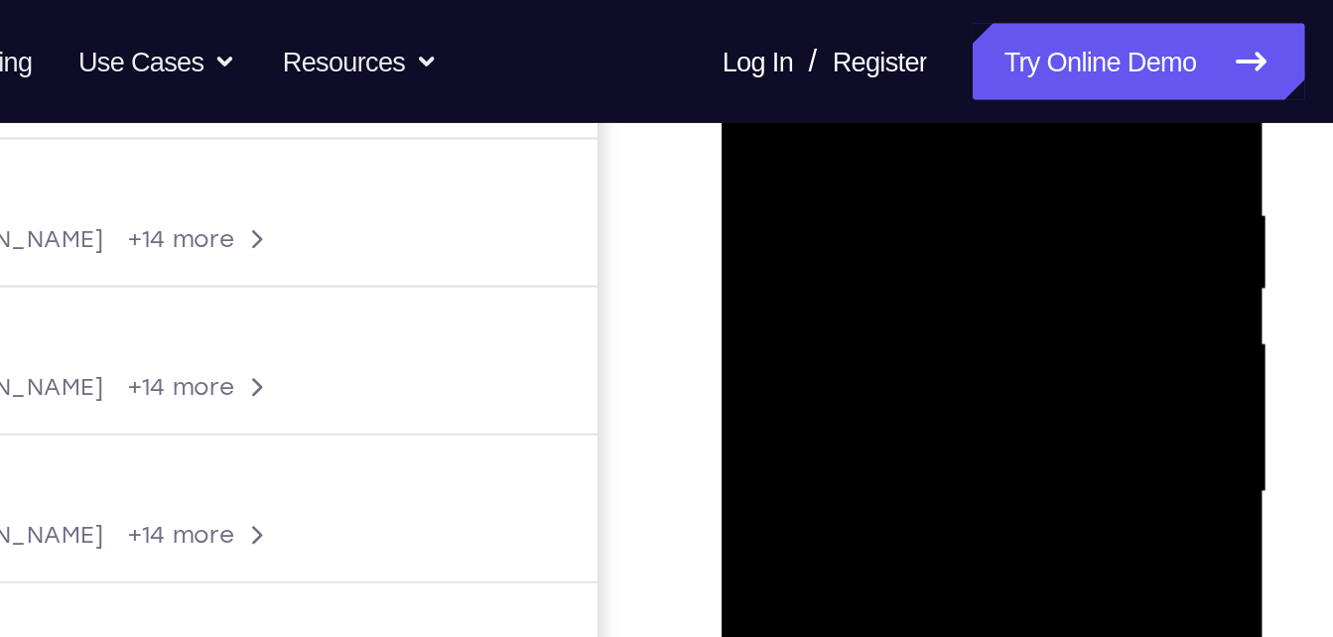
scroll to position [361, 0]
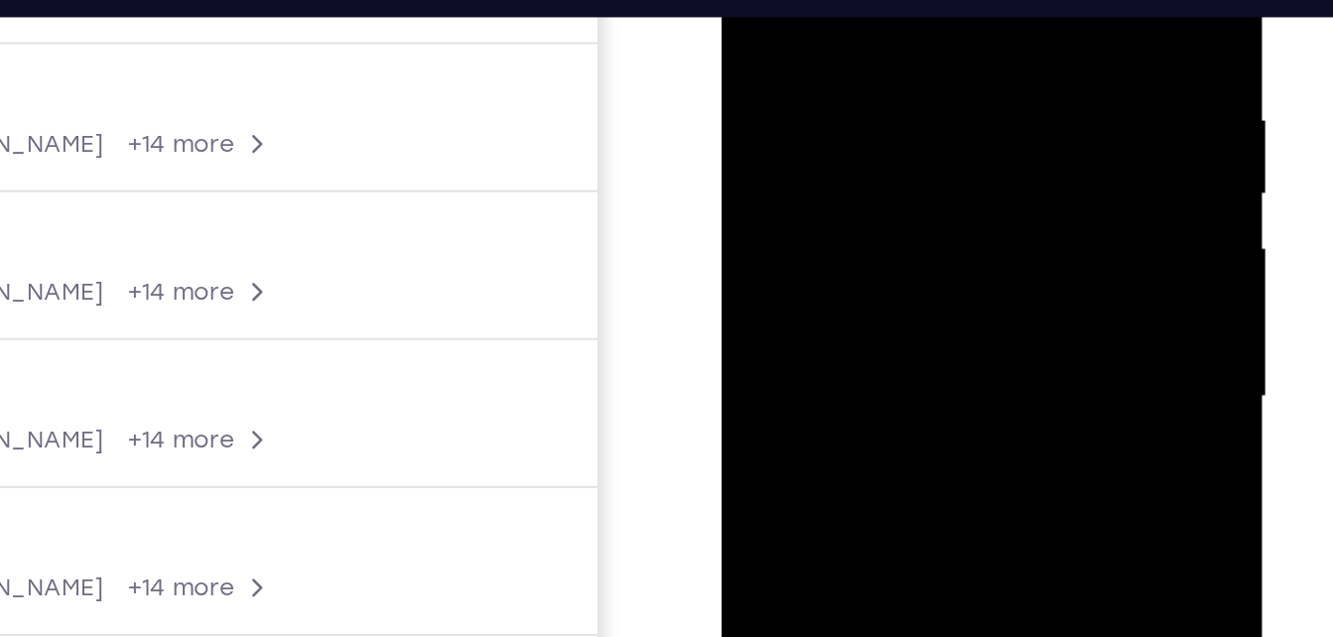
drag, startPoint x: 880, startPoint y: 154, endPoint x: 875, endPoint y: -120, distance: 274.0
click at [875, 0] on div at bounding box center [863, 124] width 250 height 556
drag, startPoint x: 859, startPoint y: 73, endPoint x: 854, endPoint y: -120, distance: 193.6
click at [854, 0] on div at bounding box center [863, 124] width 250 height 556
drag, startPoint x: 866, startPoint y: 131, endPoint x: 880, endPoint y: -120, distance: 251.5
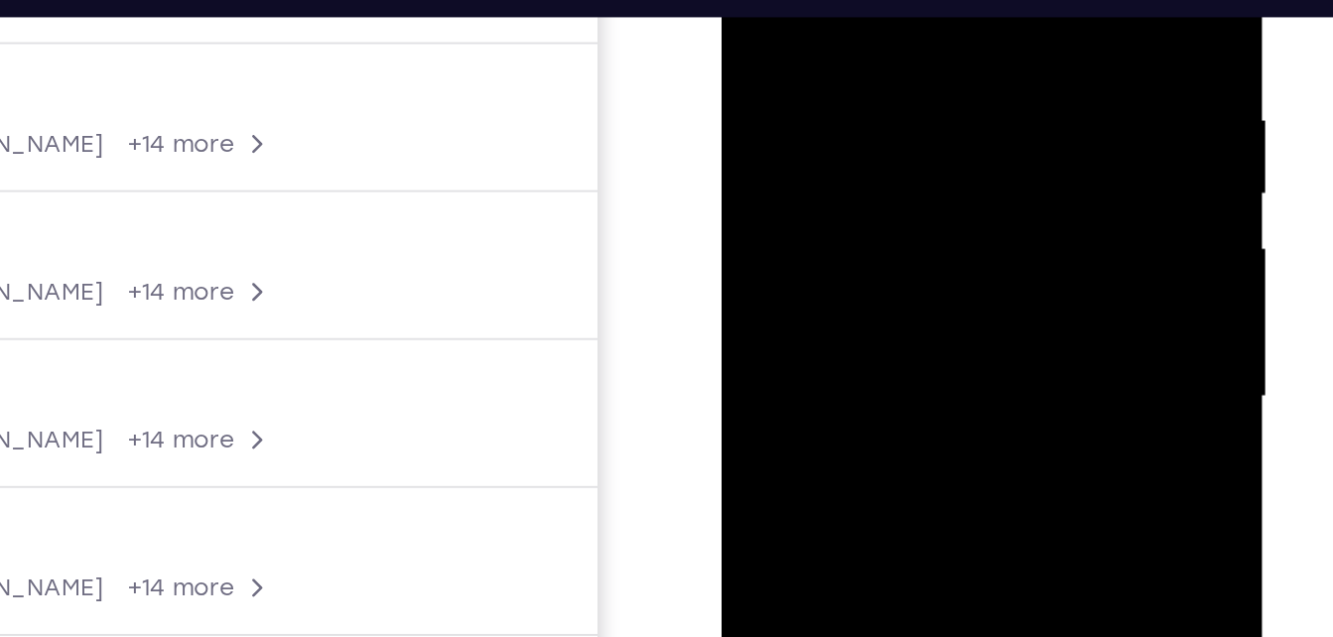
click at [880, 0] on div at bounding box center [863, 124] width 250 height 556
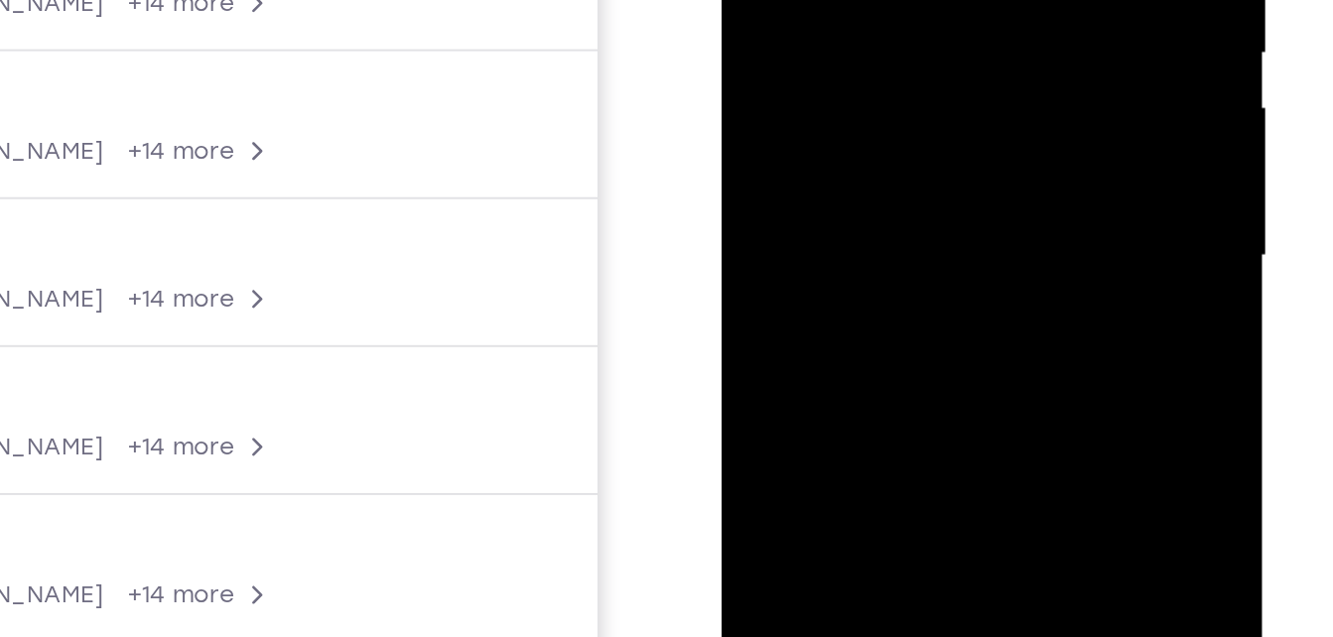
drag, startPoint x: 892, startPoint y: 91, endPoint x: 873, endPoint y: -188, distance: 279.6
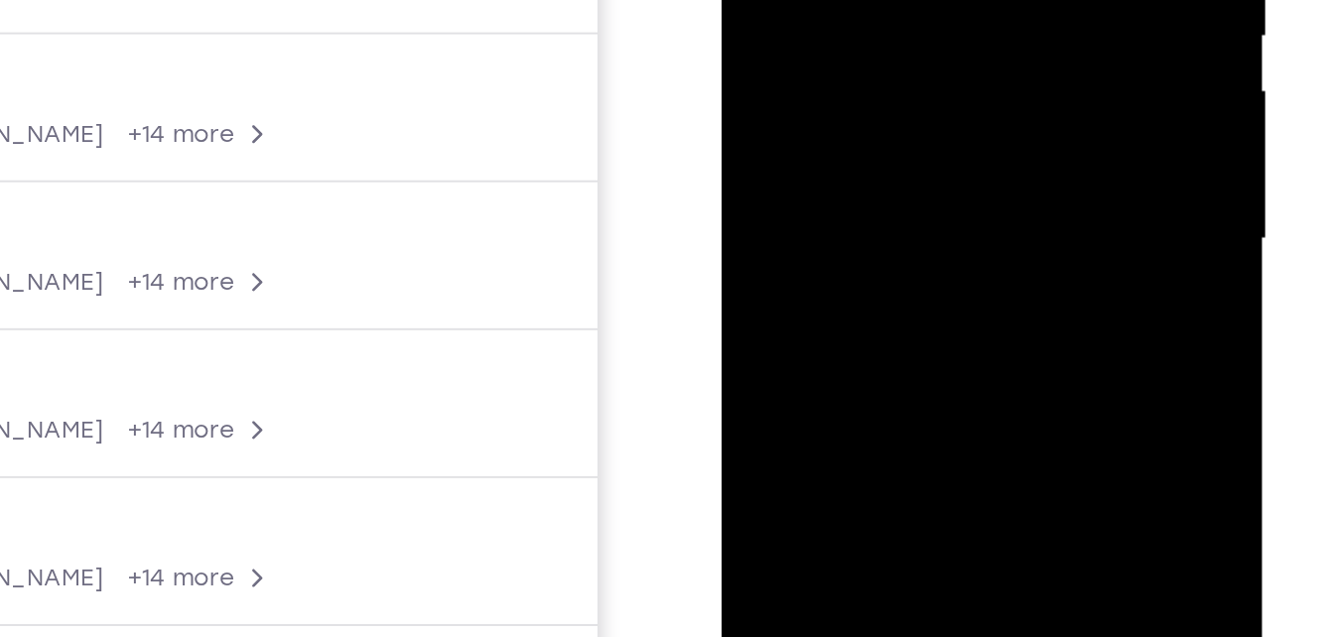
drag, startPoint x: 895, startPoint y: 37, endPoint x: 891, endPoint y: -197, distance: 233.3
drag, startPoint x: 844, startPoint y: 22, endPoint x: 856, endPoint y: -197, distance: 218.7
drag, startPoint x: 873, startPoint y: 32, endPoint x: 869, endPoint y: -197, distance: 228.3
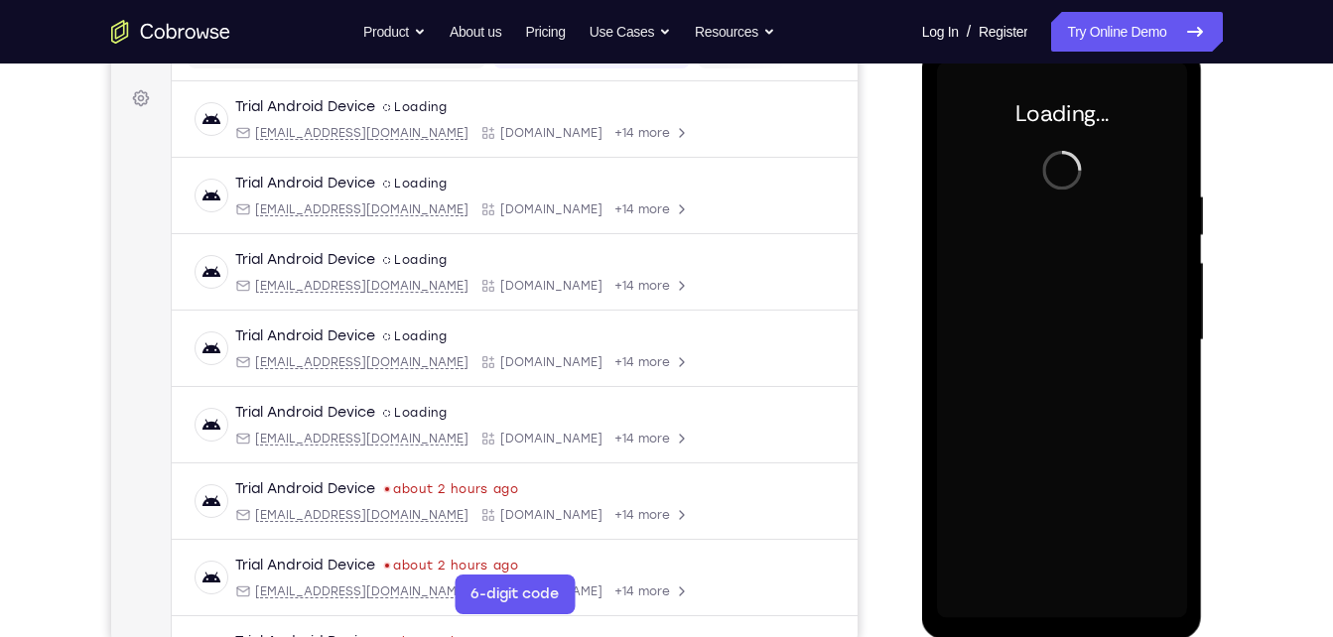
scroll to position [282, 0]
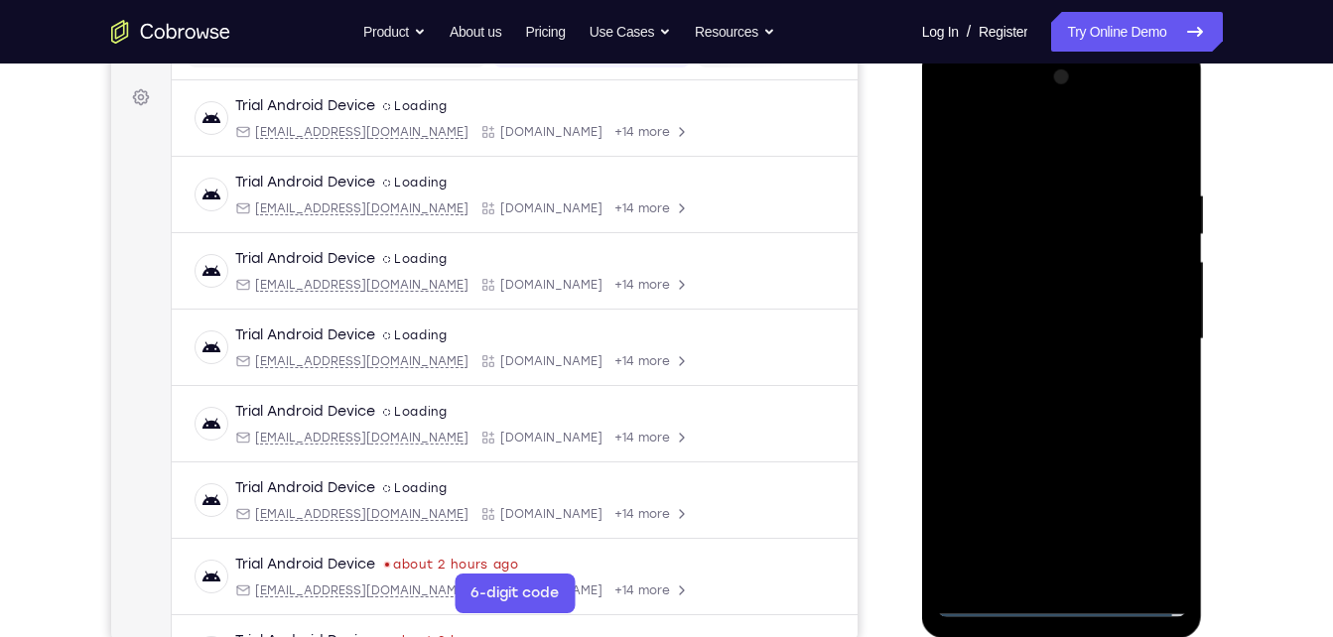
click at [1063, 602] on div at bounding box center [1062, 340] width 250 height 556
click at [1144, 506] on div at bounding box center [1062, 340] width 250 height 556
click at [970, 109] on div at bounding box center [1062, 340] width 250 height 556
click at [1146, 325] on div at bounding box center [1062, 340] width 250 height 556
click at [1039, 577] on div at bounding box center [1062, 340] width 250 height 556
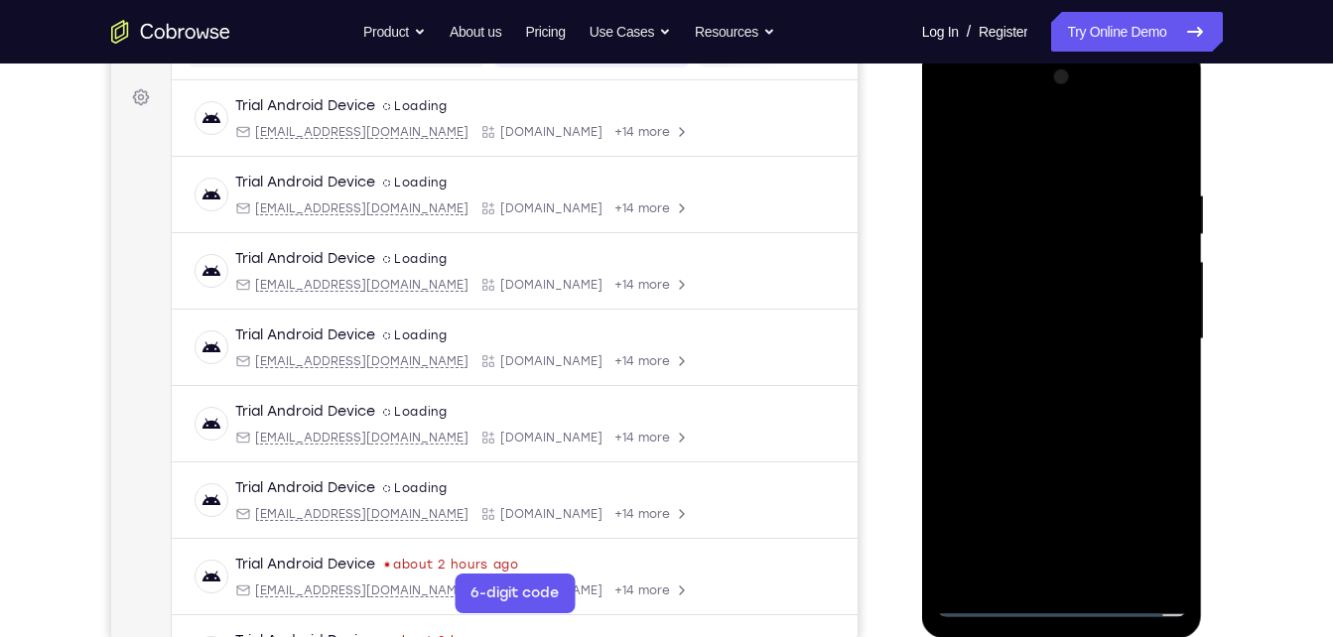
click at [1084, 330] on div at bounding box center [1062, 340] width 250 height 556
click at [1089, 314] on div at bounding box center [1062, 340] width 250 height 556
click at [1057, 335] on div at bounding box center [1062, 340] width 250 height 556
click at [1074, 395] on div at bounding box center [1062, 340] width 250 height 556
click at [1077, 391] on div at bounding box center [1062, 340] width 250 height 556
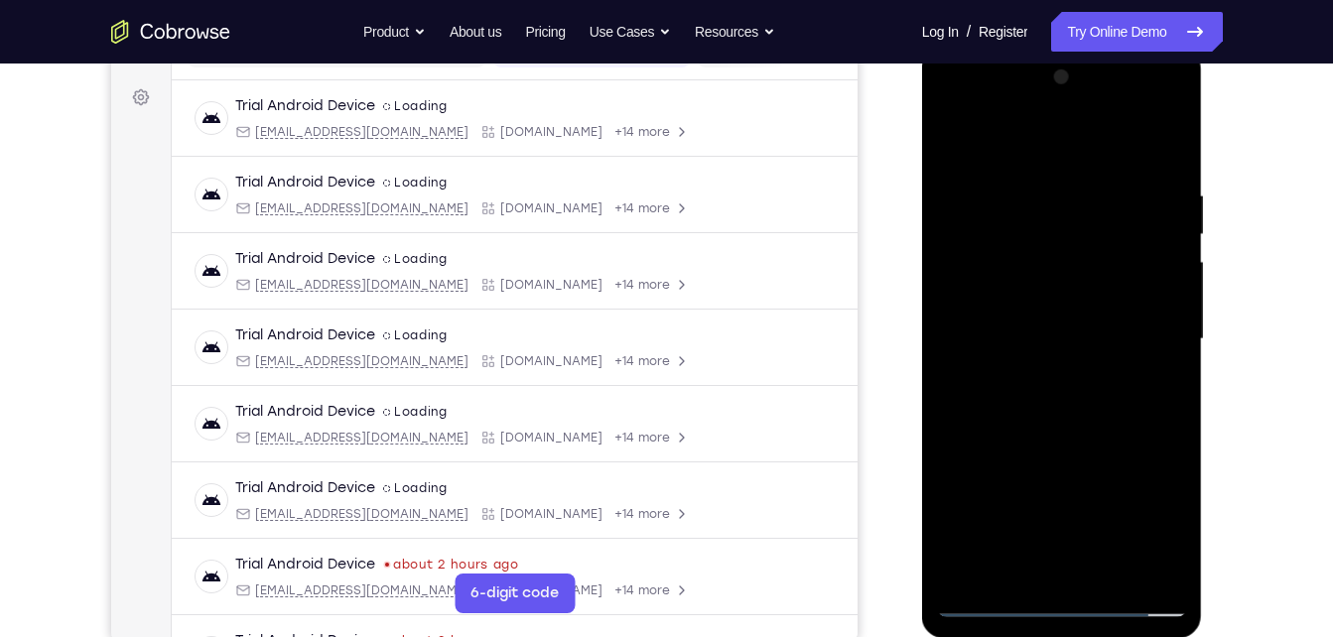
click at [1116, 576] on div at bounding box center [1062, 340] width 250 height 556
click at [1057, 437] on div at bounding box center [1062, 340] width 250 height 556
